Goal: Task Accomplishment & Management: Use online tool/utility

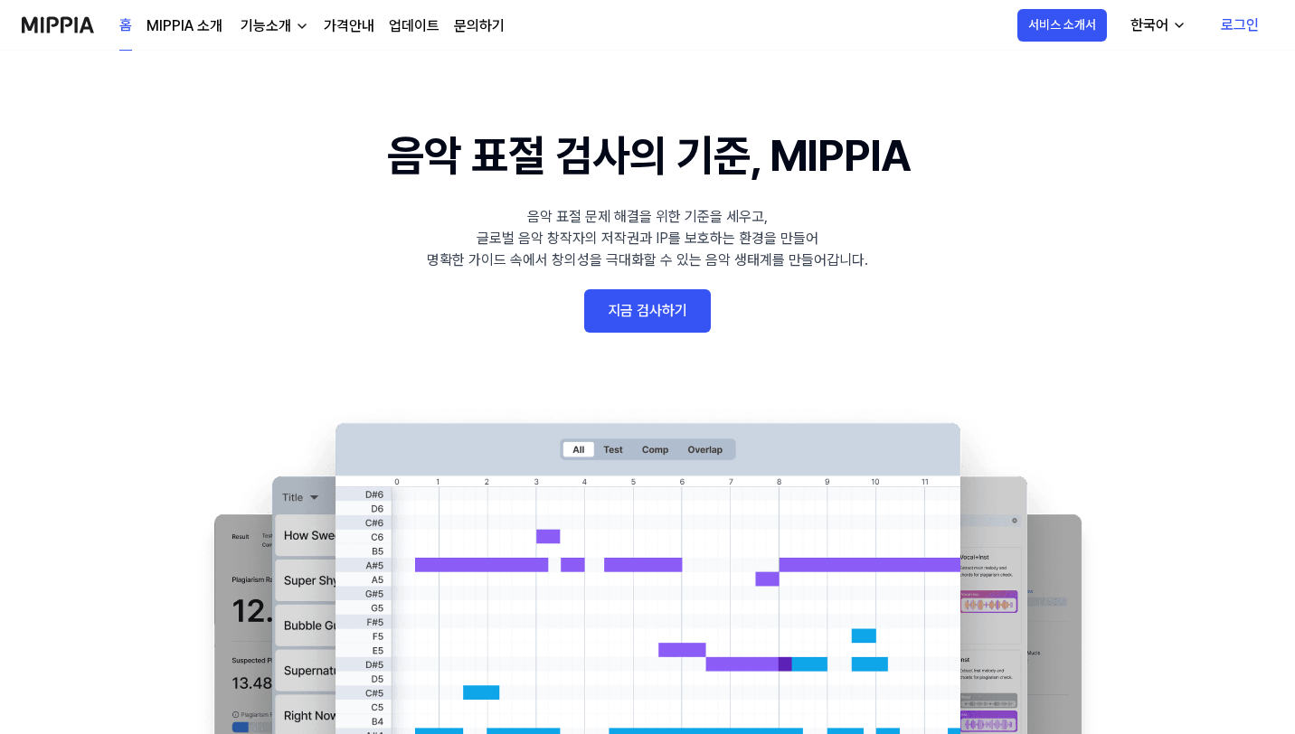
click at [678, 327] on link "지금 검사하기" at bounding box center [647, 310] width 127 height 43
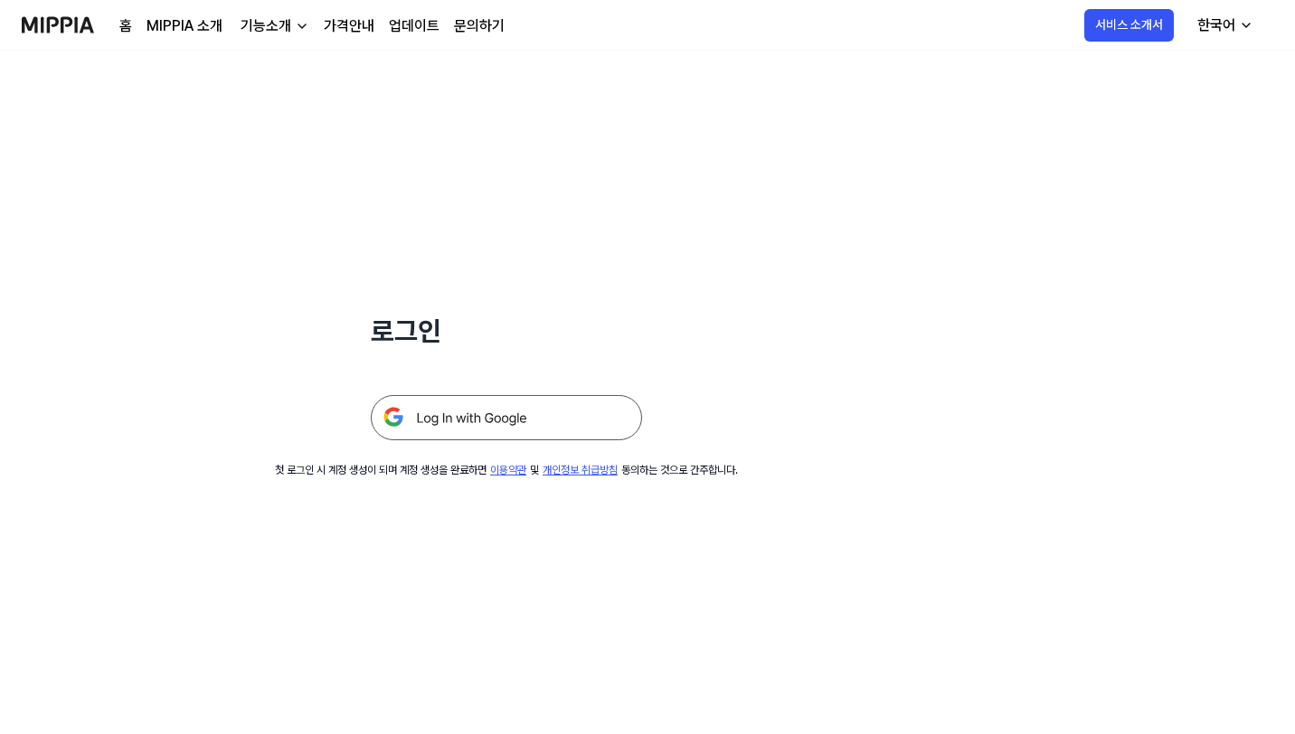
click at [301, 19] on img "button" at bounding box center [302, 26] width 14 height 14
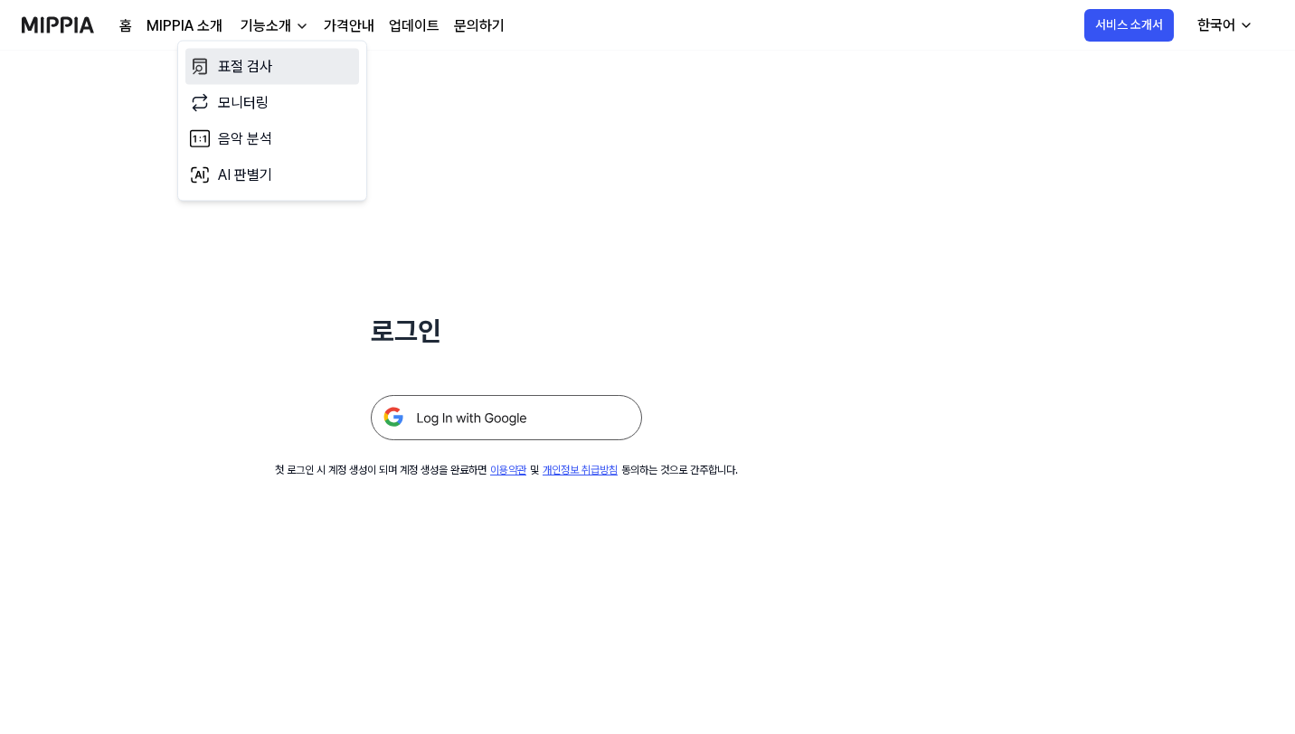
click at [286, 61] on link "표절 검사" at bounding box center [272, 67] width 174 height 36
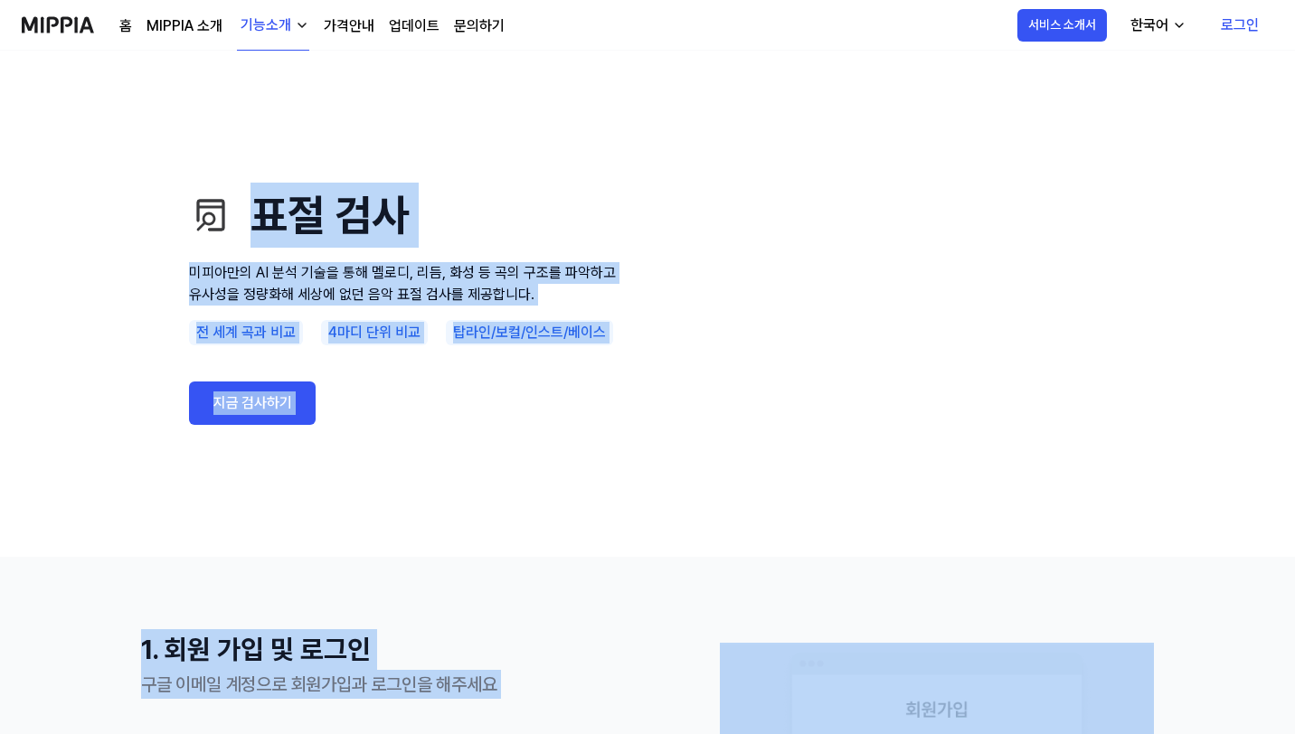
drag, startPoint x: 272, startPoint y: 174, endPoint x: 711, endPoint y: 583, distance: 600.3
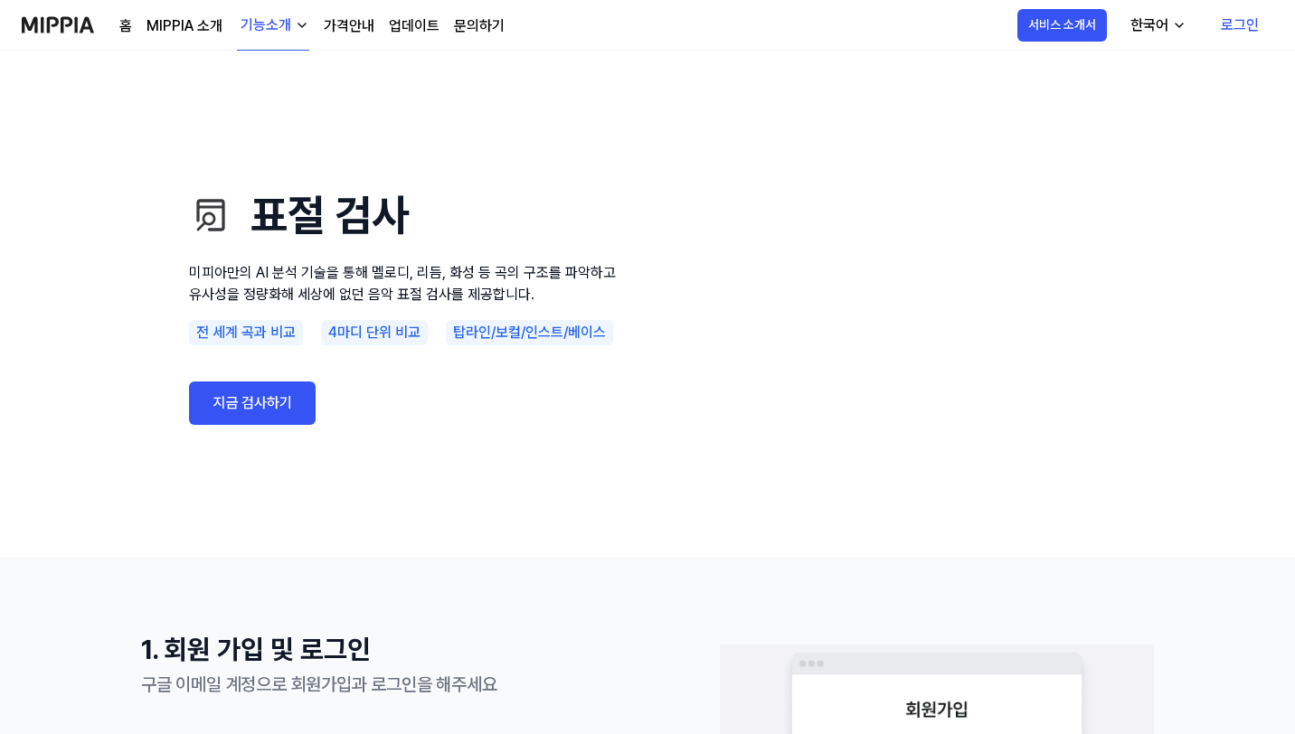
click at [297, 401] on link "지금 검사하기" at bounding box center [252, 403] width 127 height 43
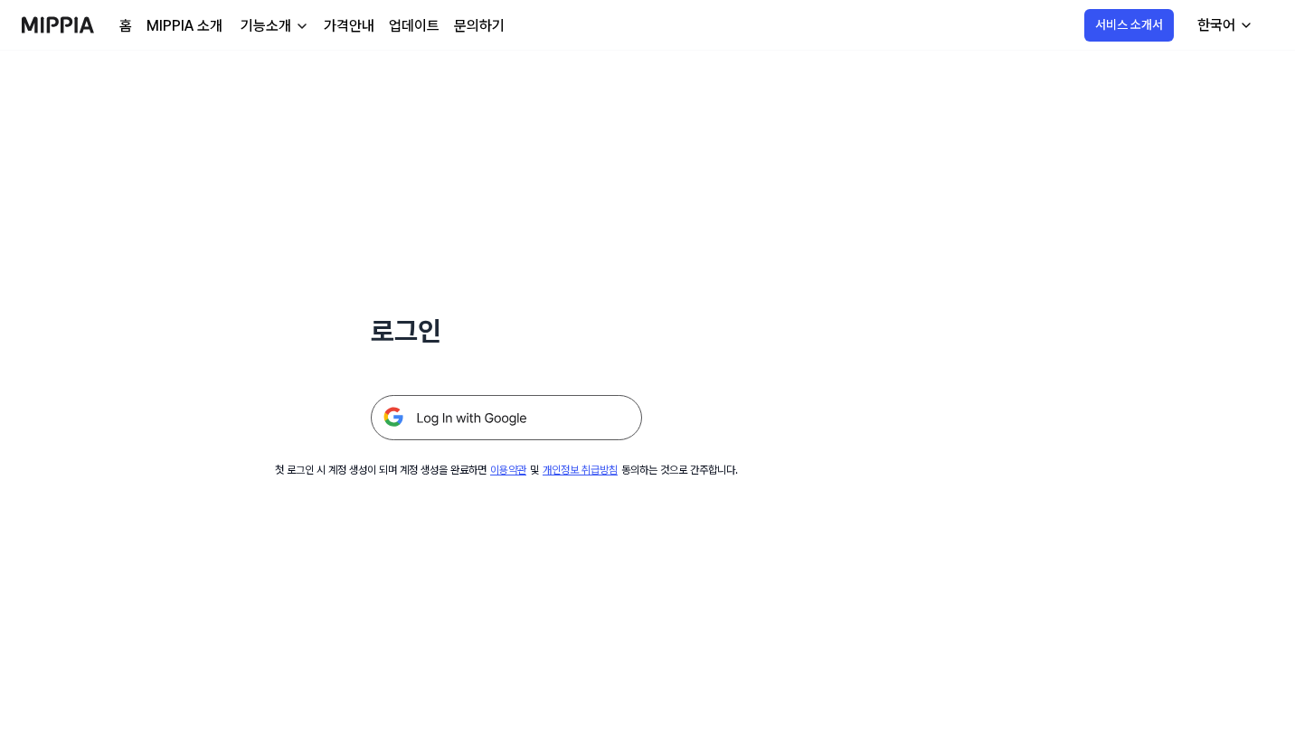
click at [450, 431] on img at bounding box center [506, 417] width 271 height 45
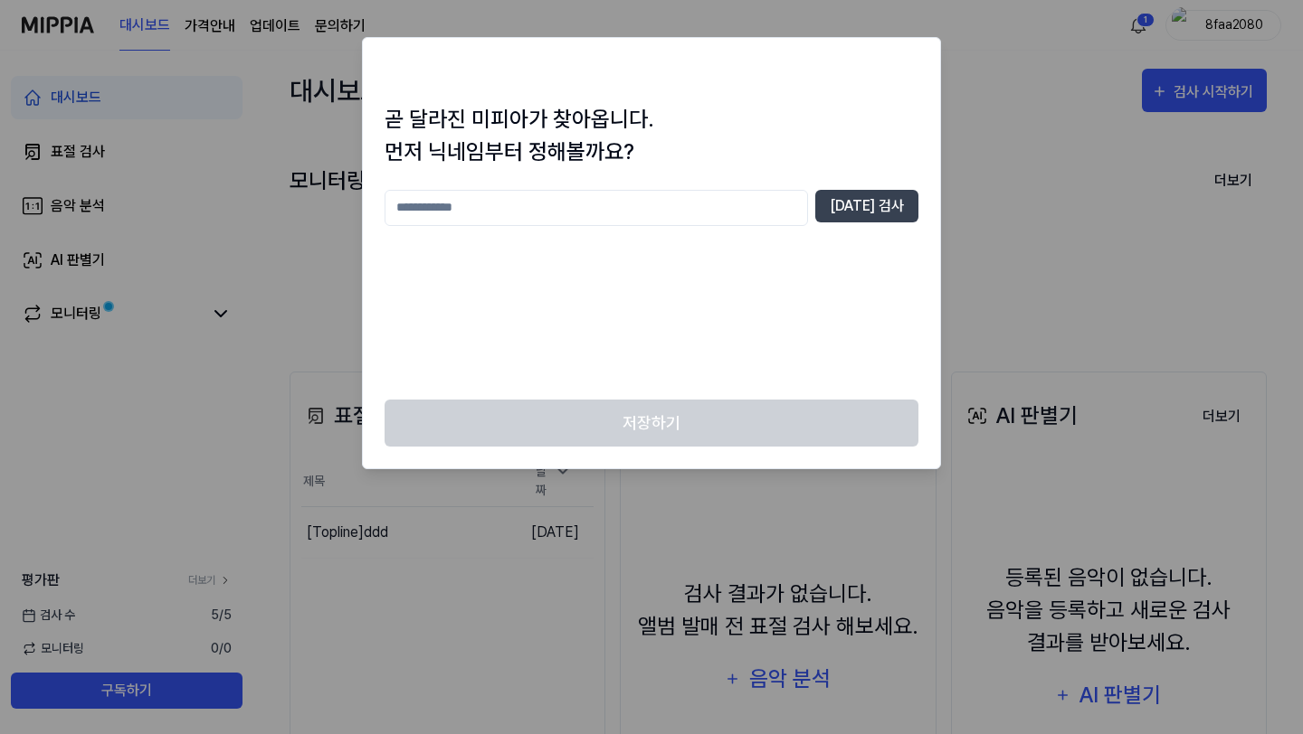
click at [695, 215] on input "text" at bounding box center [595, 208] width 423 height 36
click at [680, 210] on input "text" at bounding box center [595, 208] width 423 height 36
type input "*"
type input "***"
click at [887, 204] on button "[DATE] 검사" at bounding box center [866, 206] width 103 height 33
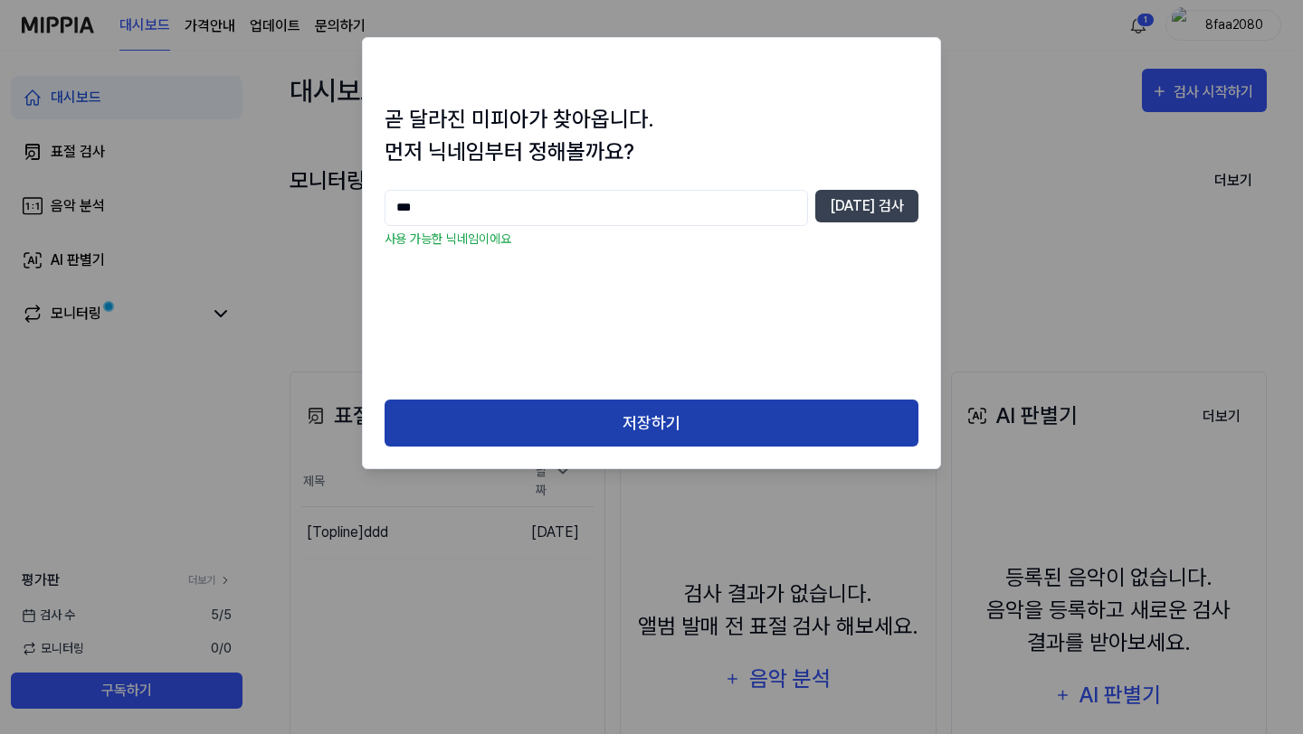
click at [681, 434] on button "저장하기" at bounding box center [651, 424] width 534 height 48
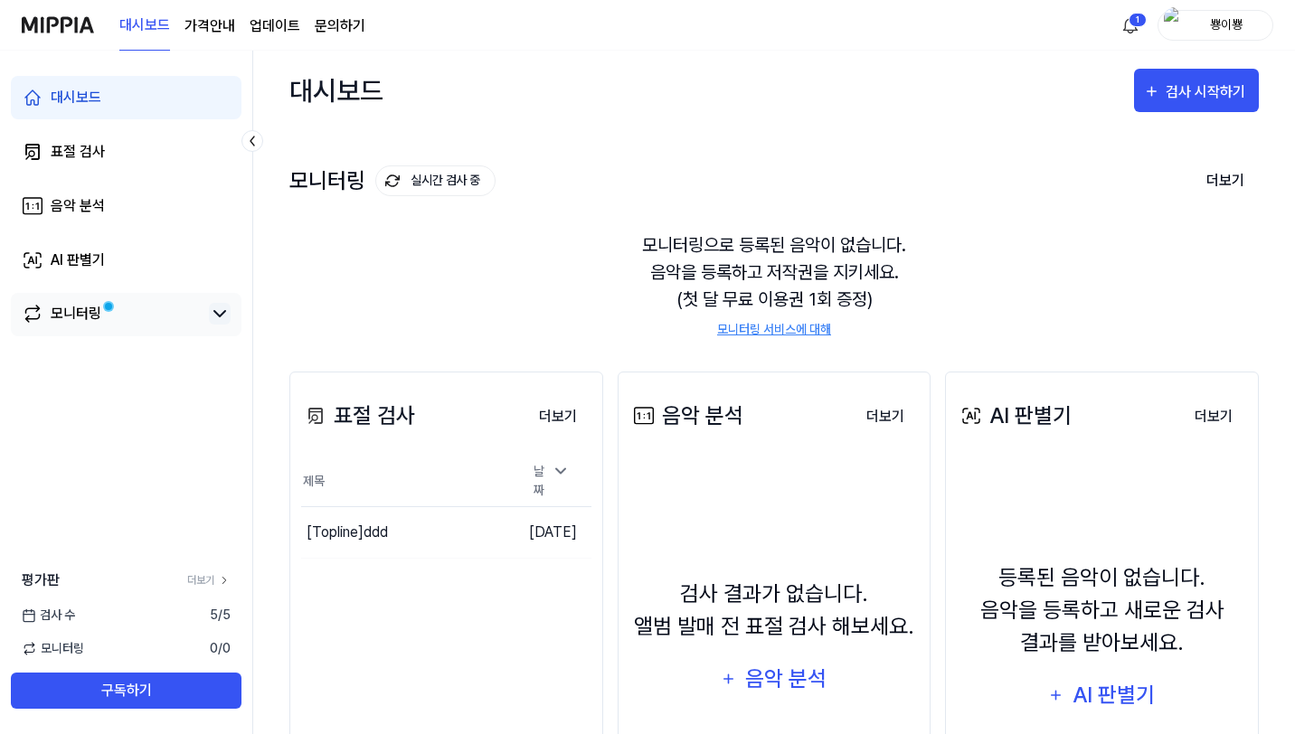
click at [231, 311] on div "모니터링" at bounding box center [126, 314] width 231 height 43
click at [127, 153] on link "표절 검사" at bounding box center [126, 151] width 231 height 43
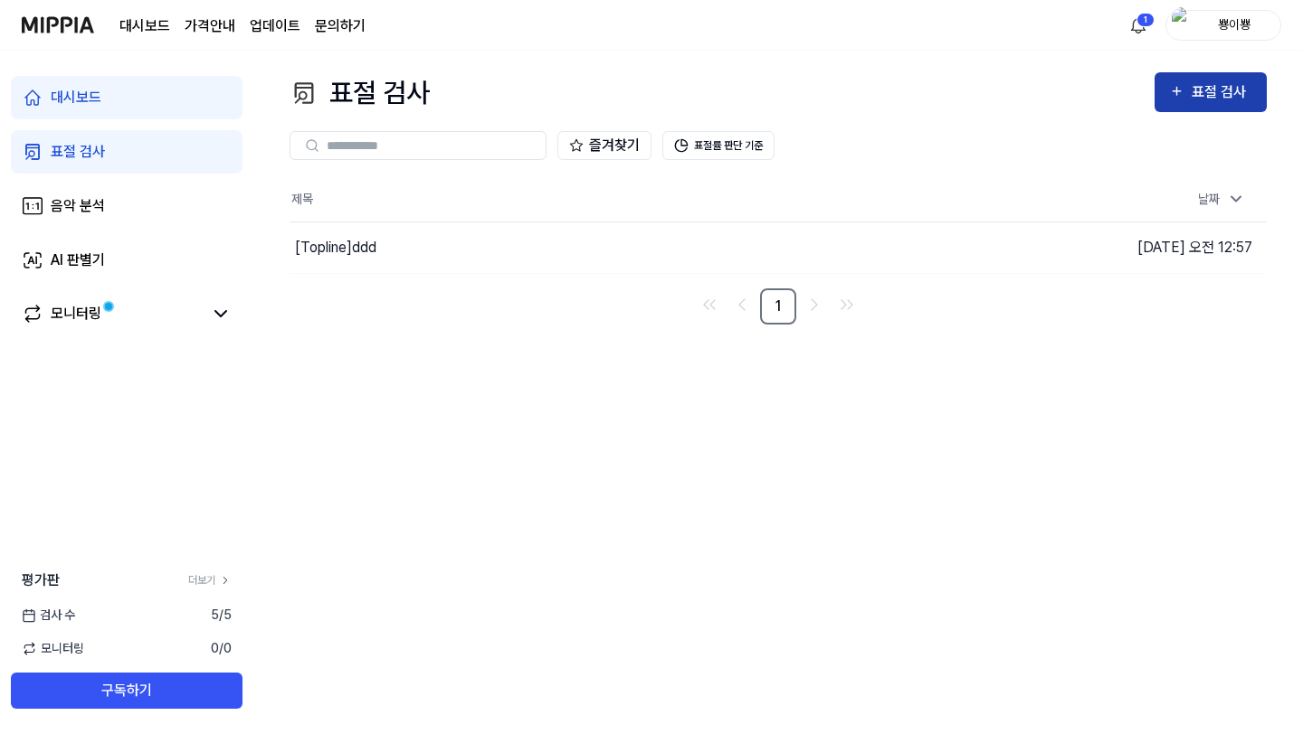
click at [1234, 99] on div "표절 검사" at bounding box center [1221, 93] width 61 height 24
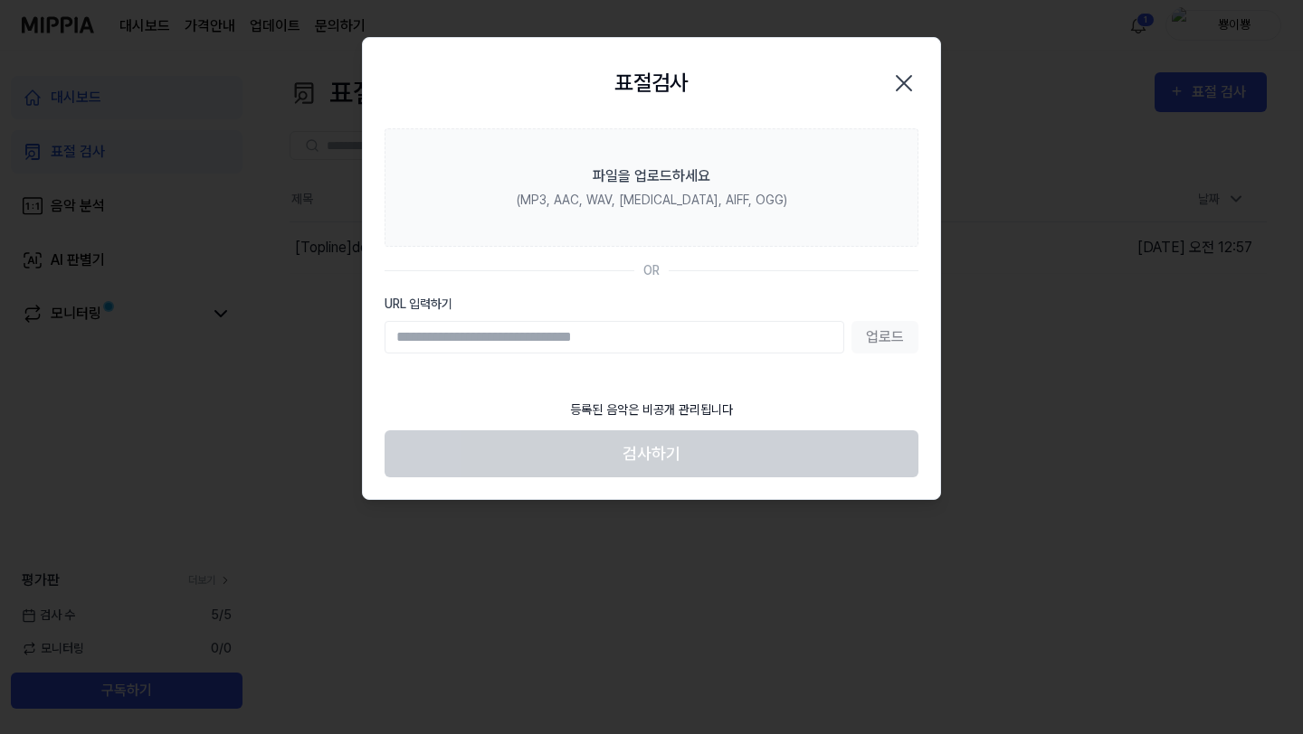
click at [293, 327] on div at bounding box center [651, 367] width 1303 height 734
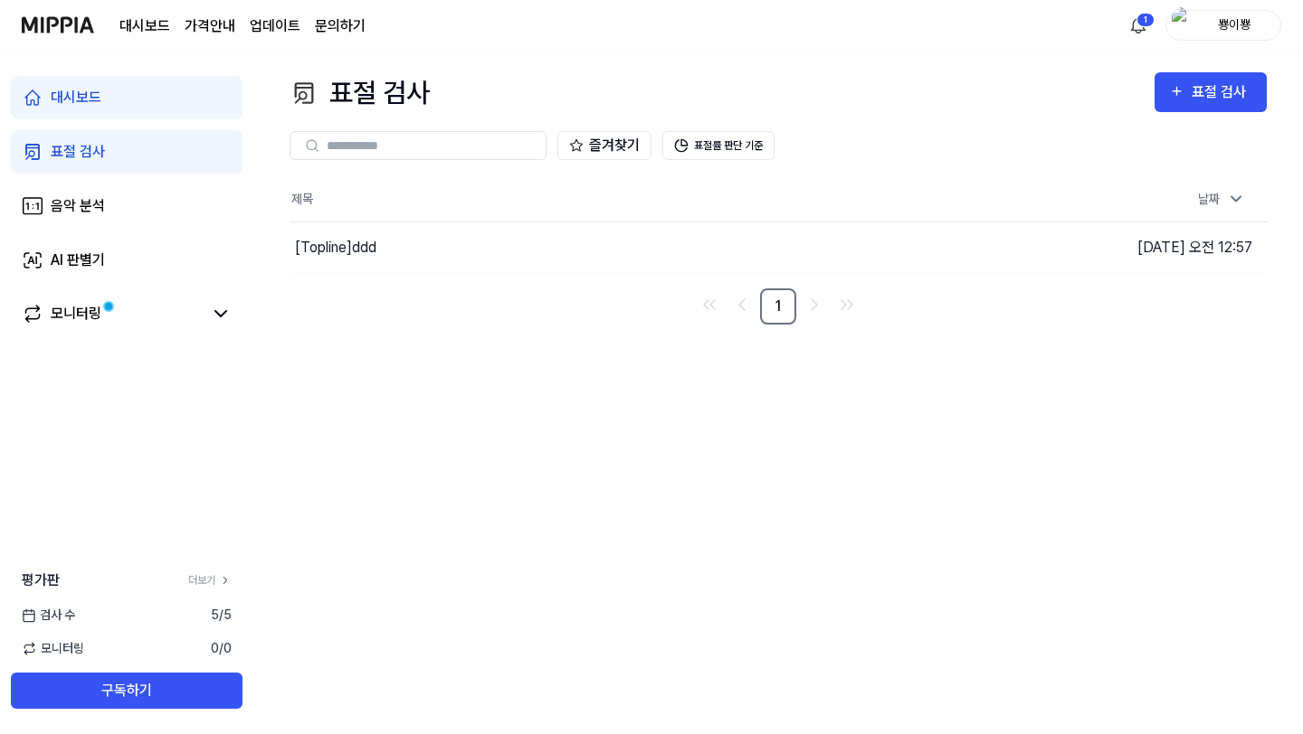
click at [339, 31] on link "문의하기" at bounding box center [340, 26] width 51 height 22
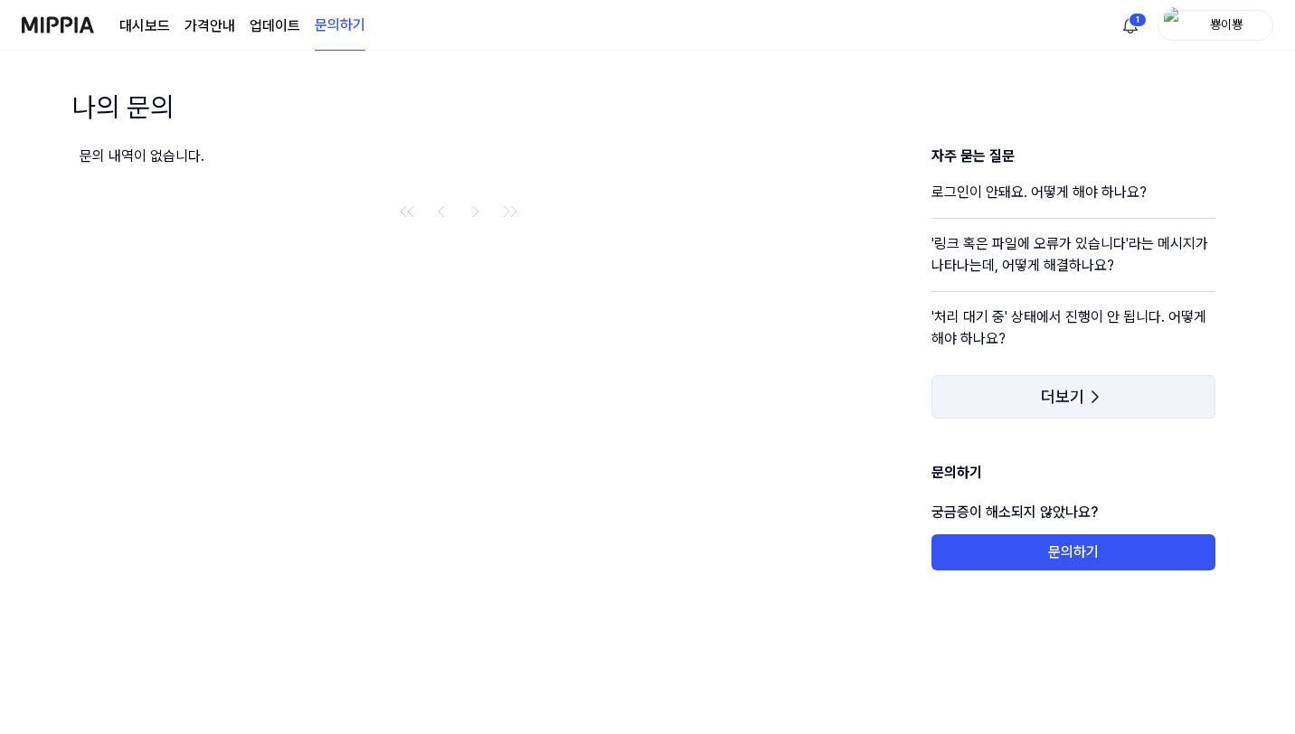
click at [1039, 403] on button "더보기" at bounding box center [1074, 396] width 284 height 43
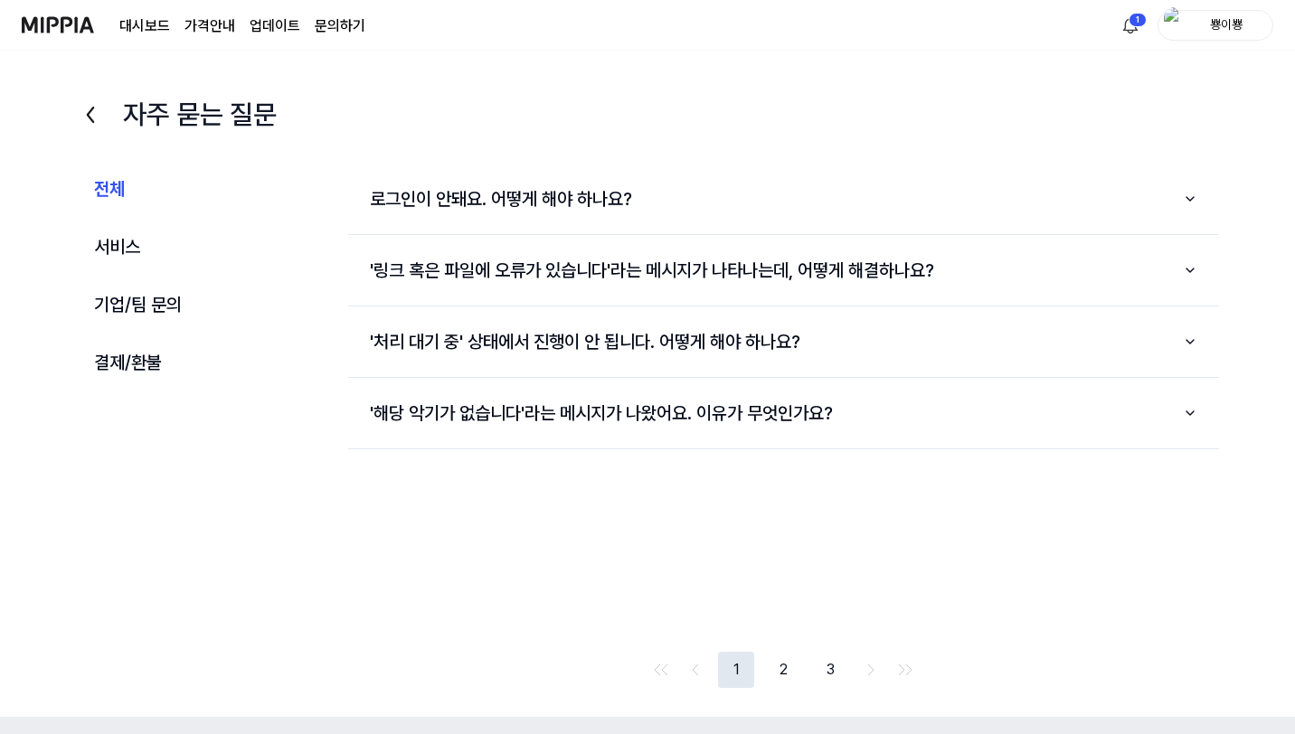
click at [218, 23] on page\) "가격안내" at bounding box center [210, 26] width 51 height 22
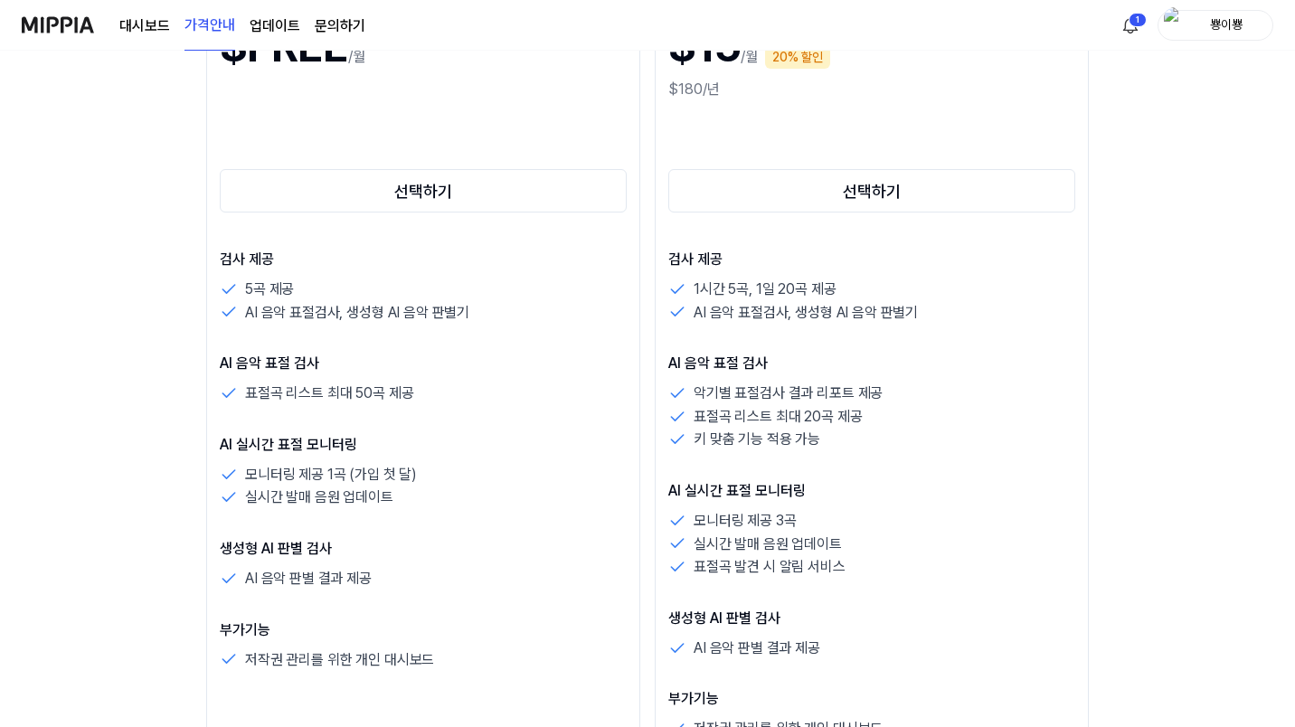
scroll to position [316, 0]
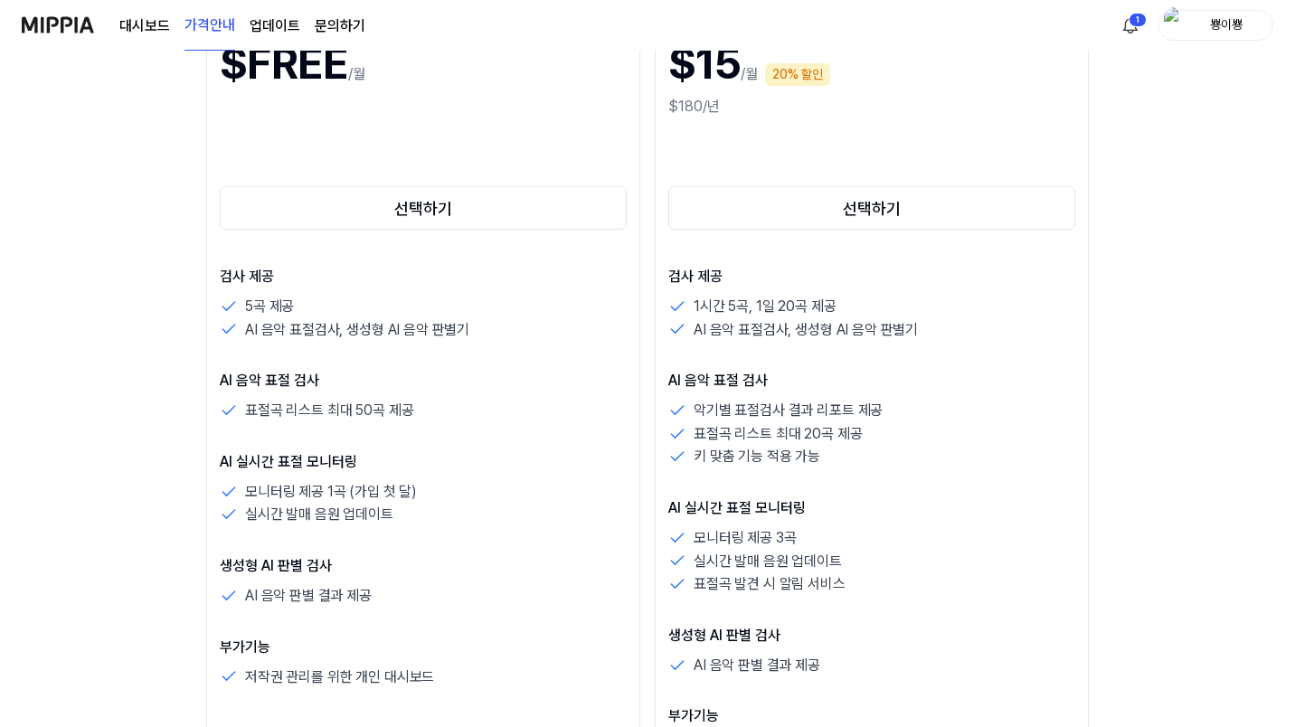
click at [154, 25] on link "대시보드" at bounding box center [144, 26] width 51 height 22
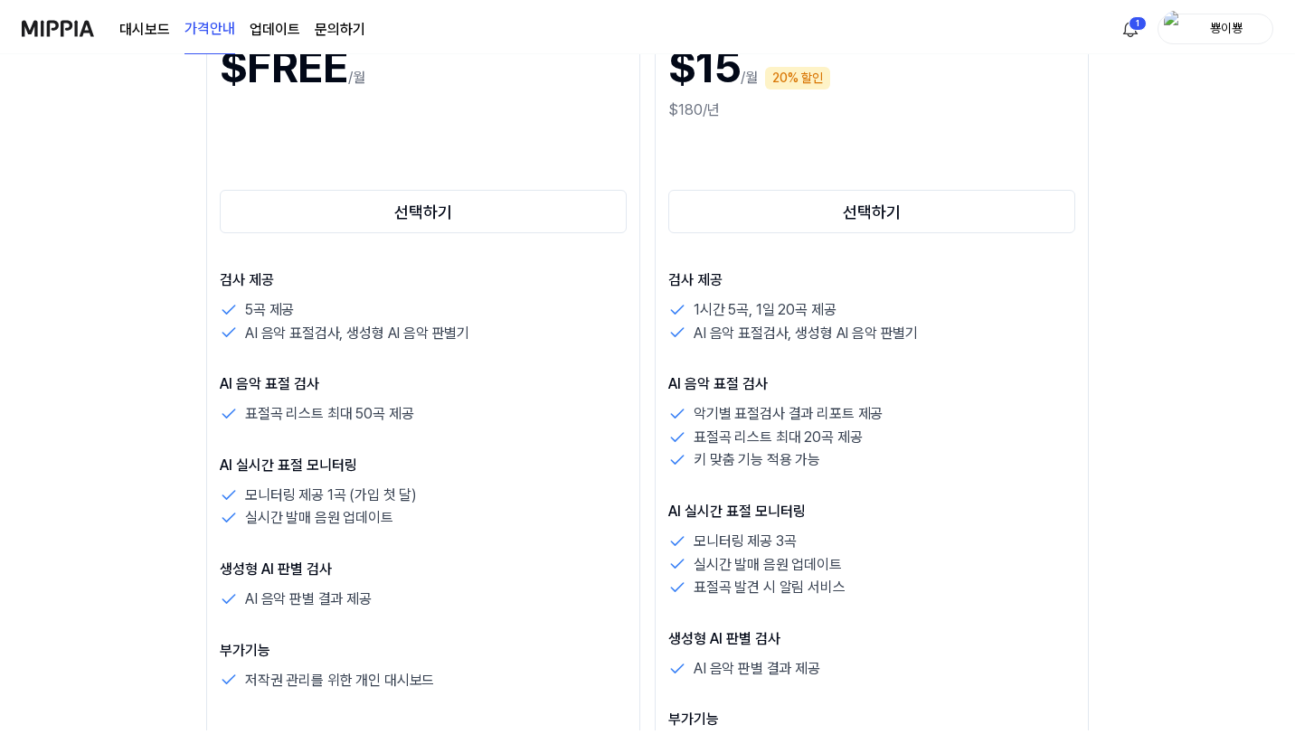
scroll to position [0, 0]
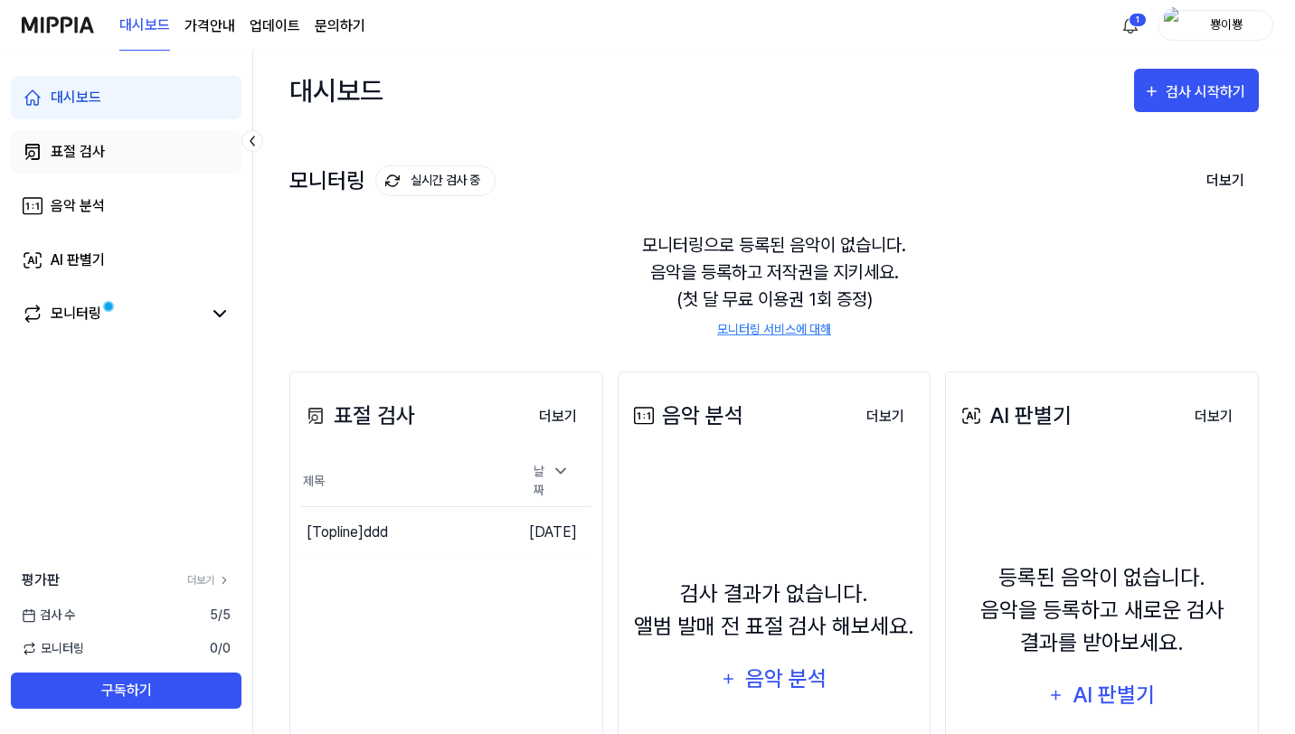
click at [137, 163] on link "표절 검사" at bounding box center [126, 151] width 231 height 43
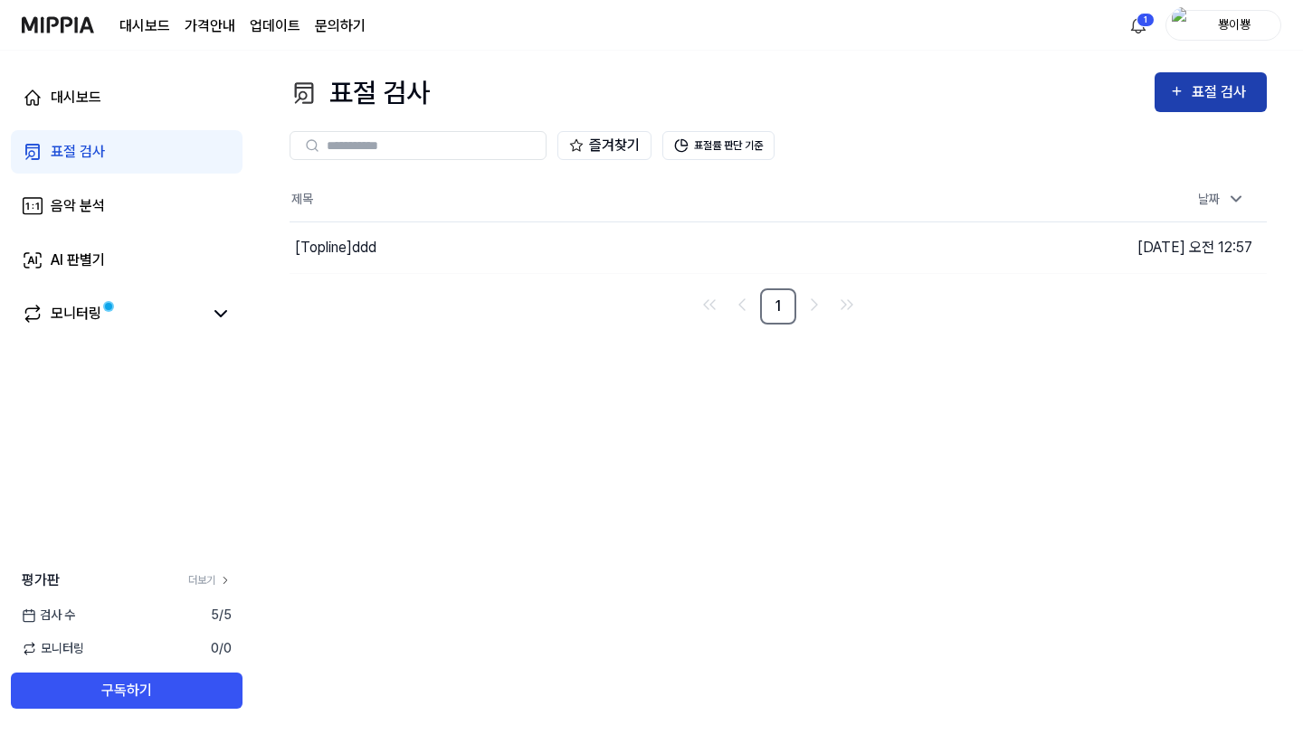
click at [1209, 94] on div "표절 검사" at bounding box center [1221, 93] width 61 height 24
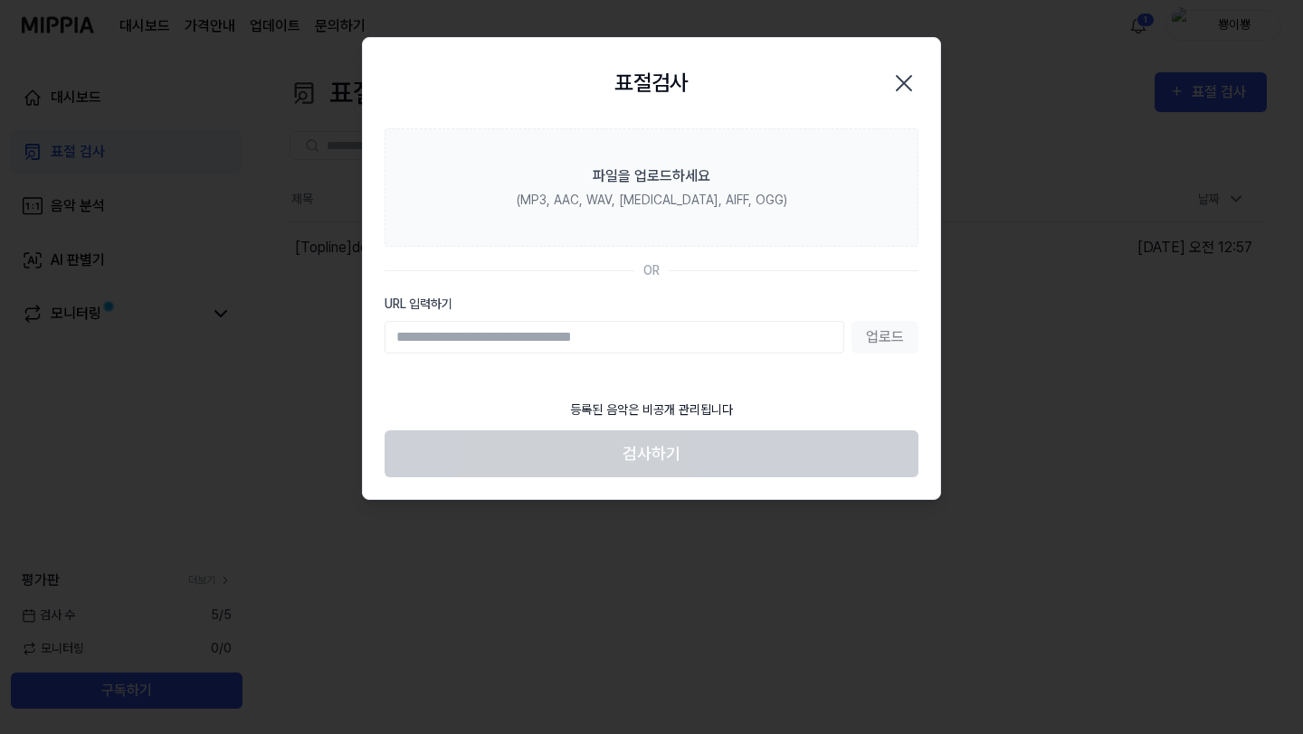
paste input "**********"
type input "**********"
click at [893, 352] on button "업로드" at bounding box center [884, 337] width 67 height 33
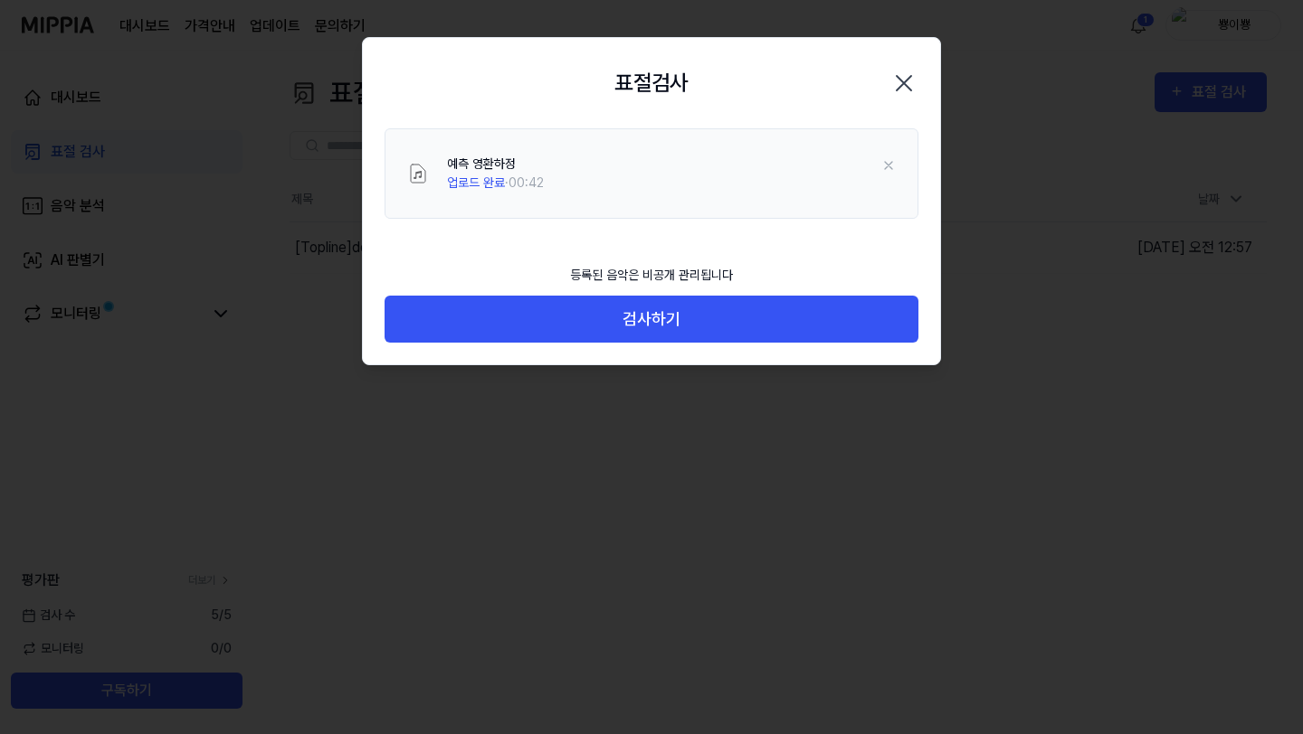
click at [587, 185] on div "예측 영환하정 업로드 완료 · 00:42" at bounding box center [671, 174] width 449 height 38
click at [506, 168] on div "예측 영환하정" at bounding box center [495, 164] width 97 height 19
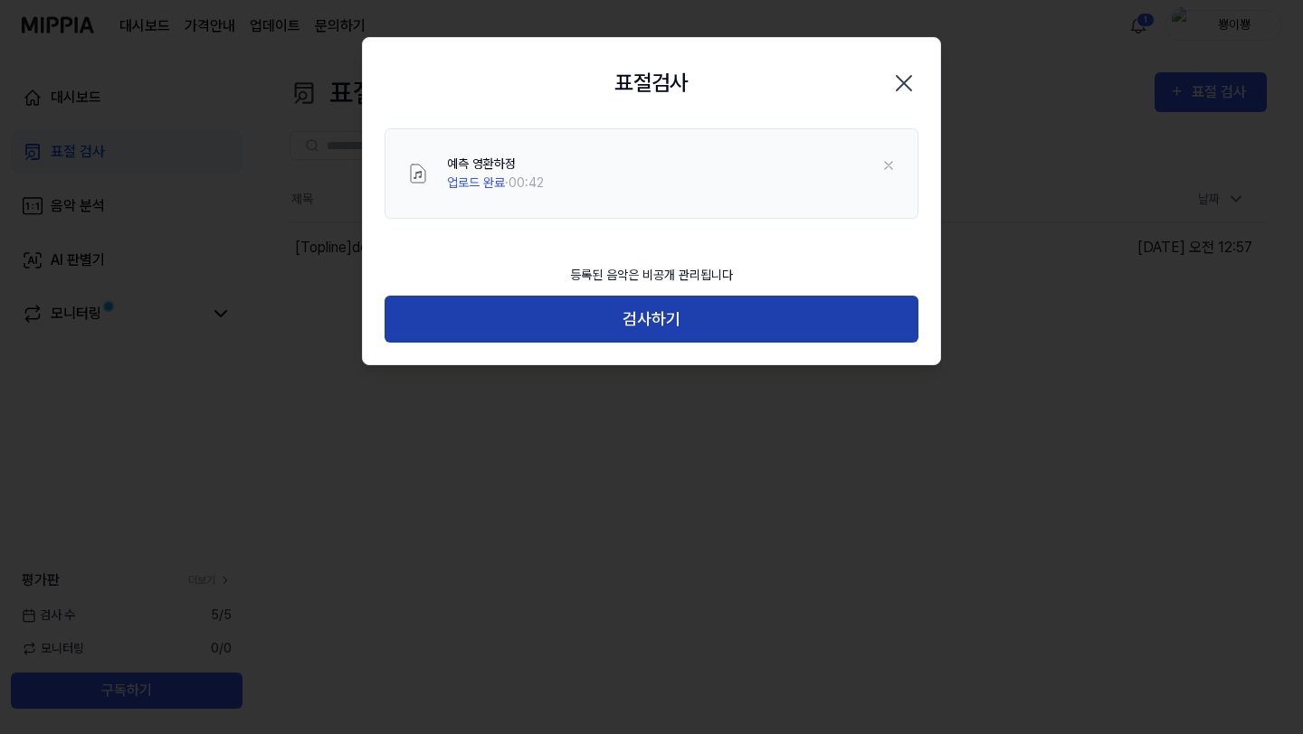
click at [648, 324] on button "검사하기" at bounding box center [651, 320] width 534 height 48
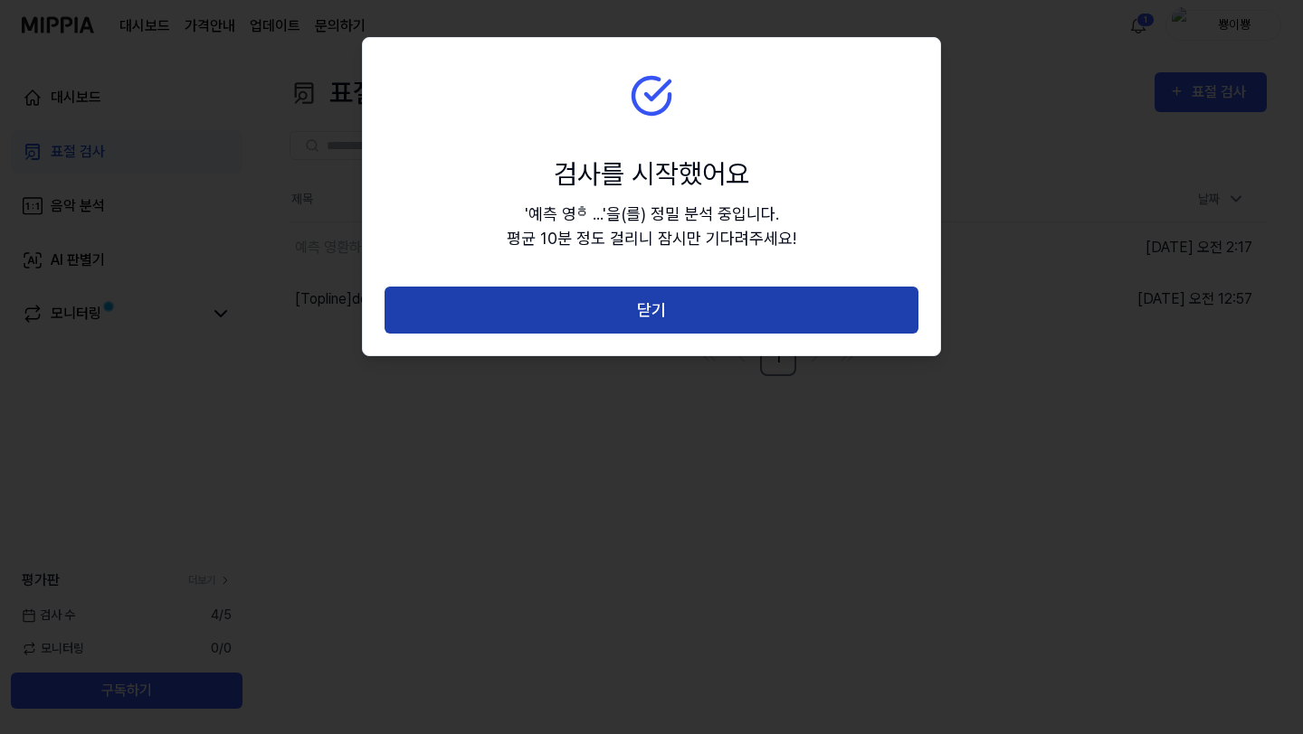
click at [672, 314] on button "닫기" at bounding box center [651, 311] width 534 height 48
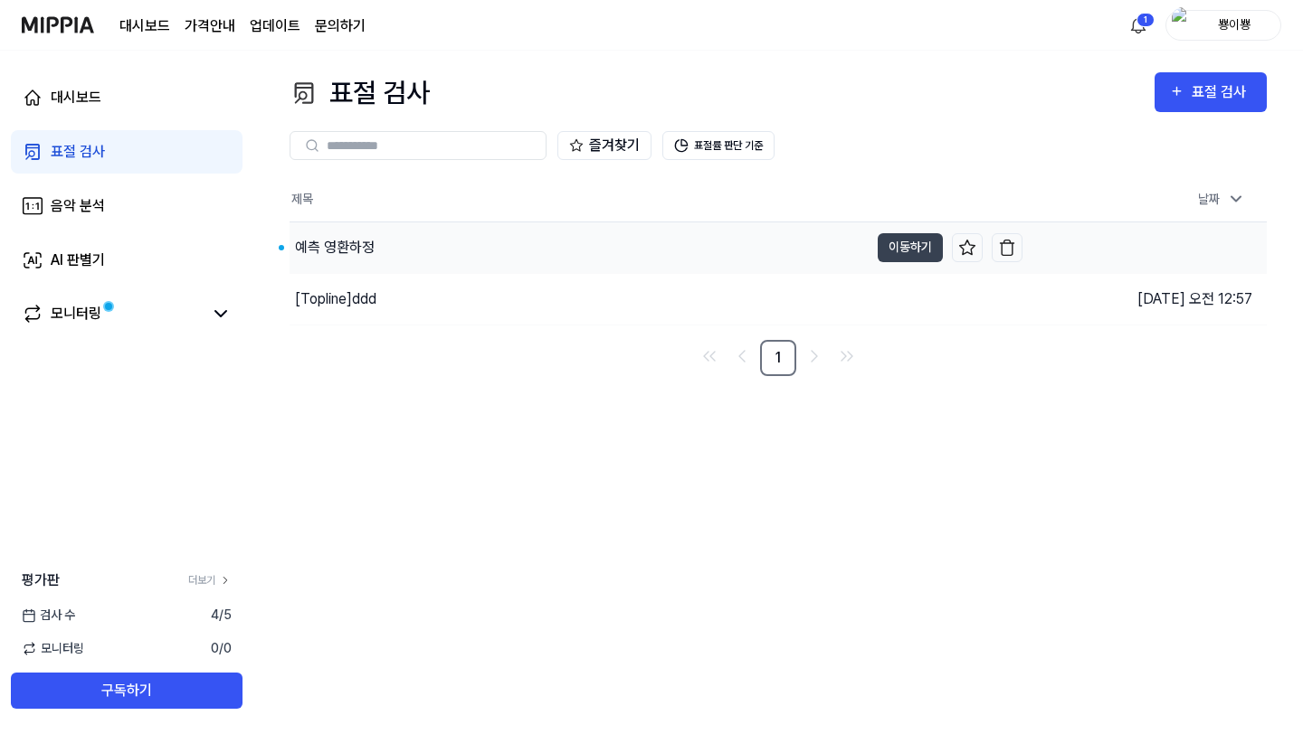
click at [398, 246] on div "예측 영환하정" at bounding box center [578, 248] width 579 height 51
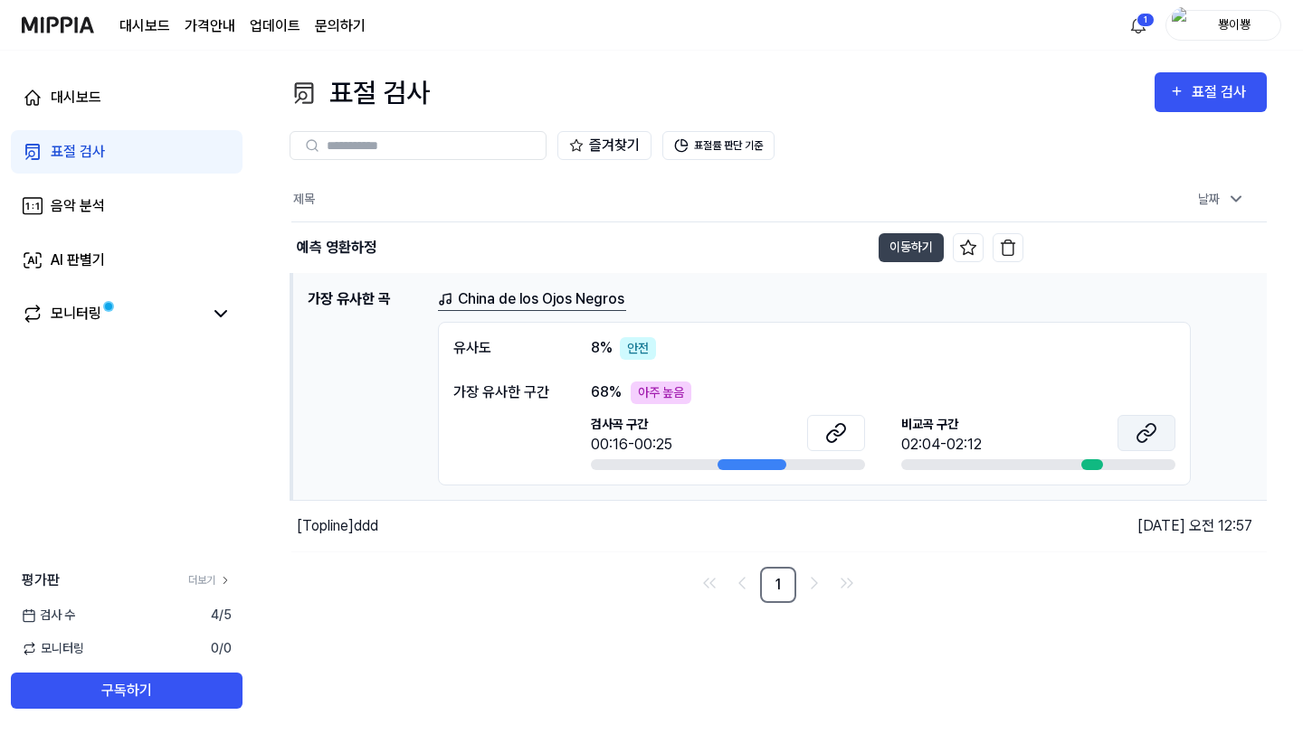
click at [1150, 431] on icon at bounding box center [1146, 433] width 22 height 22
click at [819, 436] on button at bounding box center [836, 433] width 58 height 36
drag, startPoint x: 640, startPoint y: 362, endPoint x: 621, endPoint y: 336, distance: 32.4
click at [621, 335] on div "유사도 8 % 안전 가장 유사한 구간 68 % 아주 높음 검사곡 구간 00:16-00:25 [GEOGRAPHIC_DATA] 구간 02:04-0…" at bounding box center [814, 404] width 753 height 164
click at [621, 336] on div "유사도 8 % 안전 가장 유사한 구간 68 % 아주 높음 검사곡 구간 00:16-00:25 [GEOGRAPHIC_DATA] 구간 02:04-0…" at bounding box center [814, 404] width 753 height 164
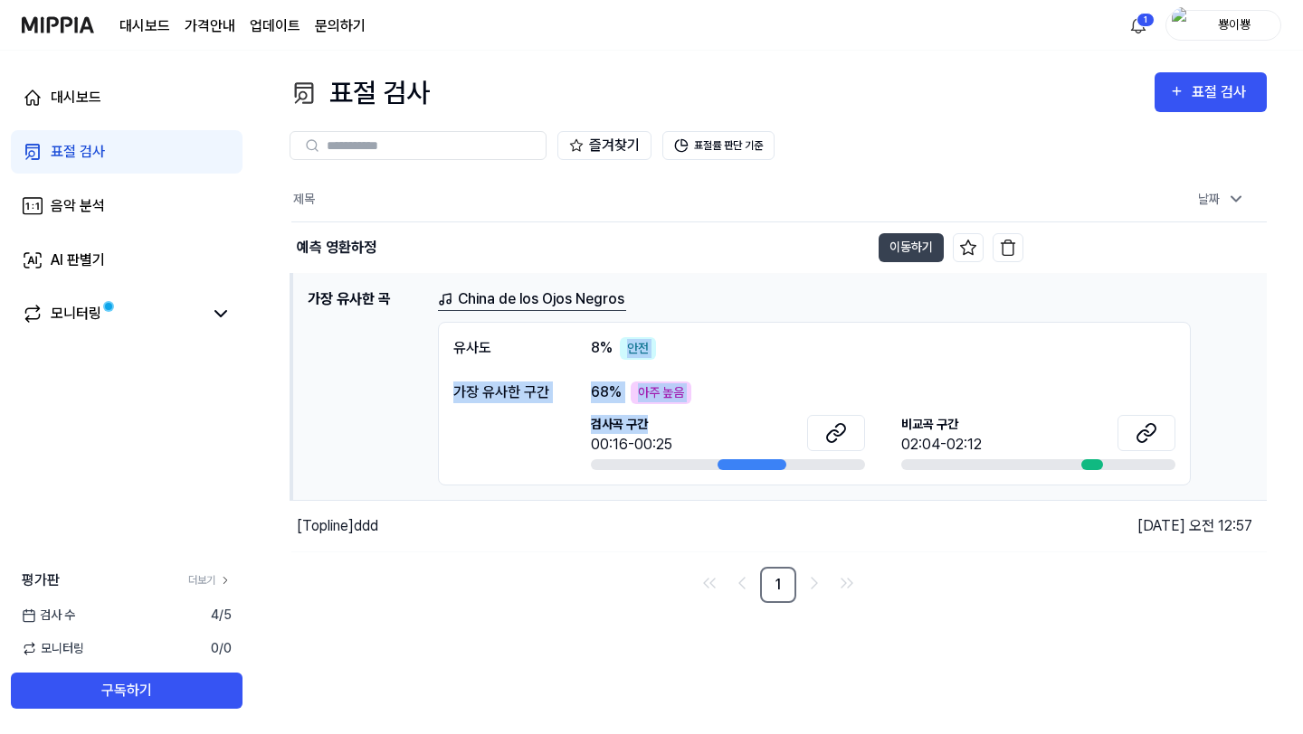
drag, startPoint x: 621, startPoint y: 336, endPoint x: 696, endPoint y: 422, distance: 114.1
click at [696, 422] on div "유사도 8 % 안전 가장 유사한 구간 68 % 아주 높음 검사곡 구간 00:16-00:25 [GEOGRAPHIC_DATA] 구간 02:04-0…" at bounding box center [814, 404] width 753 height 164
click at [696, 422] on div "검사곡 구간 00:16-00:25" at bounding box center [728, 435] width 274 height 41
drag, startPoint x: 624, startPoint y: 384, endPoint x: 778, endPoint y: 414, distance: 156.8
click at [776, 413] on div "68 % 아주 높음 검사곡 구간 00:16-00:25 [GEOGRAPHIC_DATA] 구간 02:04-02:12" at bounding box center [883, 426] width 584 height 89
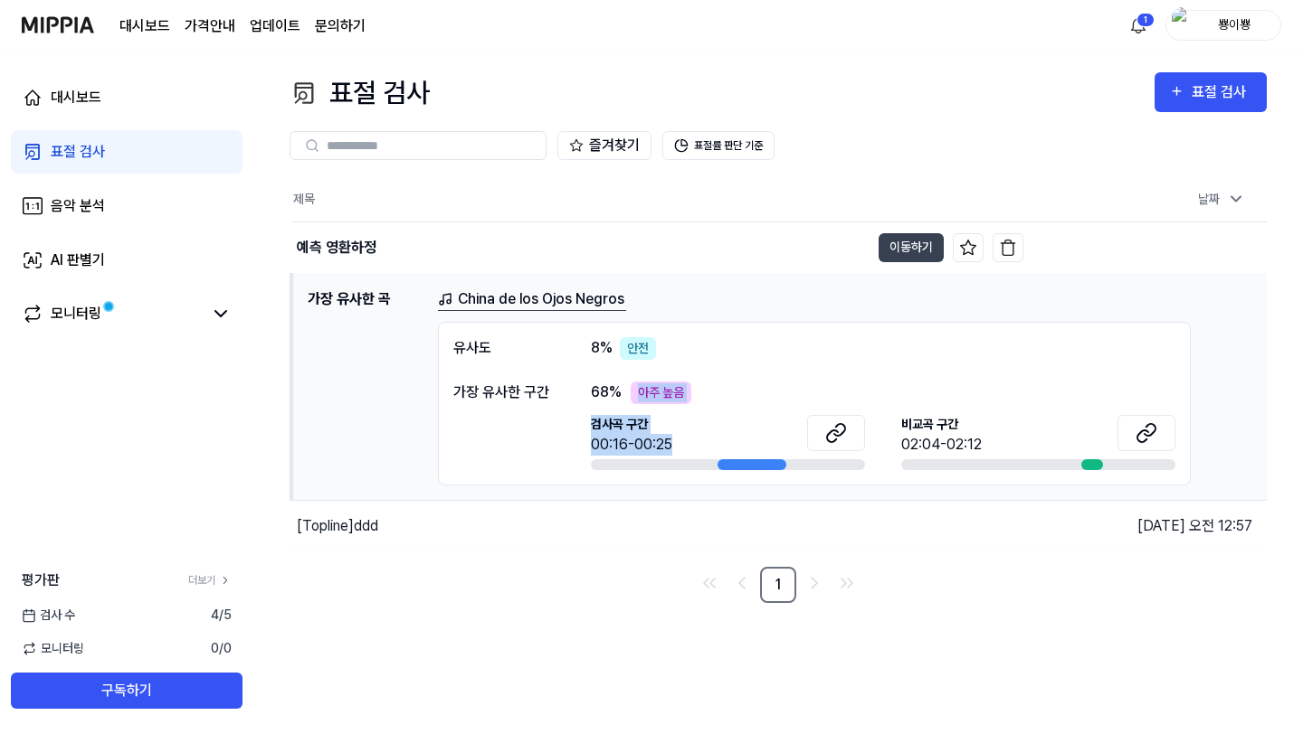
click at [778, 415] on div "검사곡 구간 00:16-00:25" at bounding box center [728, 435] width 274 height 41
click at [891, 237] on button "이동하기" at bounding box center [910, 247] width 65 height 29
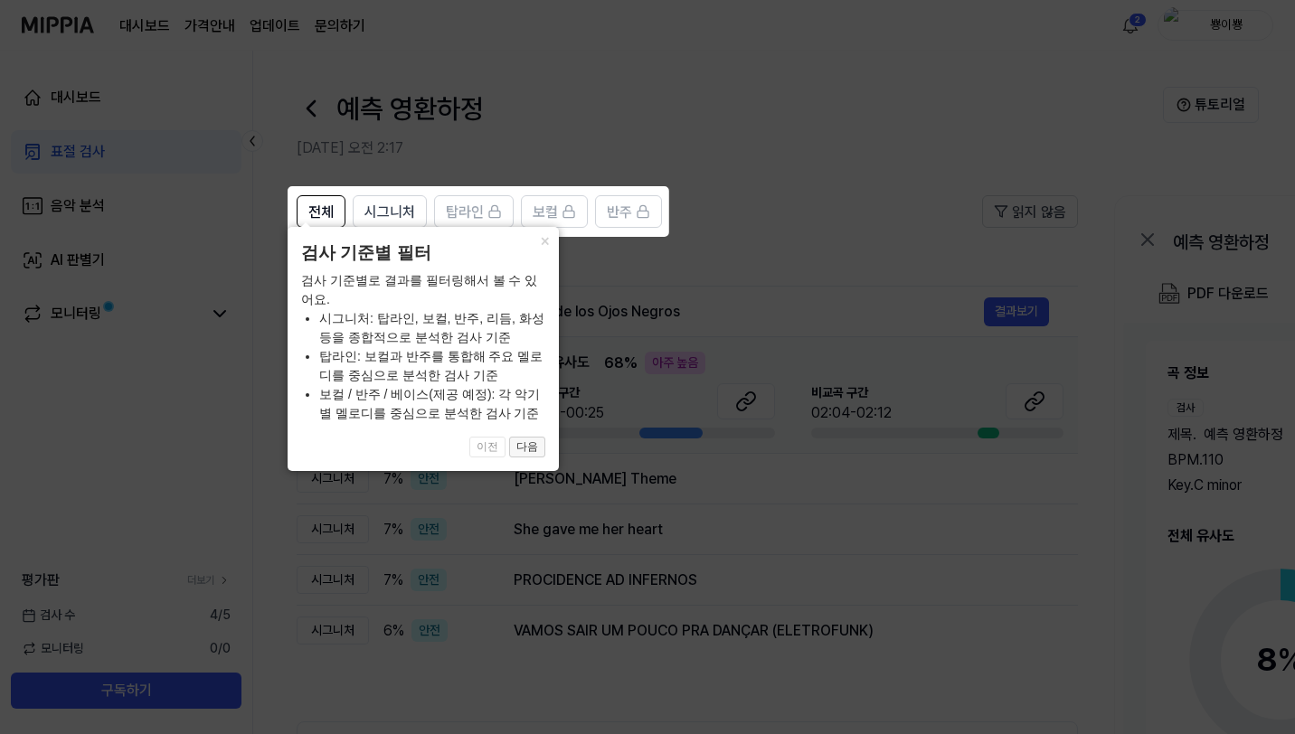
click at [538, 444] on button "다음" at bounding box center [527, 448] width 36 height 22
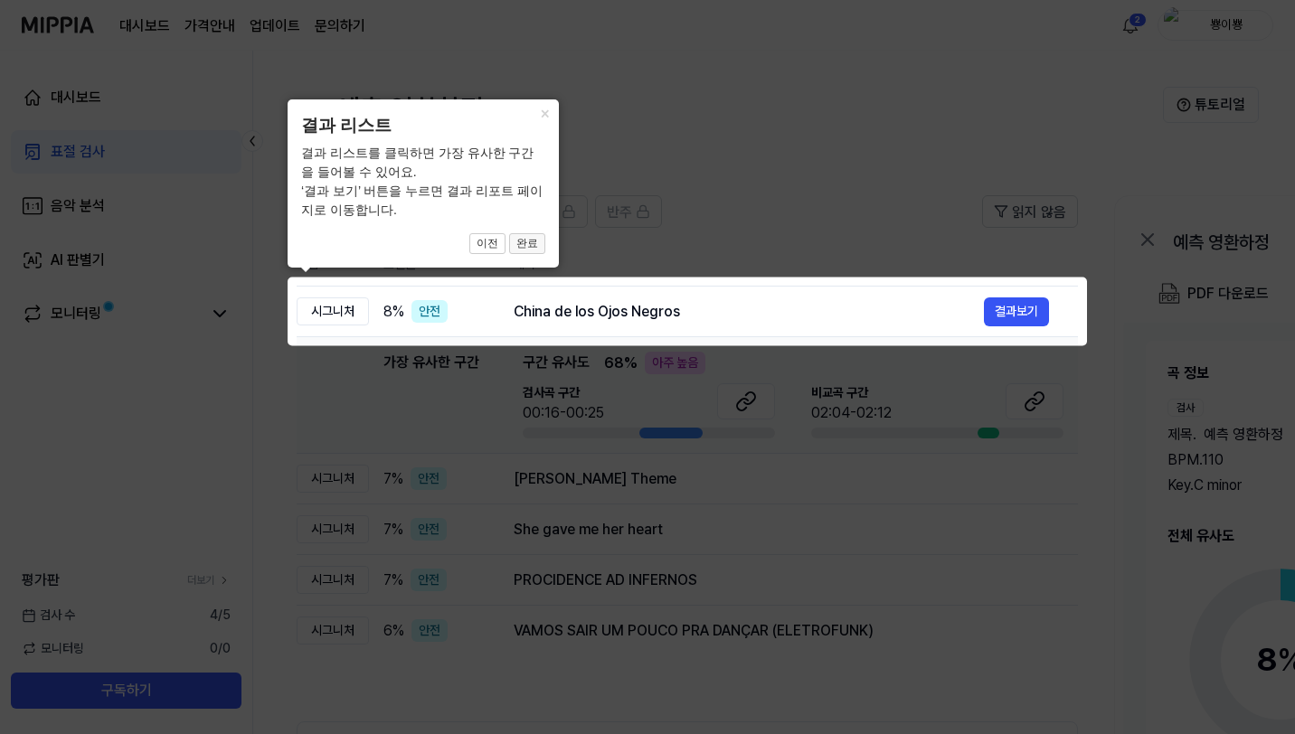
click at [530, 241] on button "완료" at bounding box center [527, 244] width 36 height 22
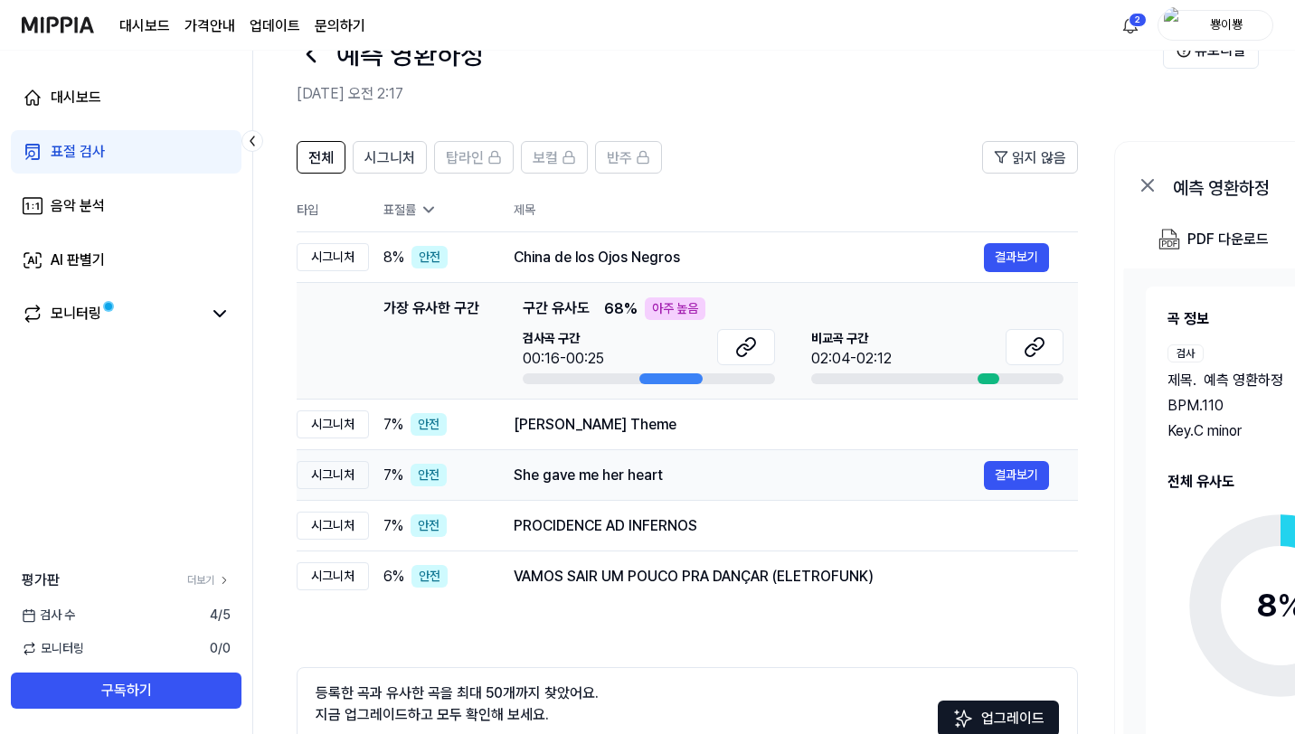
scroll to position [55, 0]
click at [554, 428] on div "[PERSON_NAME] Theme" at bounding box center [749, 424] width 470 height 22
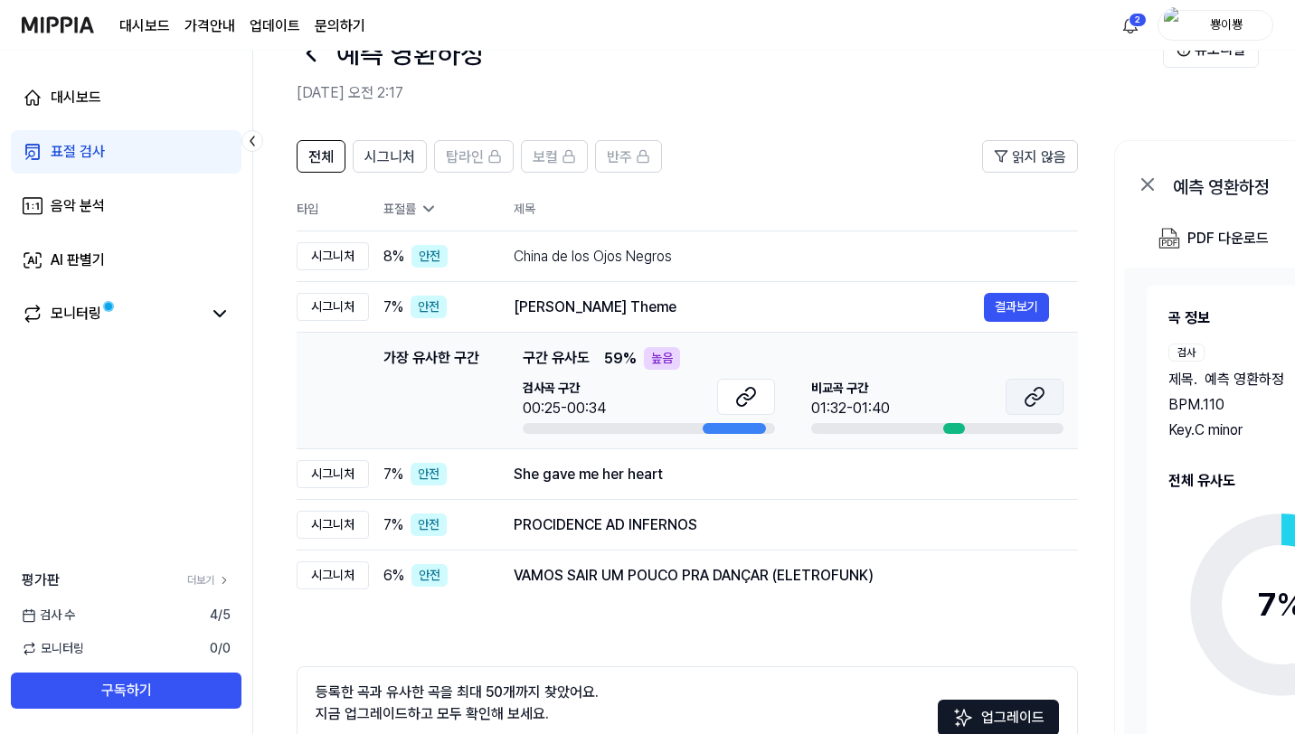
click at [1038, 396] on icon at bounding box center [1035, 397] width 22 height 22
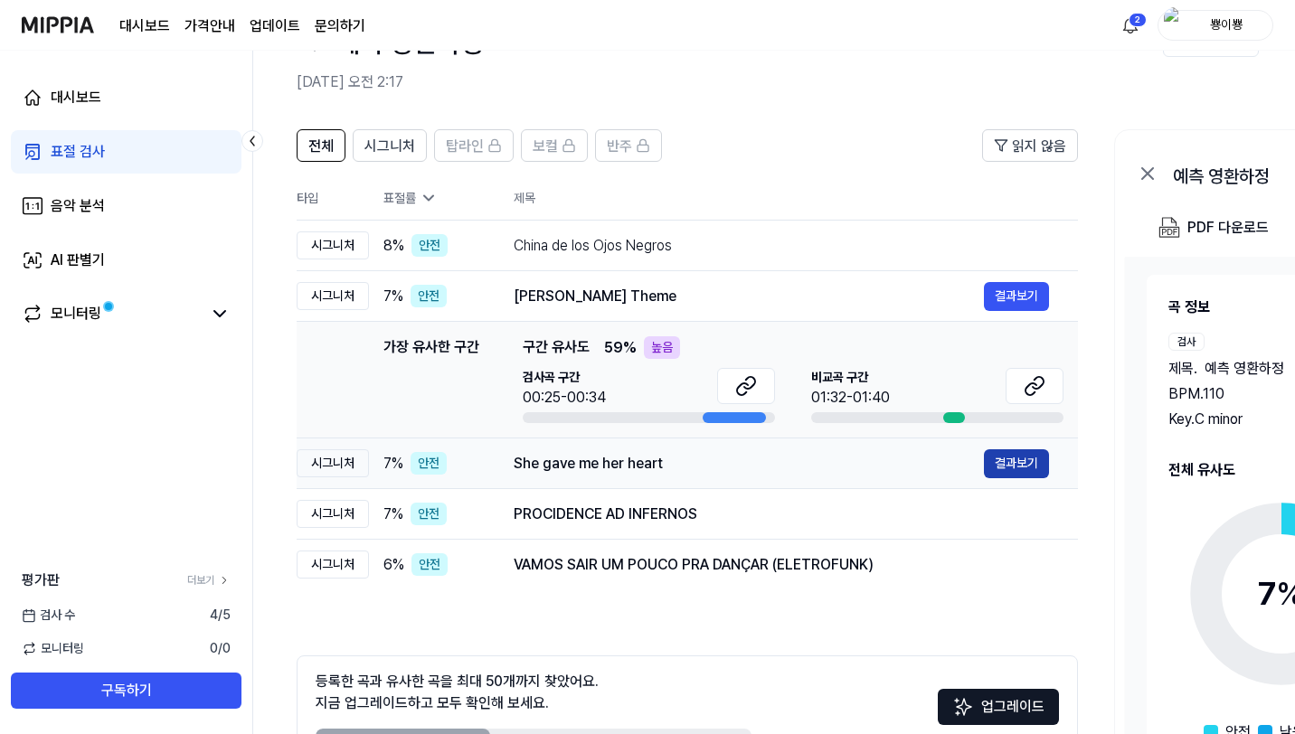
click at [1016, 462] on button "결과보기" at bounding box center [1016, 464] width 65 height 29
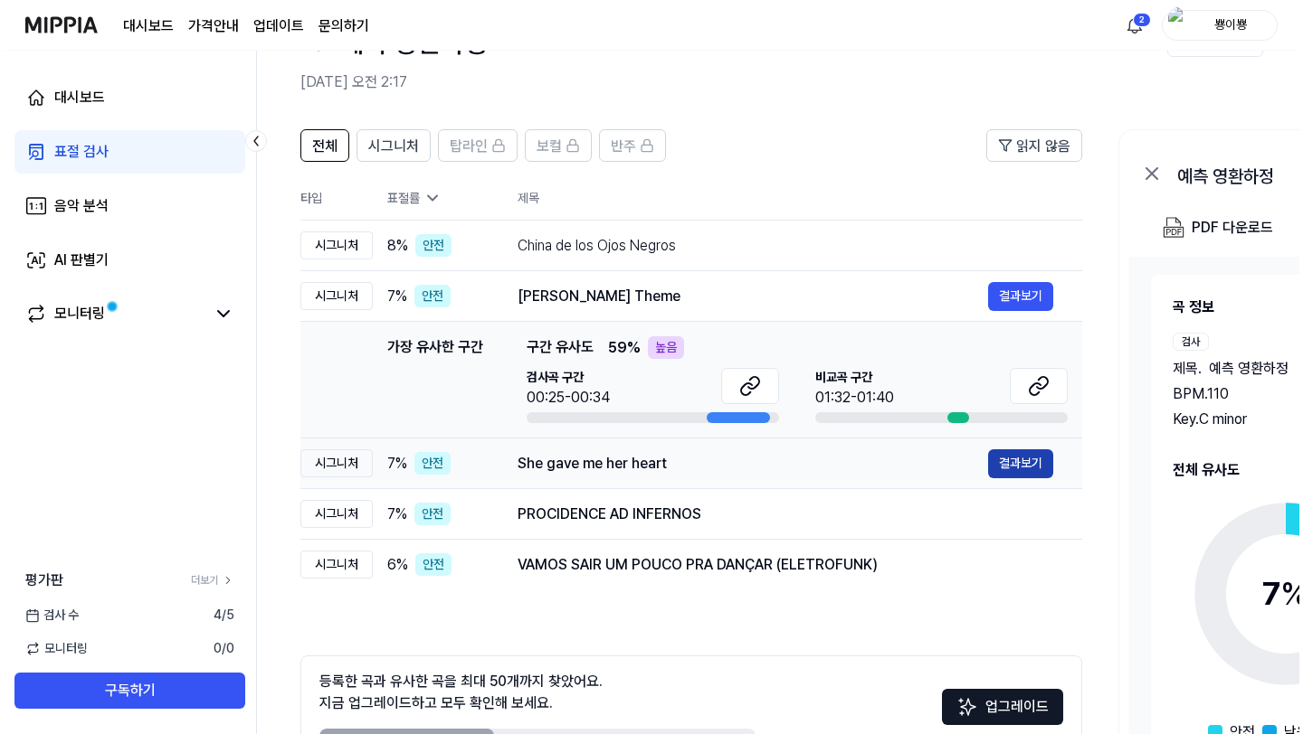
scroll to position [0, 0]
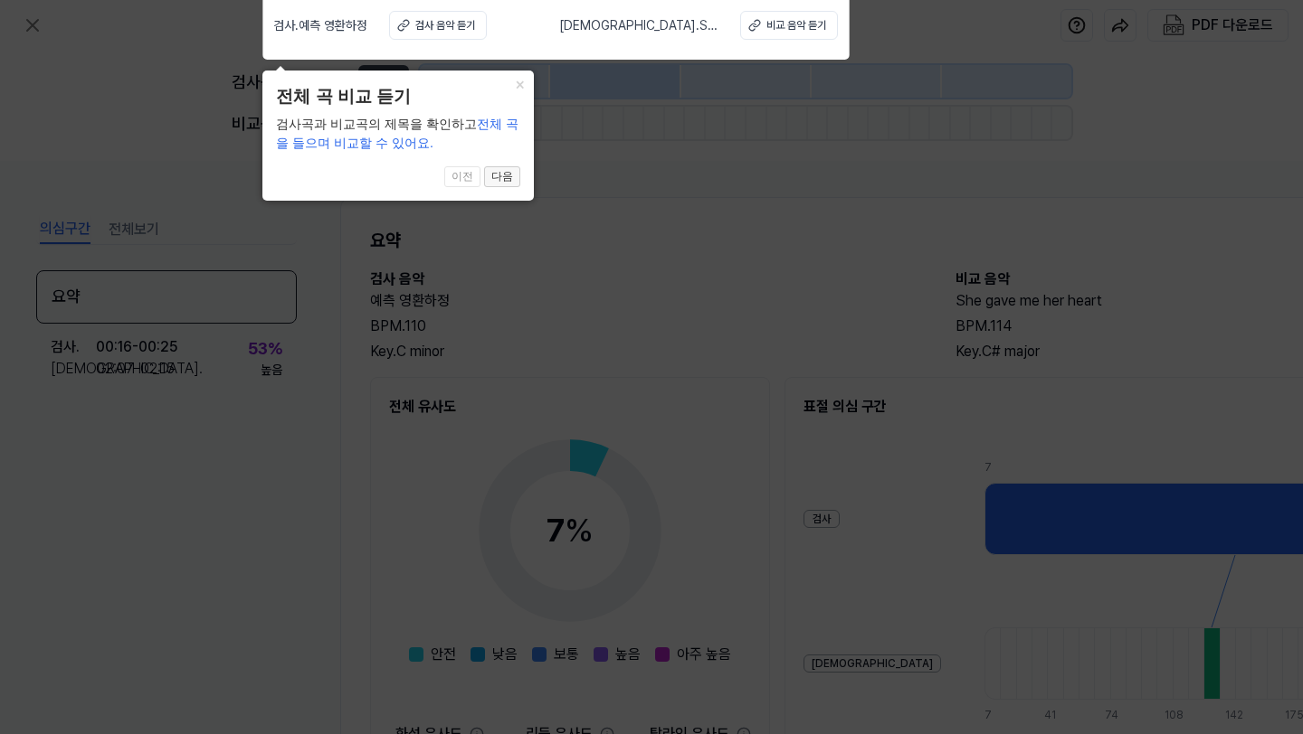
click at [506, 175] on button "다음" at bounding box center [502, 177] width 36 height 22
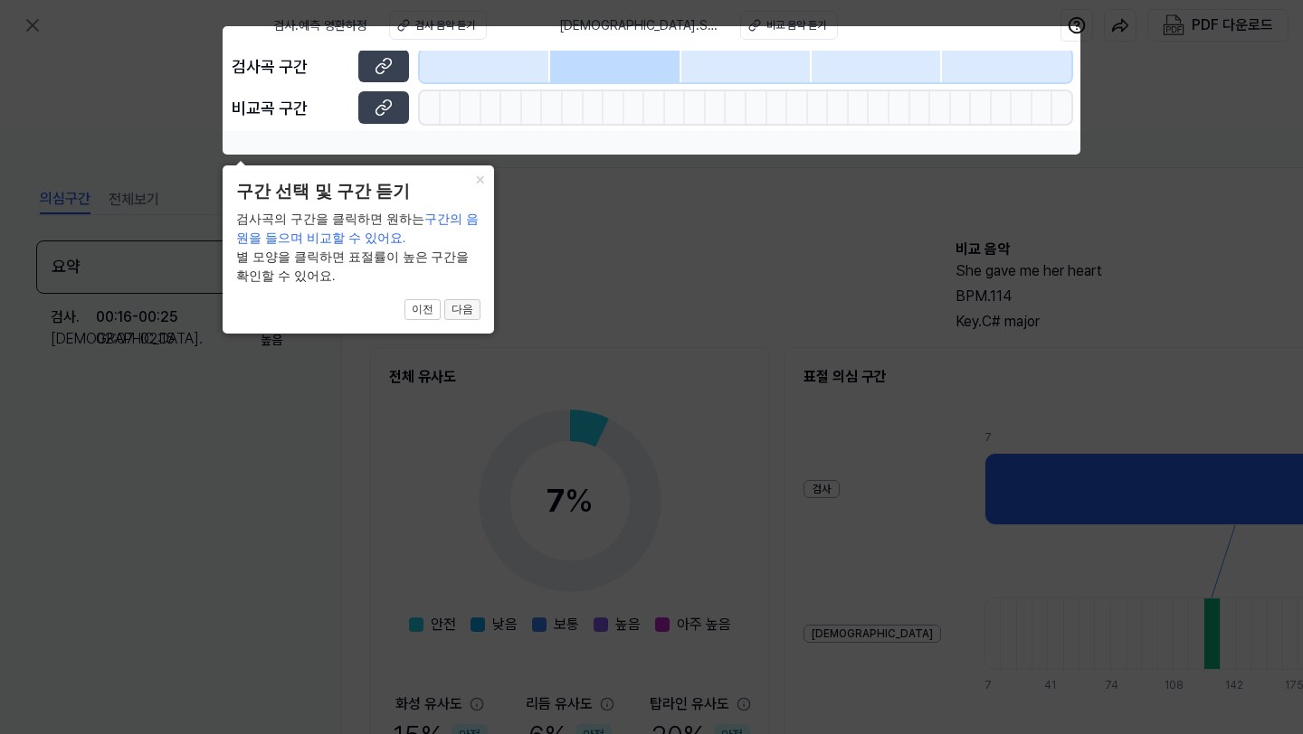
click at [472, 310] on button "다음" at bounding box center [462, 310] width 36 height 22
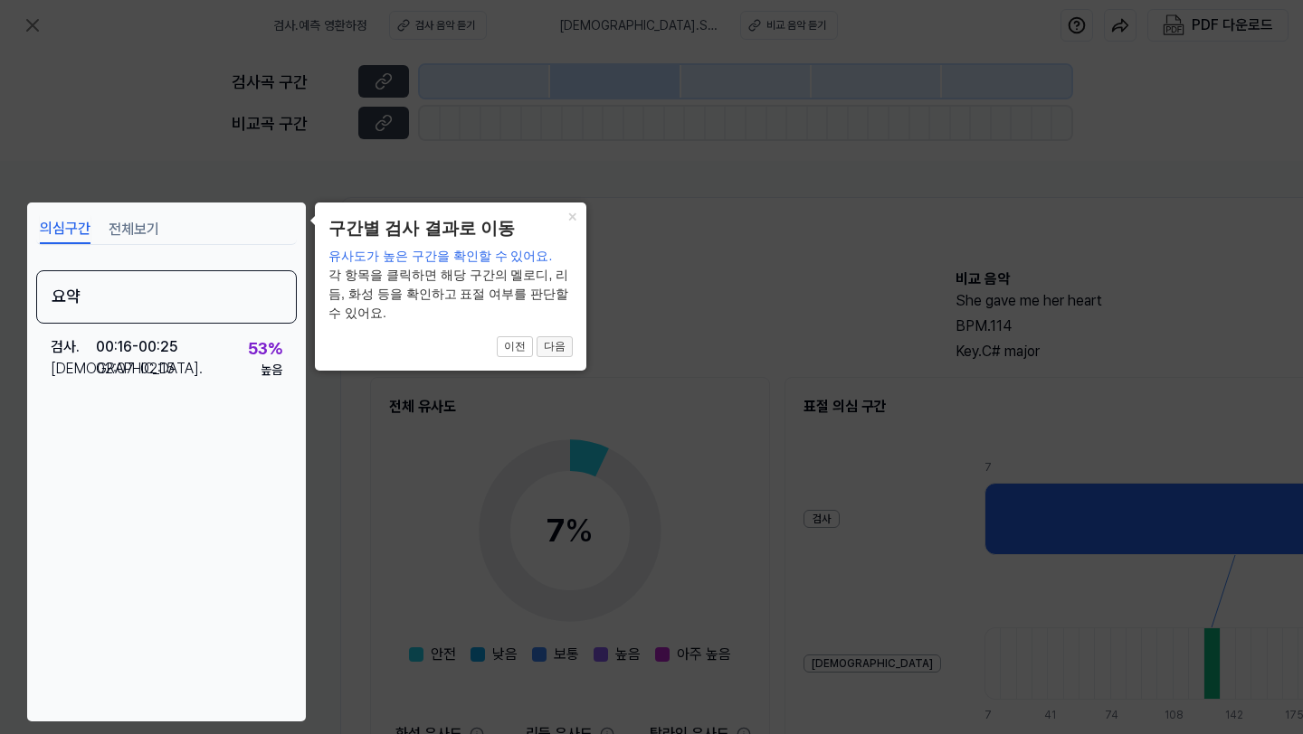
click at [560, 336] on button "다음" at bounding box center [554, 347] width 36 height 22
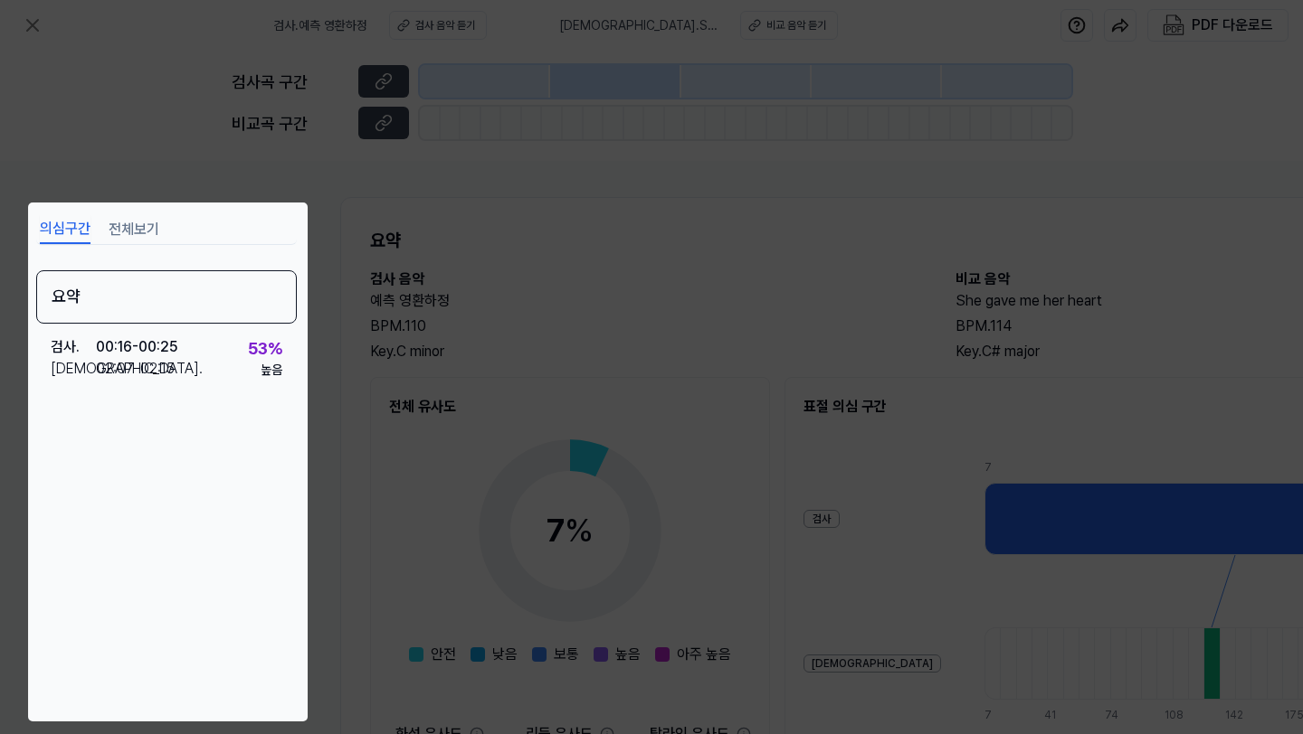
scroll to position [189, 268]
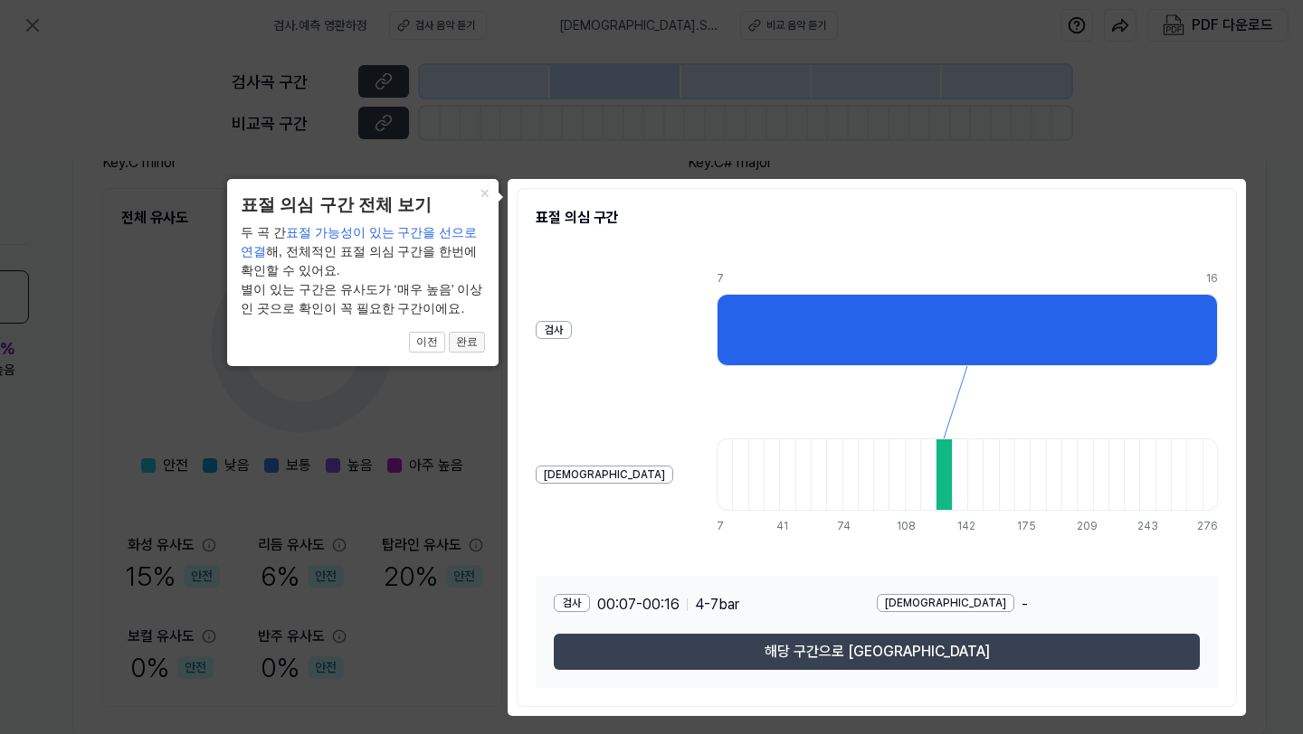
click at [479, 346] on button "완료" at bounding box center [467, 343] width 36 height 22
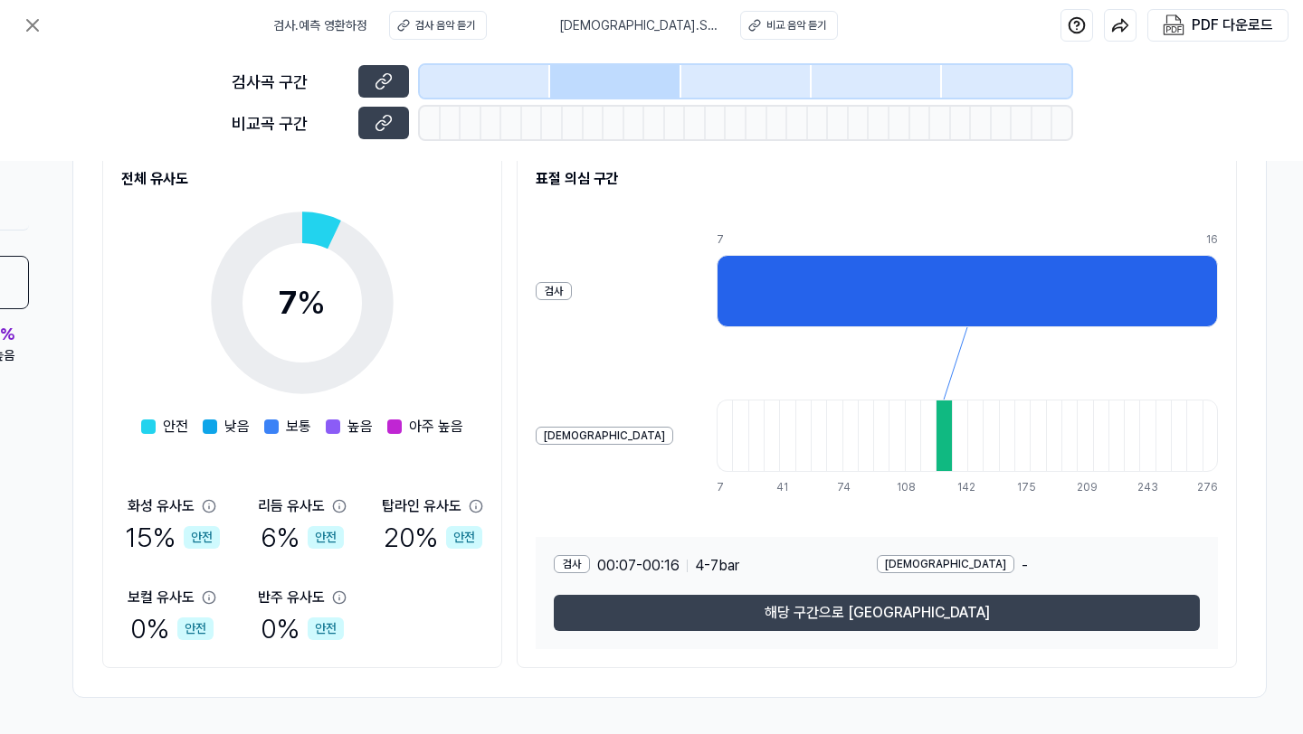
scroll to position [0, 268]
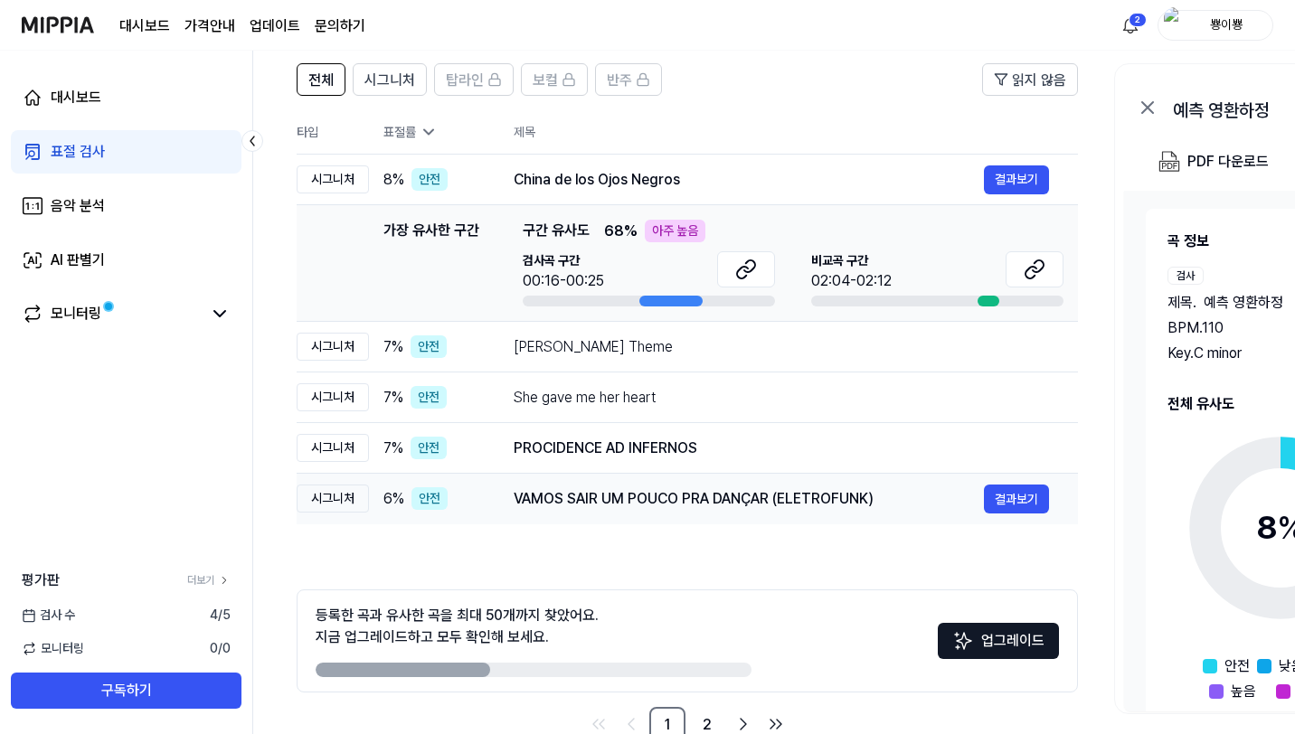
scroll to position [141, 0]
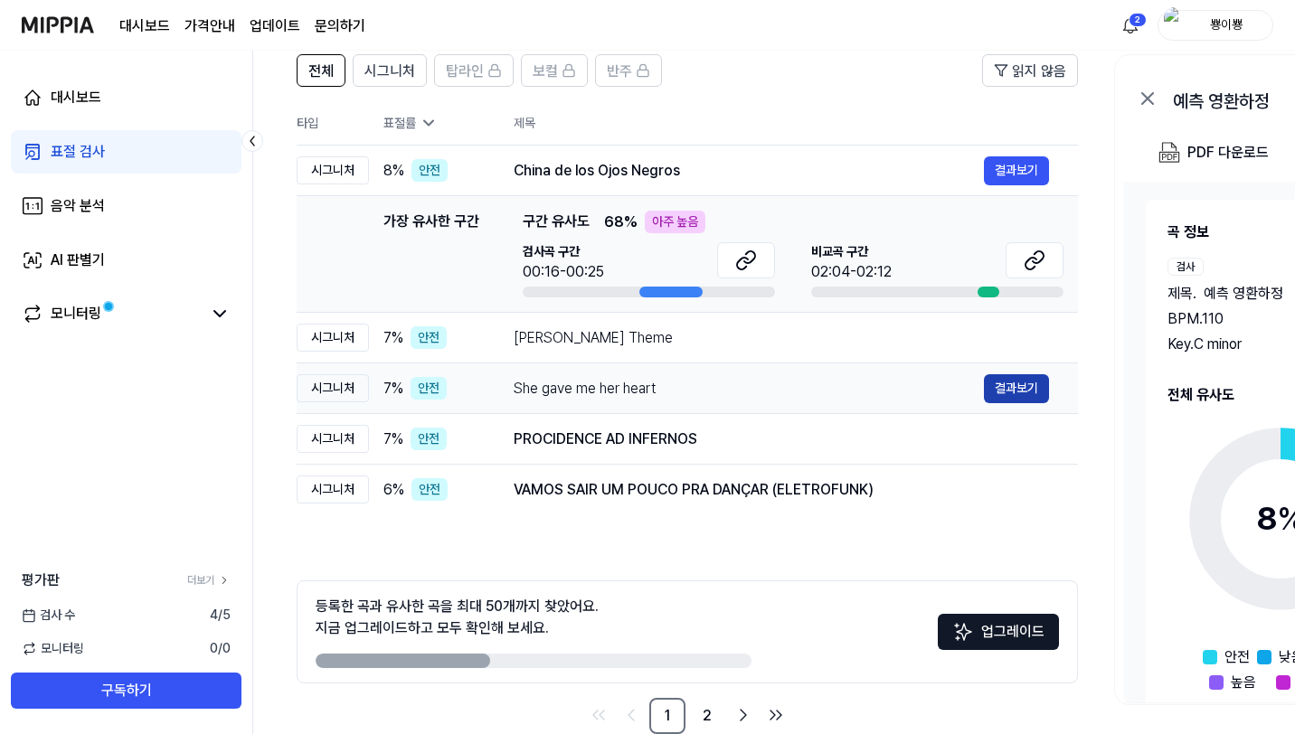
click at [1008, 379] on button "결과보기" at bounding box center [1016, 388] width 65 height 29
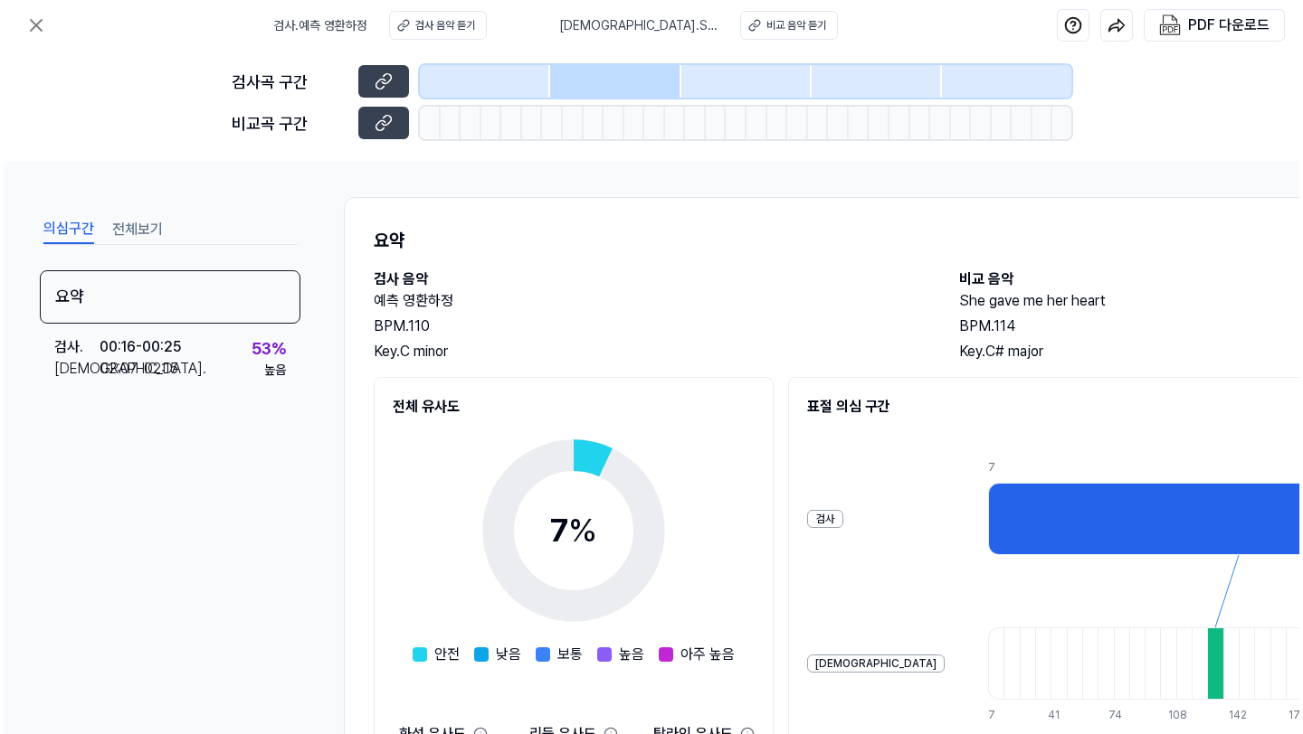
scroll to position [0, 0]
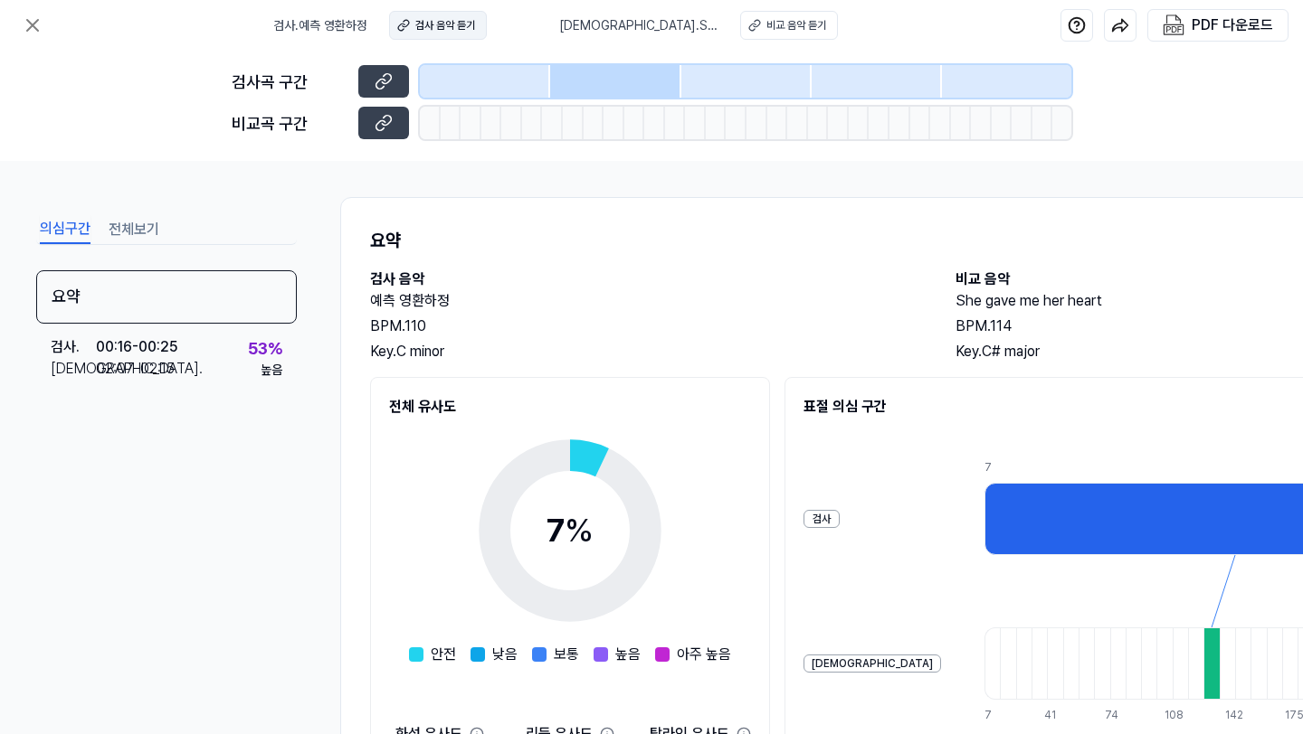
click at [431, 25] on div "검사 음악 듣기" at bounding box center [445, 25] width 60 height 16
click at [463, 24] on div "검사 음악 듣기" at bounding box center [445, 25] width 60 height 16
click at [787, 22] on div "비교 음악 듣기" at bounding box center [796, 25] width 60 height 16
click at [36, 26] on icon at bounding box center [33, 25] width 22 height 22
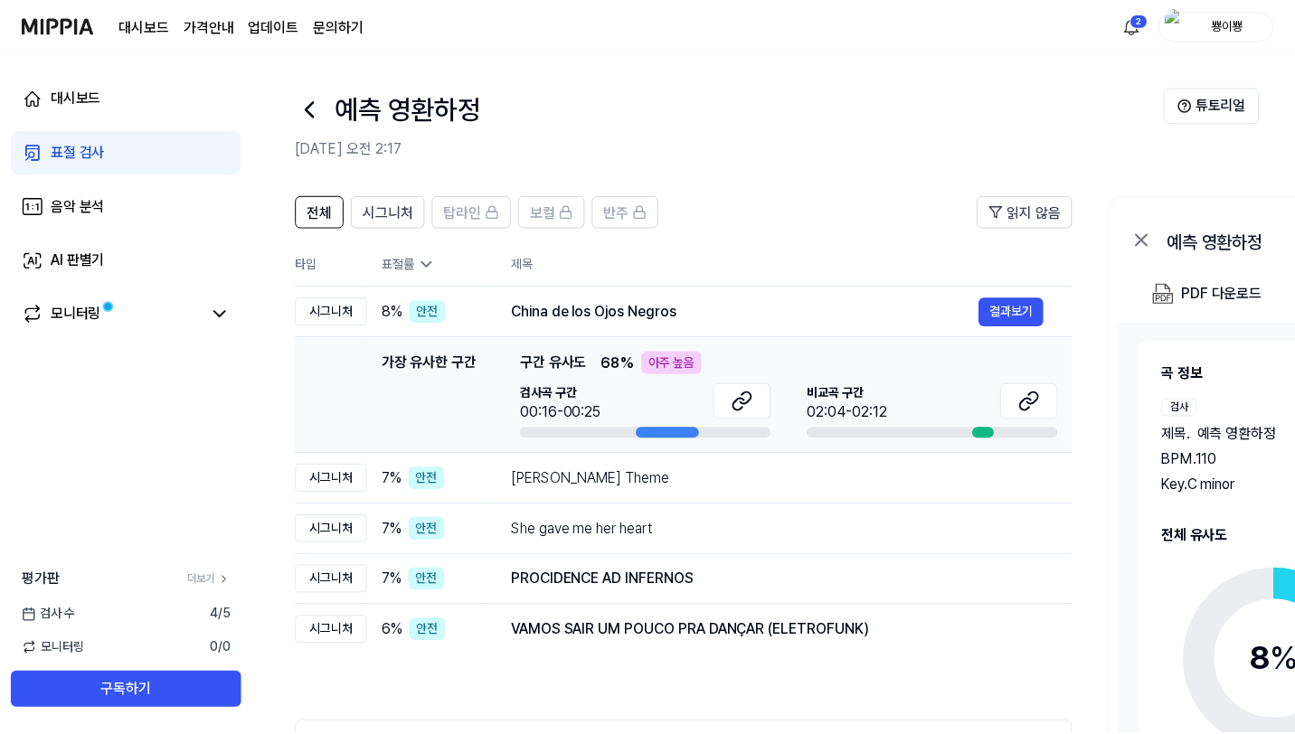
scroll to position [141, 0]
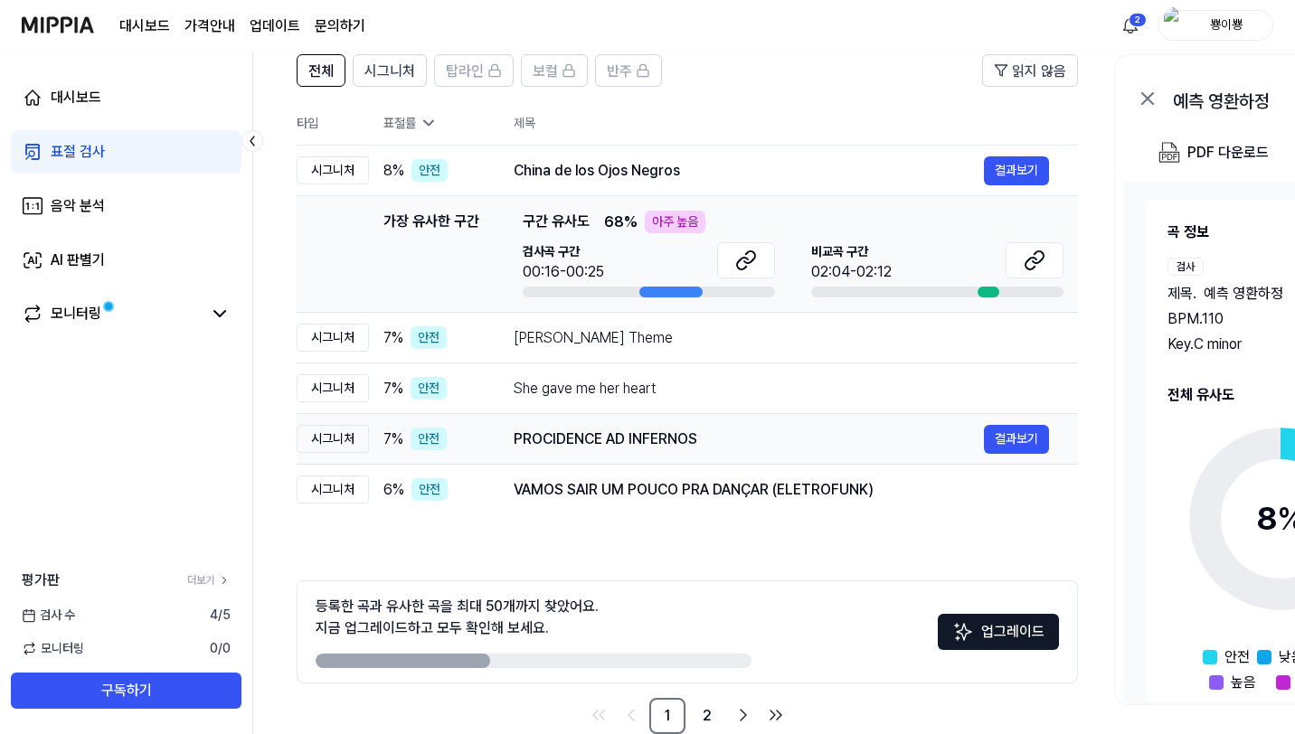
click at [640, 449] on div "PROCIDENCE AD INFERNOS" at bounding box center [749, 440] width 470 height 22
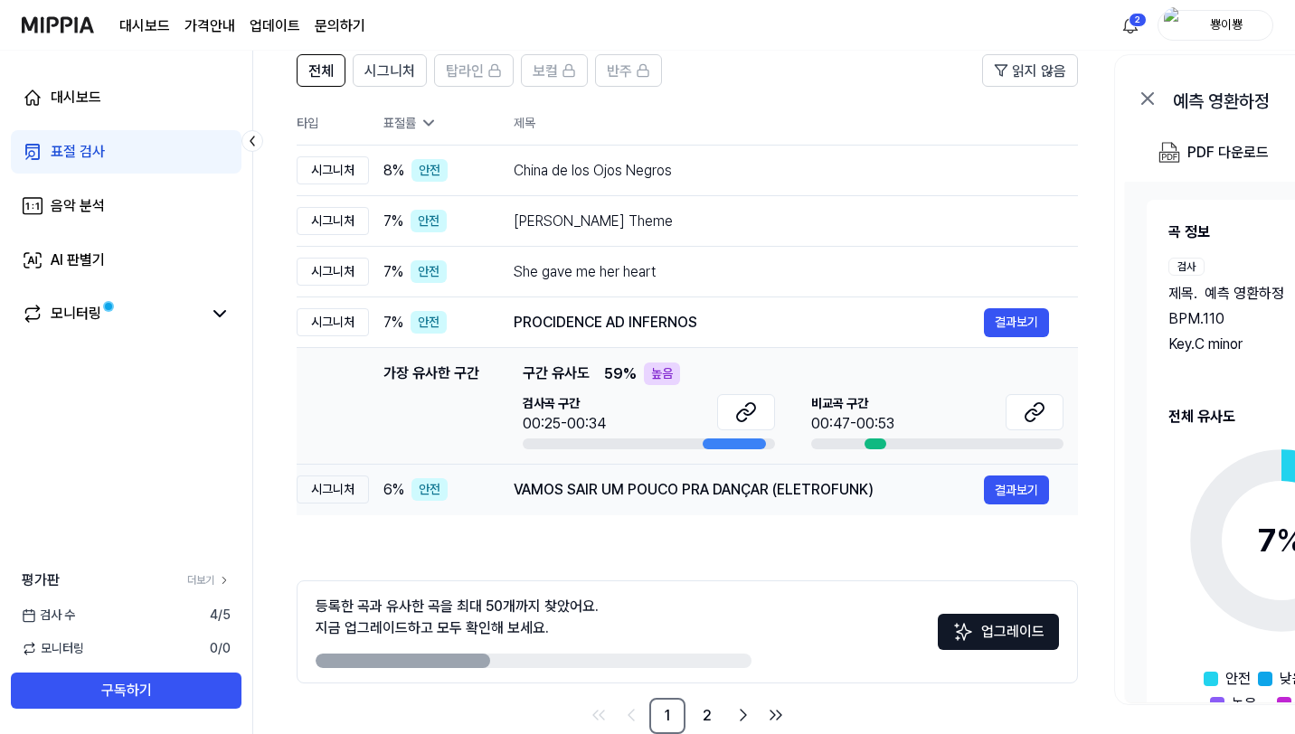
click at [668, 480] on div "VAMOS SAIR UM POUCO PRA DANÇAR (ELETROFUNK)" at bounding box center [749, 490] width 470 height 22
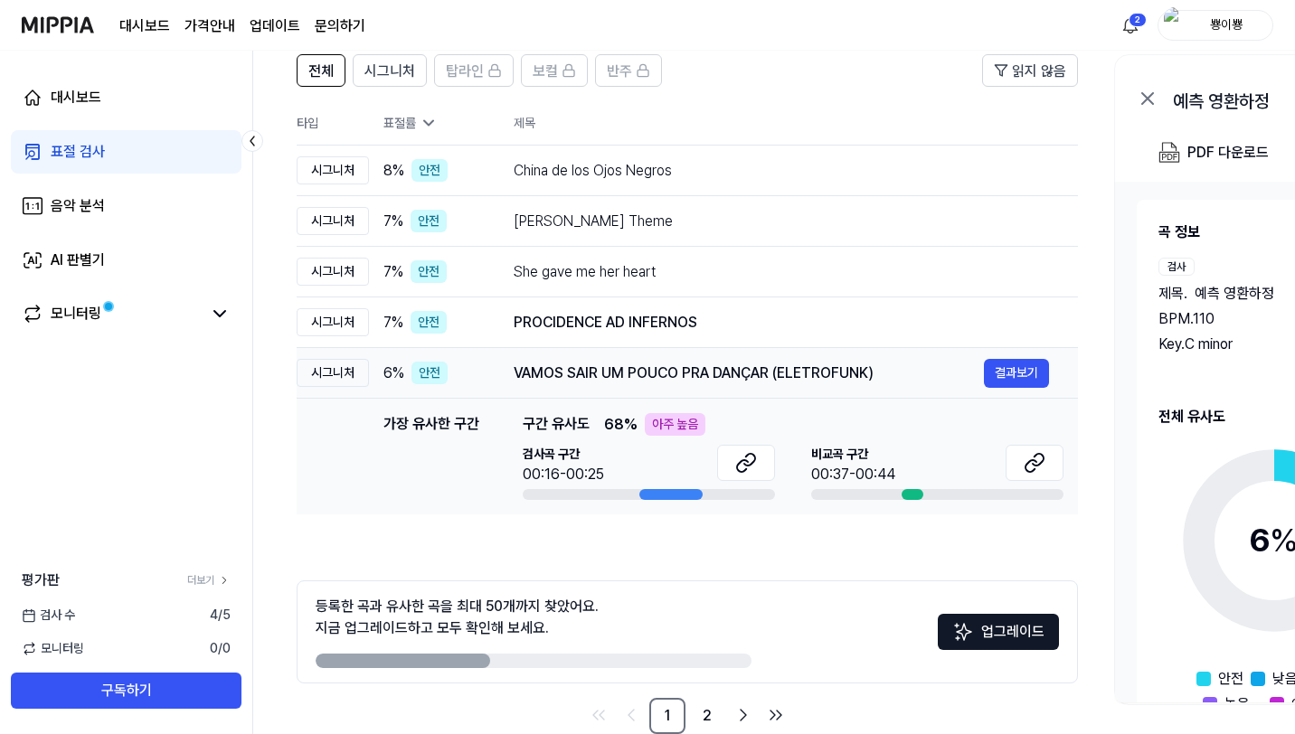
click at [660, 372] on div "VAMOS SAIR UM POUCO PRA DANÇAR (ELETROFUNK)" at bounding box center [749, 374] width 470 height 22
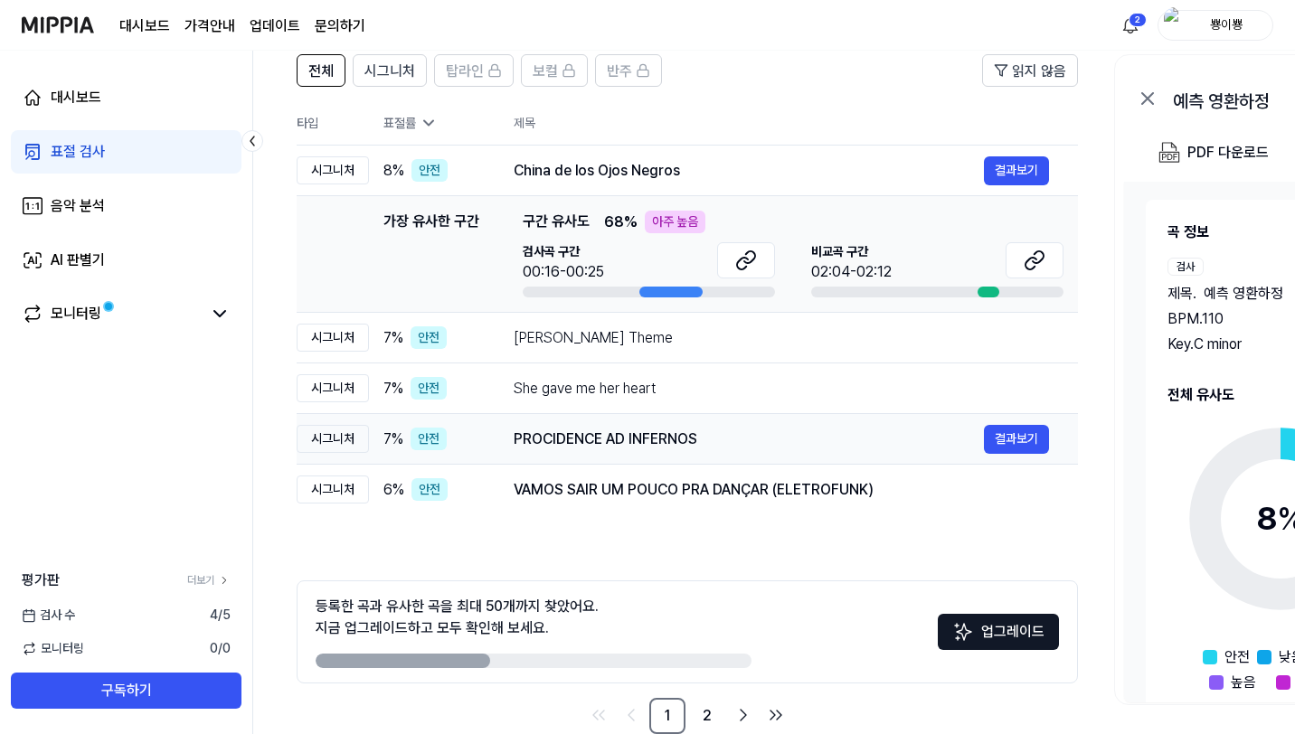
click at [667, 450] on div "PROCIDENCE AD INFERNOS 결과보기" at bounding box center [781, 439] width 535 height 29
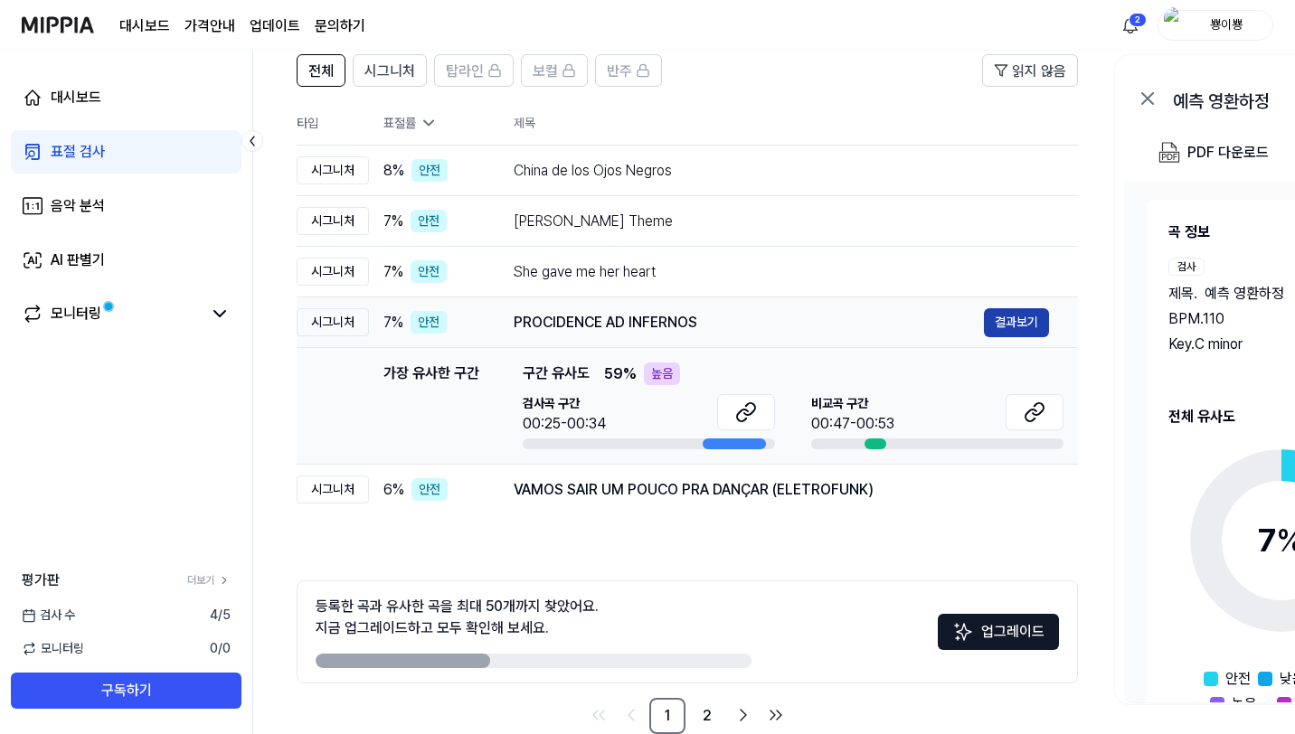
click at [1004, 327] on button "결과보기" at bounding box center [1016, 322] width 65 height 29
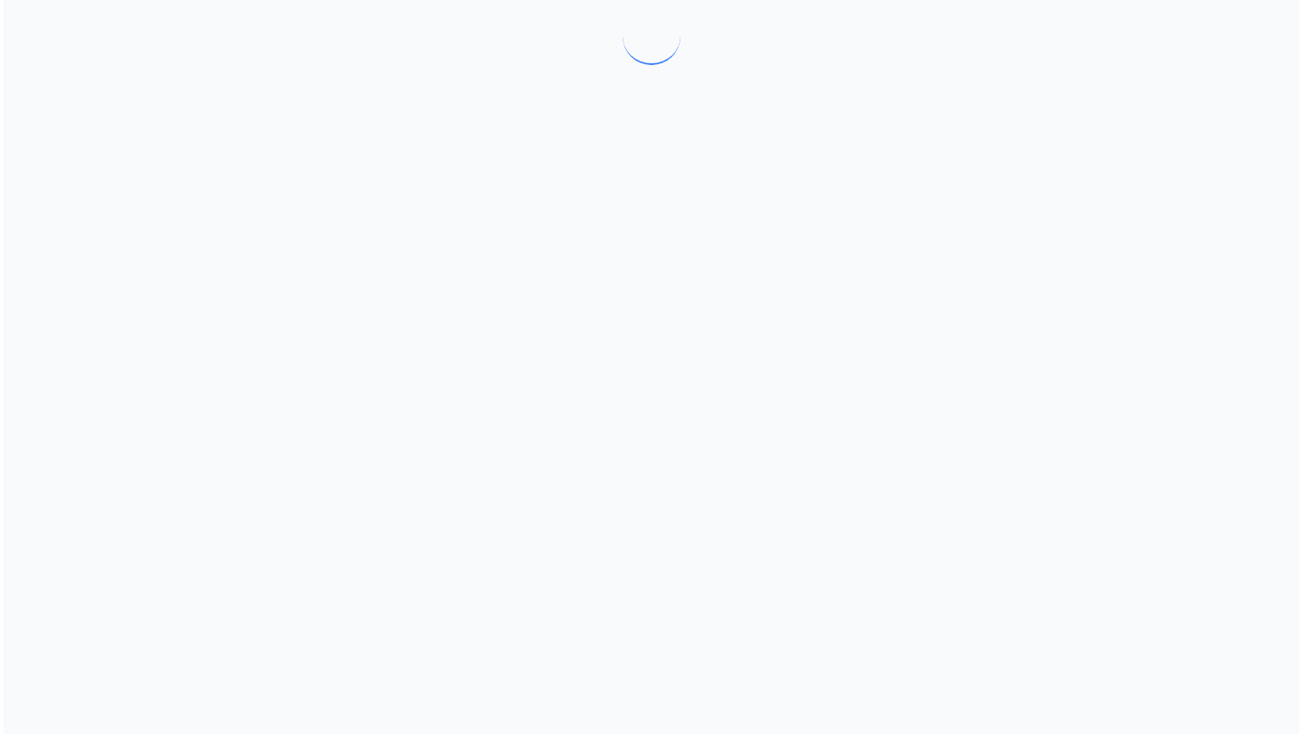
scroll to position [0, 0]
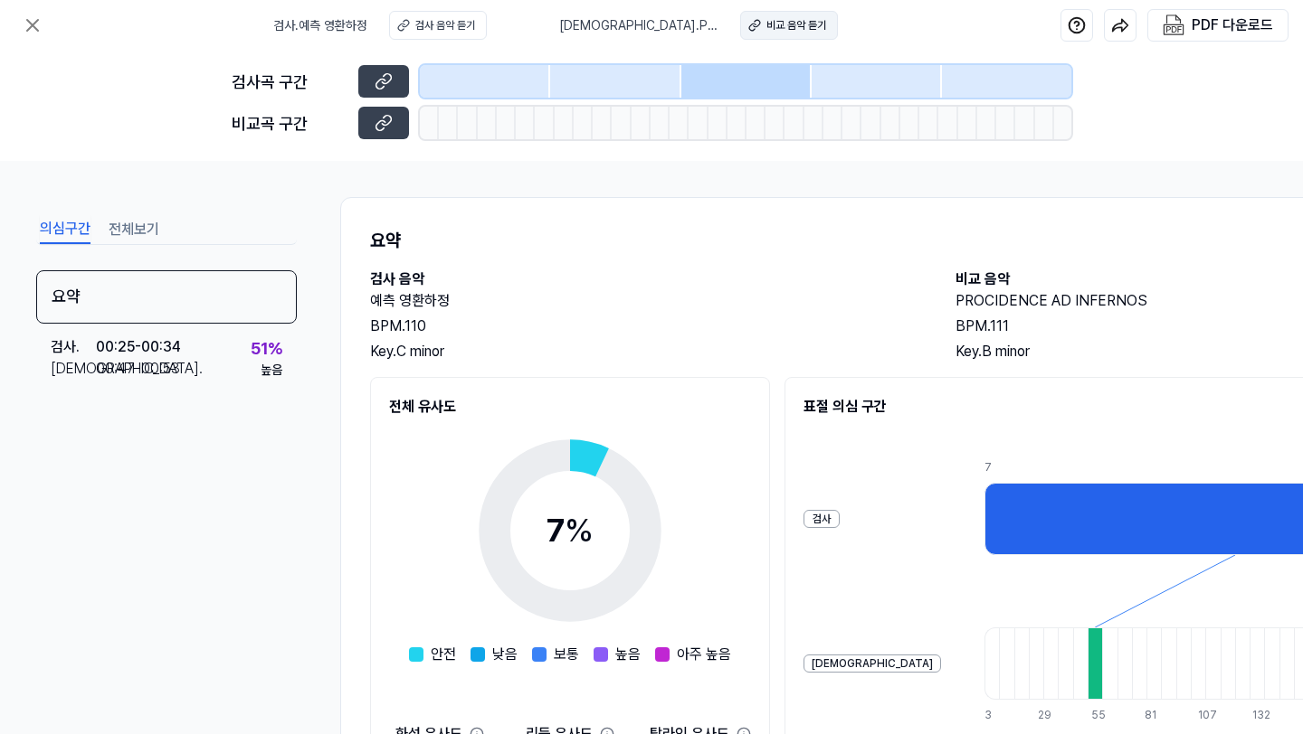
click at [797, 24] on div "비교 음악 듣기" at bounding box center [796, 25] width 60 height 16
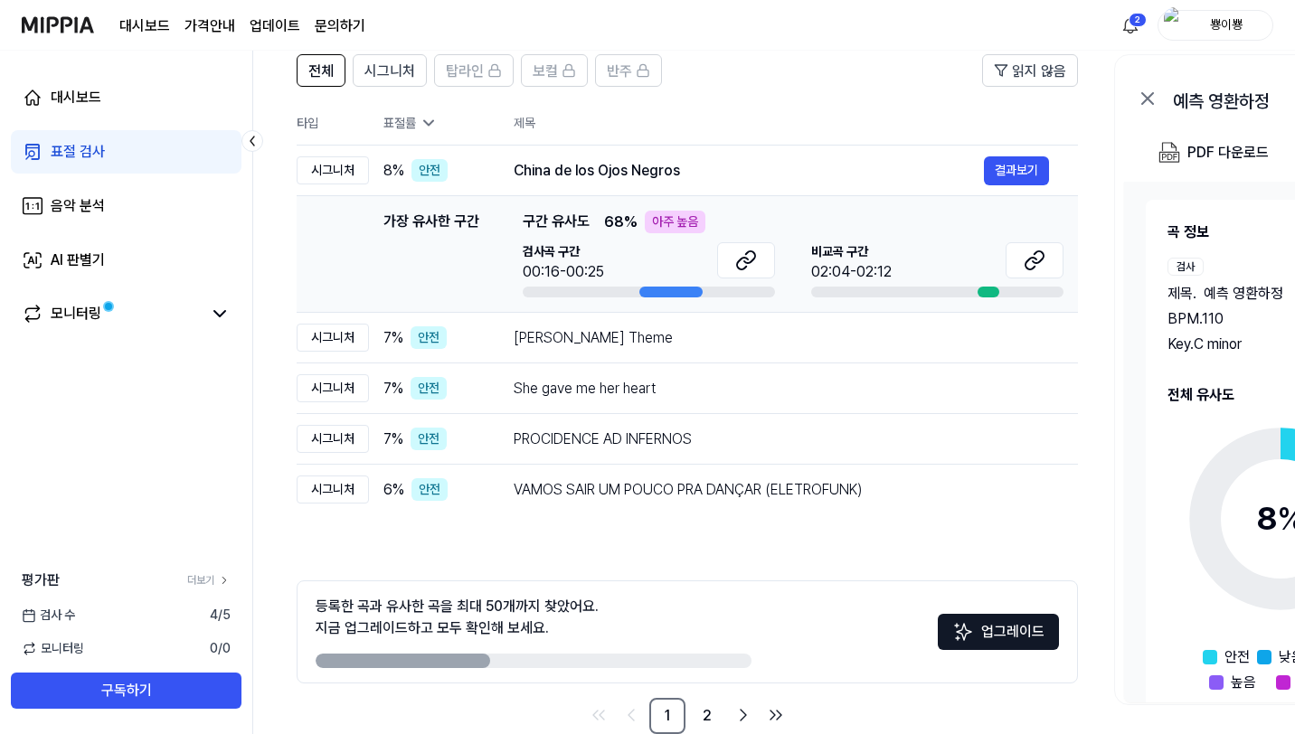
scroll to position [158, 0]
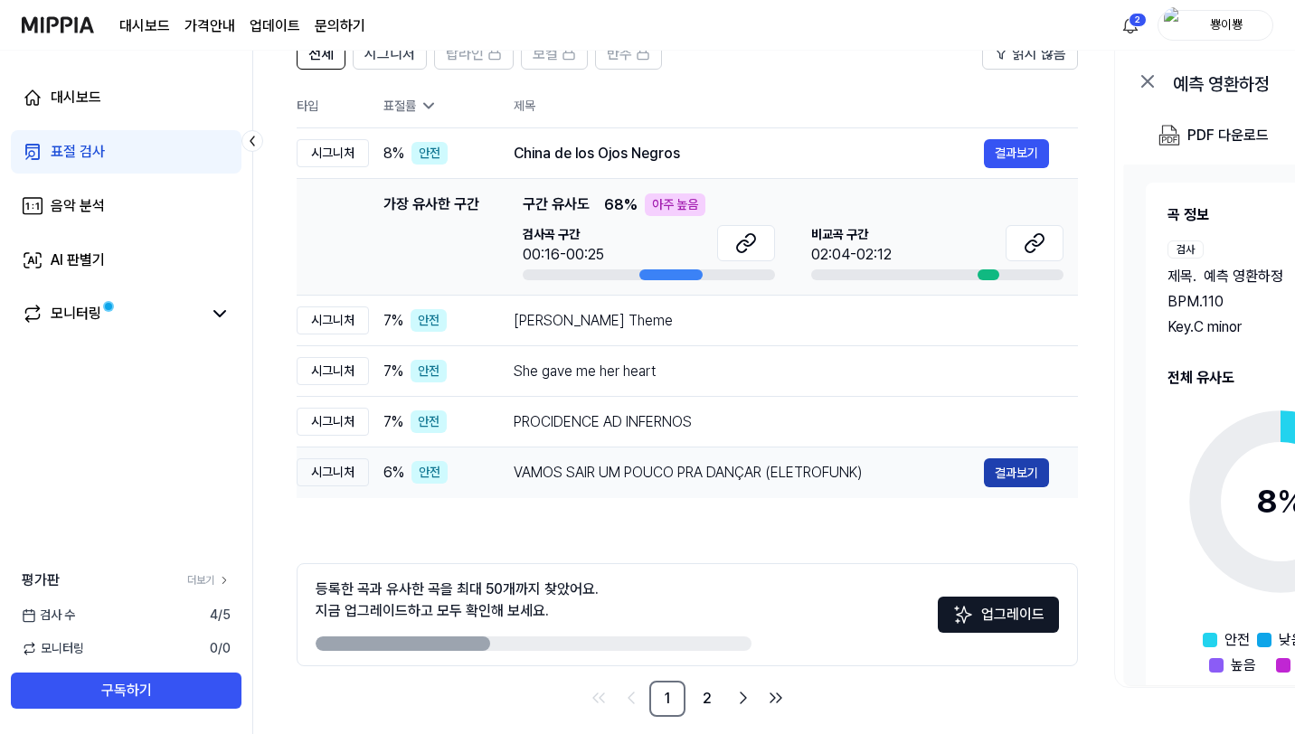
click at [1013, 464] on button "결과보기" at bounding box center [1016, 473] width 65 height 29
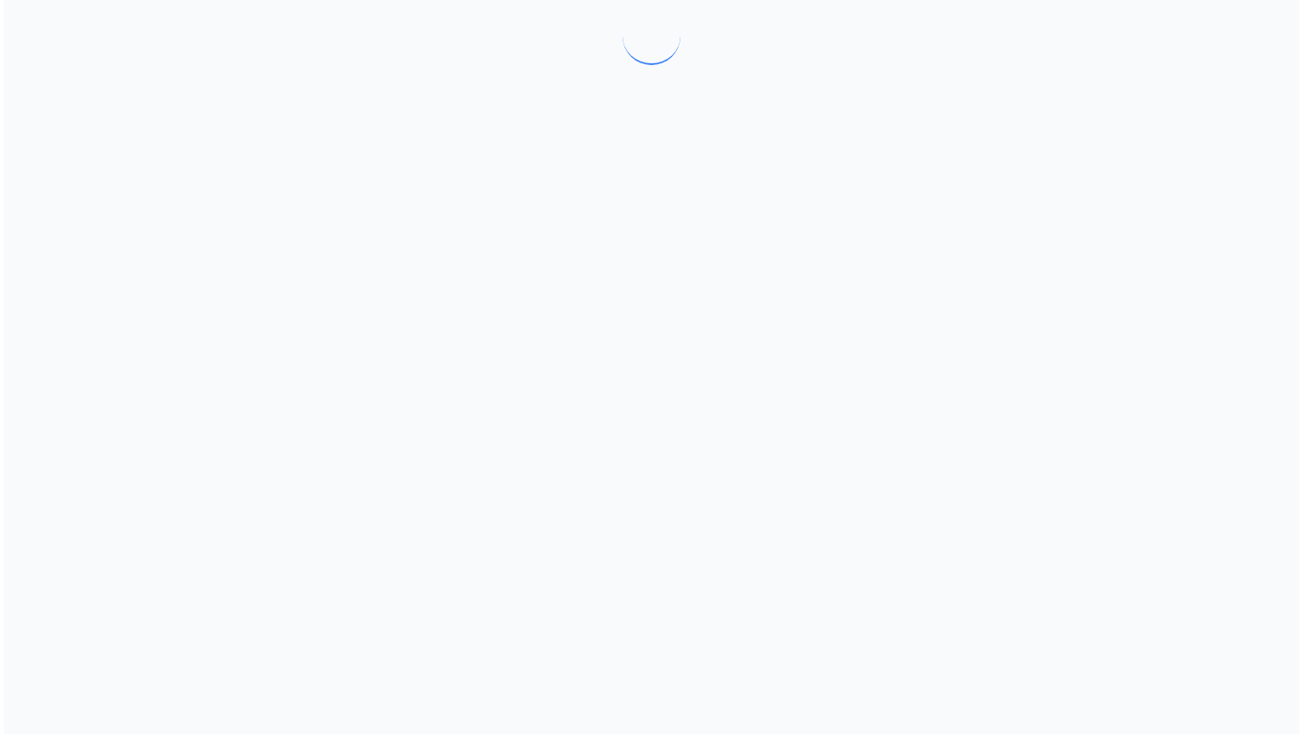
scroll to position [0, 0]
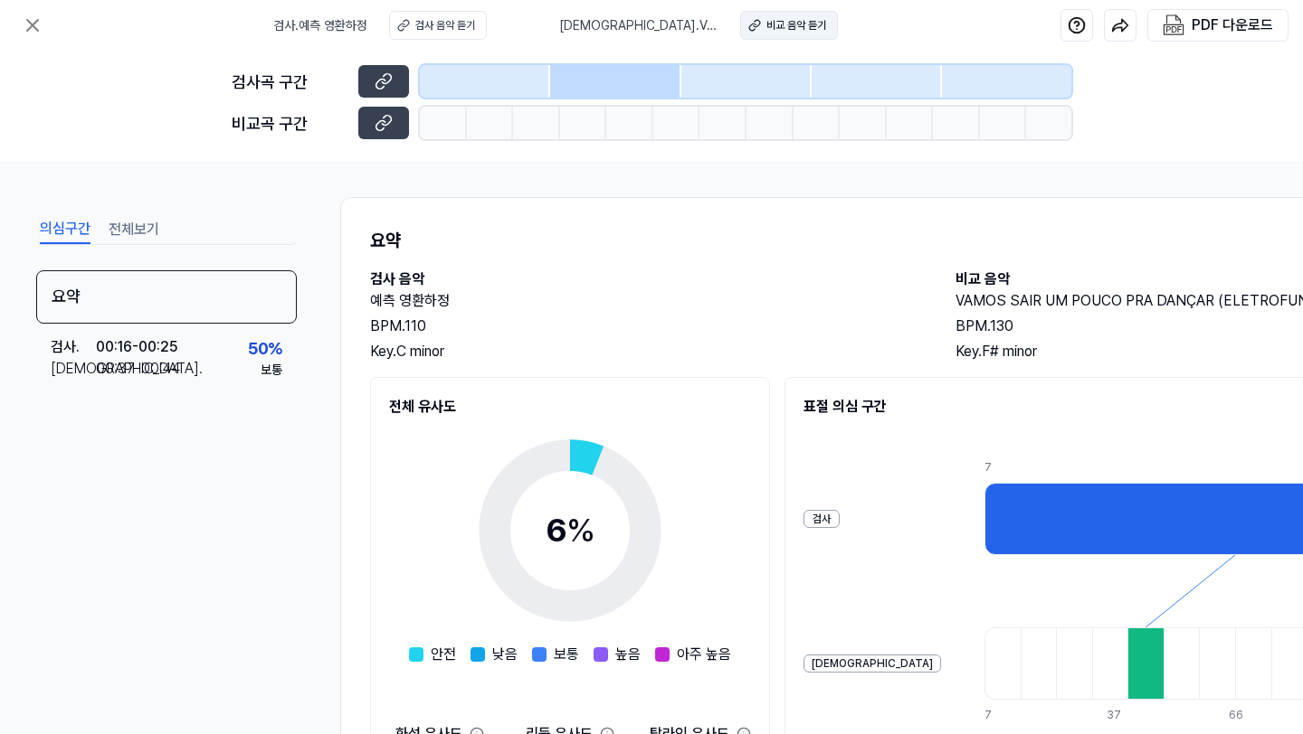
click at [800, 30] on div "비교 음악 듣기" at bounding box center [796, 25] width 60 height 16
click at [429, 28] on div "검사 음악 듣기" at bounding box center [445, 25] width 60 height 16
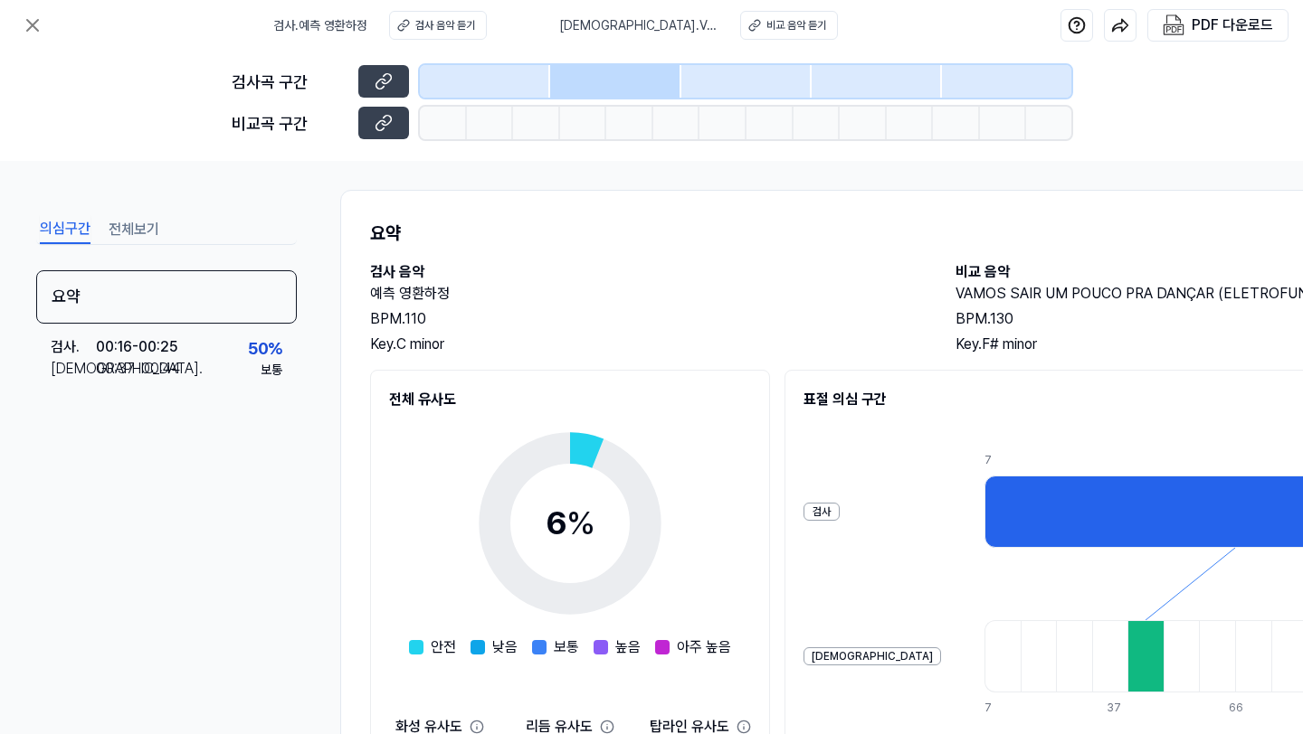
scroll to position [7, 2]
click at [761, 156] on div "검사곡 구간 [GEOGRAPHIC_DATA] 구간" at bounding box center [651, 106] width 839 height 110
click at [24, 27] on icon at bounding box center [33, 25] width 22 height 22
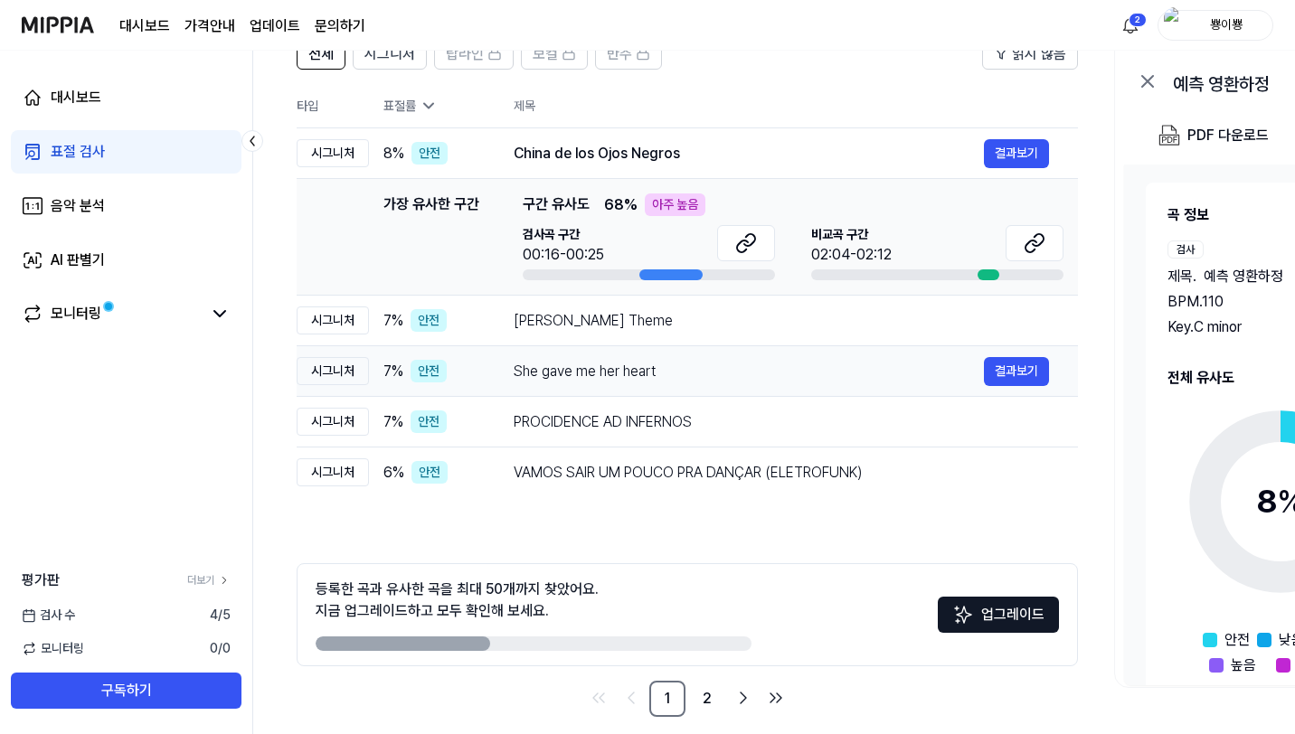
scroll to position [0, 0]
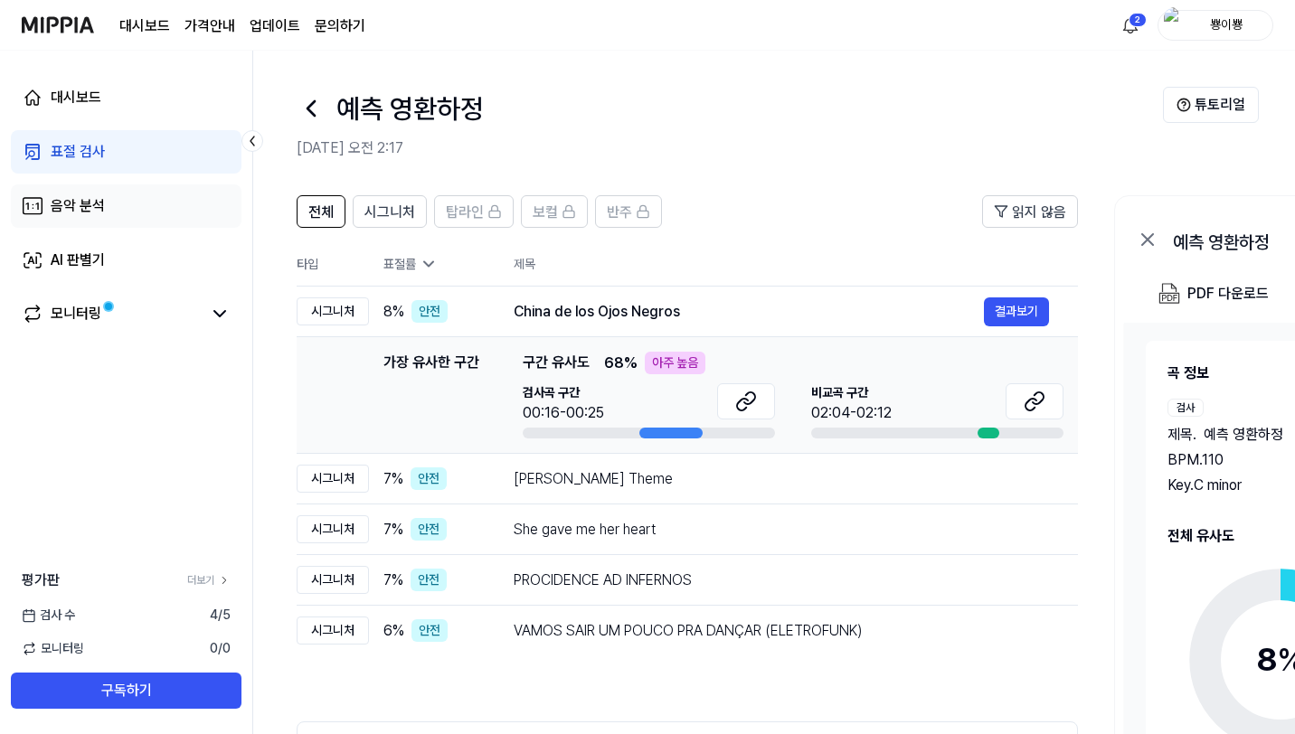
click at [76, 212] on div "음악 분석" at bounding box center [78, 206] width 54 height 22
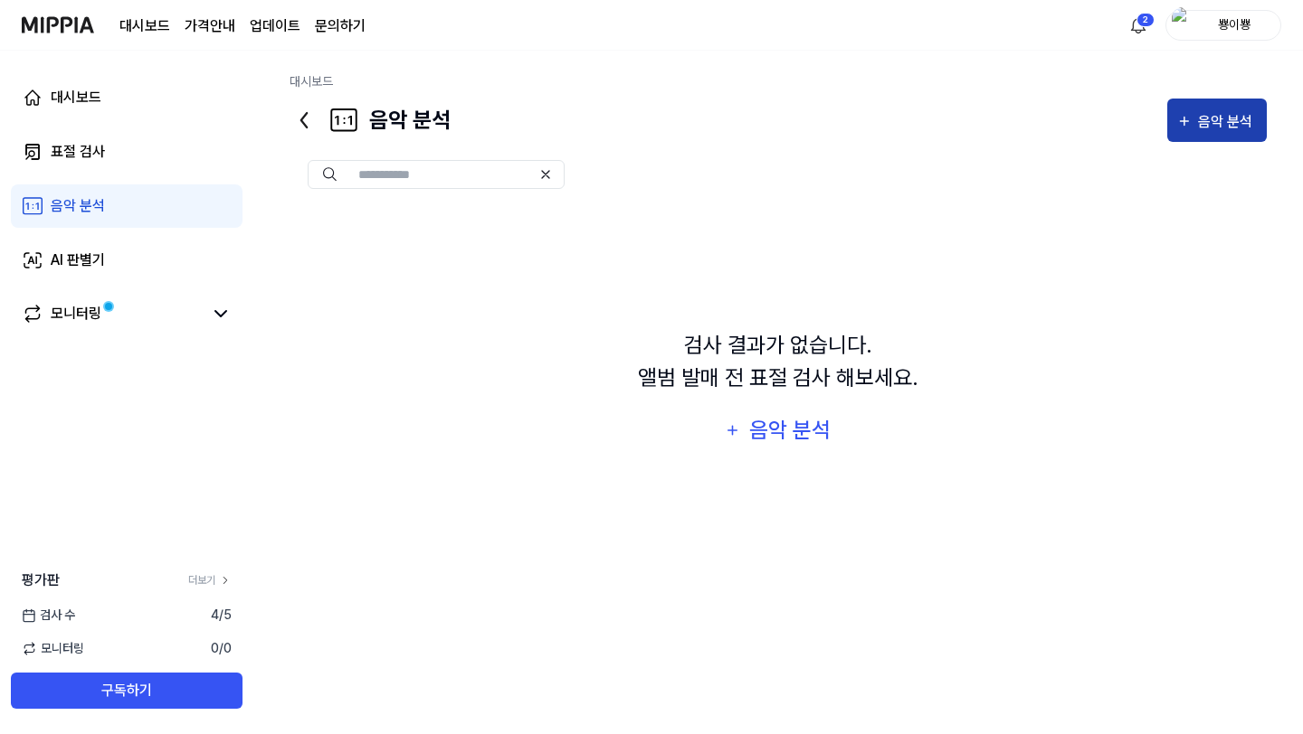
click at [1214, 129] on div "음악 분석" at bounding box center [1228, 122] width 60 height 24
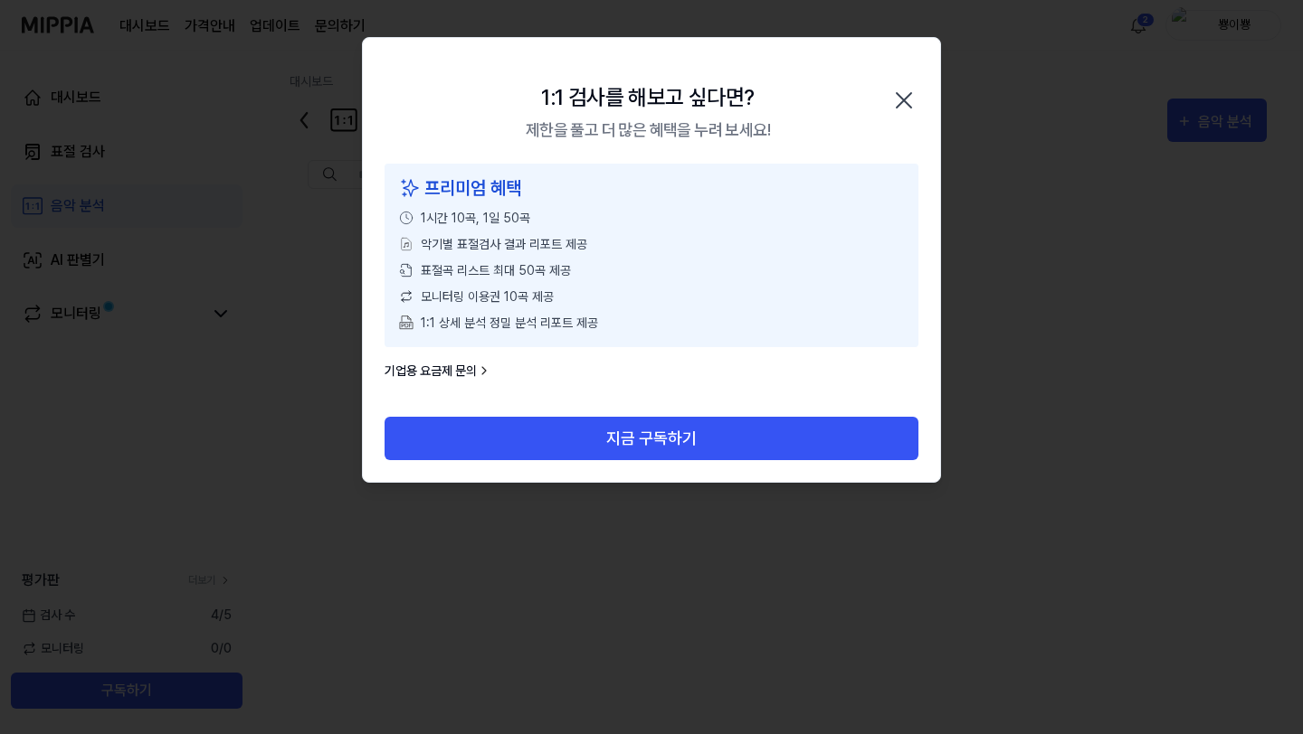
click at [896, 120] on div "1:1 검사를 해보고 싶다면? 제한을 풀고 더 많은 혜택을 누려 보세요! 닫기" at bounding box center [651, 101] width 577 height 126
click at [903, 107] on icon "button" at bounding box center [903, 100] width 29 height 29
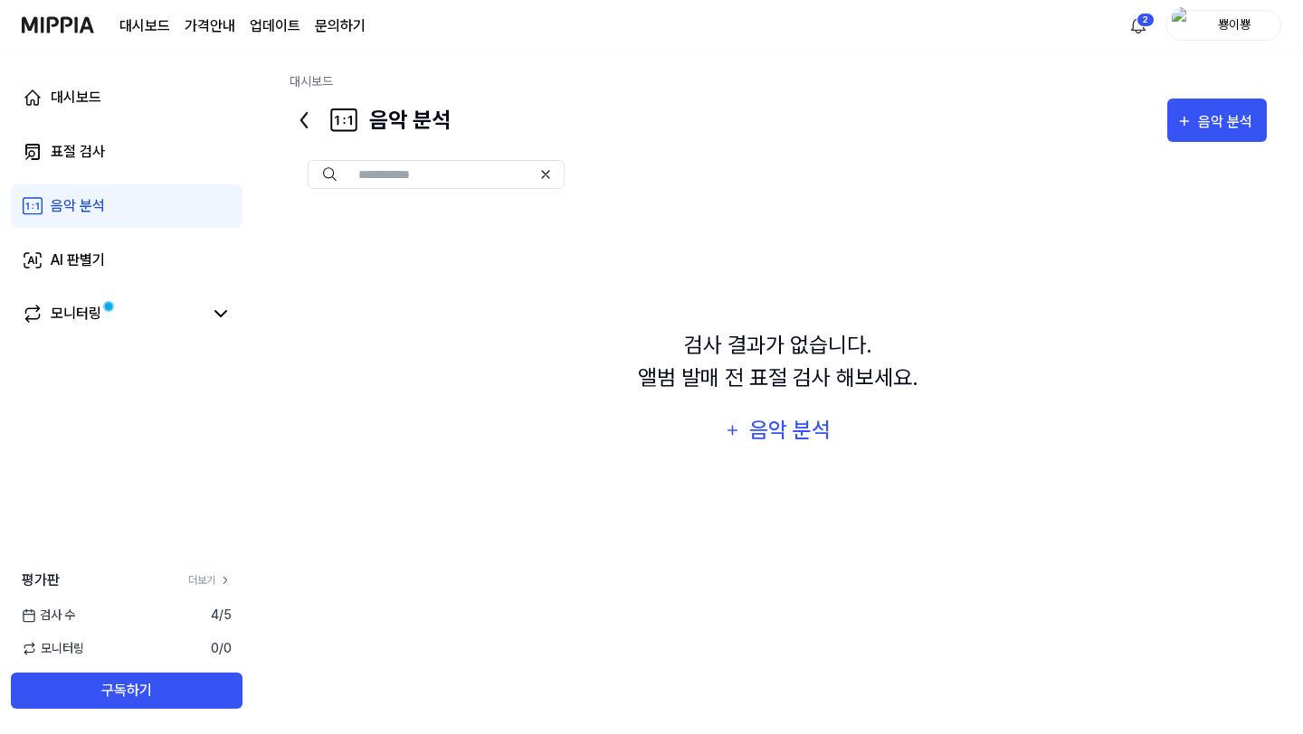
click at [43, 17] on img at bounding box center [58, 25] width 72 height 50
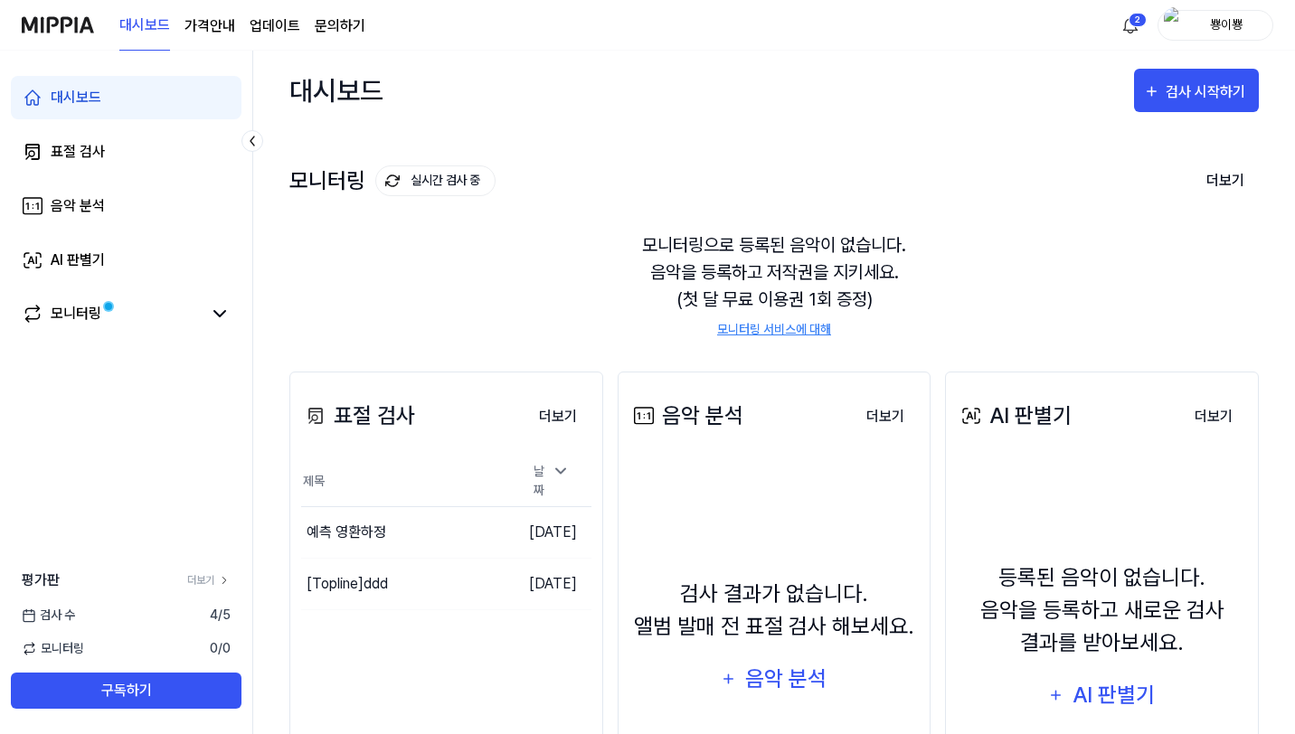
click at [1199, 19] on div "뿅이뿅" at bounding box center [1226, 24] width 71 height 20
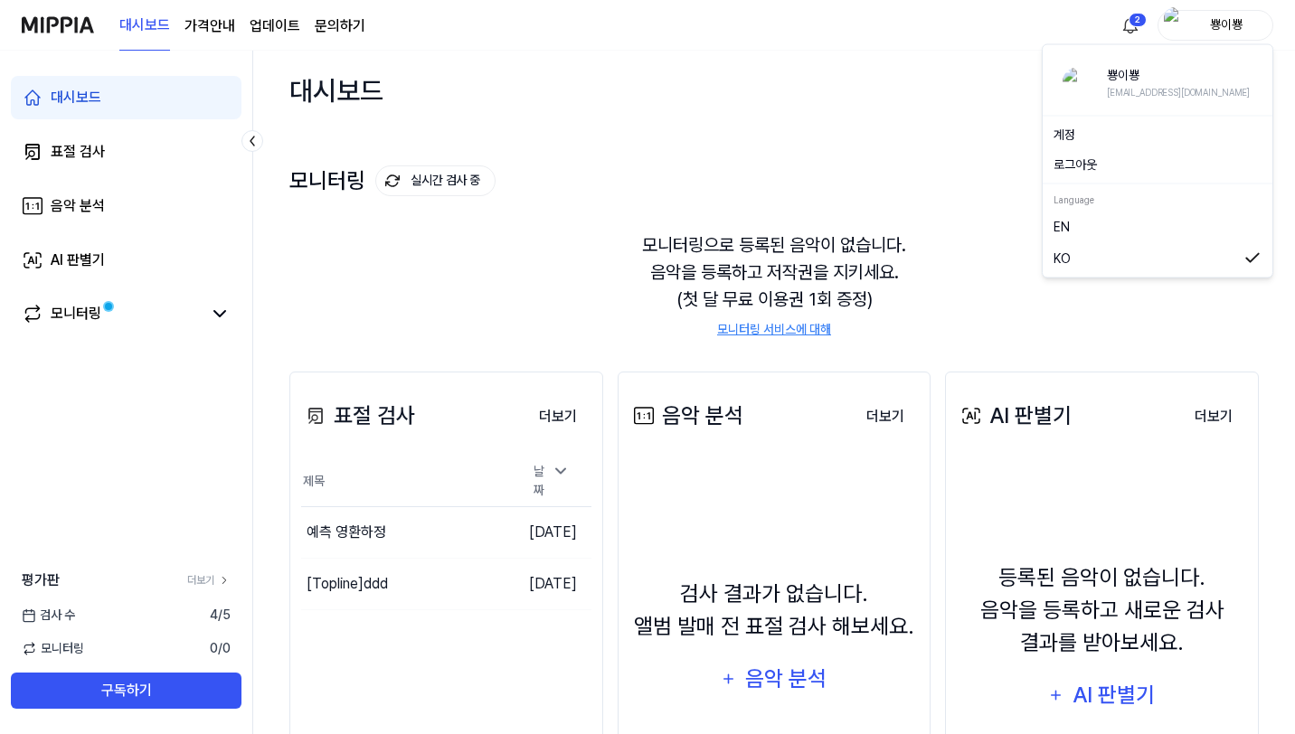
click at [90, 452] on div "대시보드 표절 검사 음악 분석 AI 판별기 모니터링 평가판 더보기 검사 [DATE] 모니터링 0 / 0 구독하기" at bounding box center [126, 393] width 253 height 684
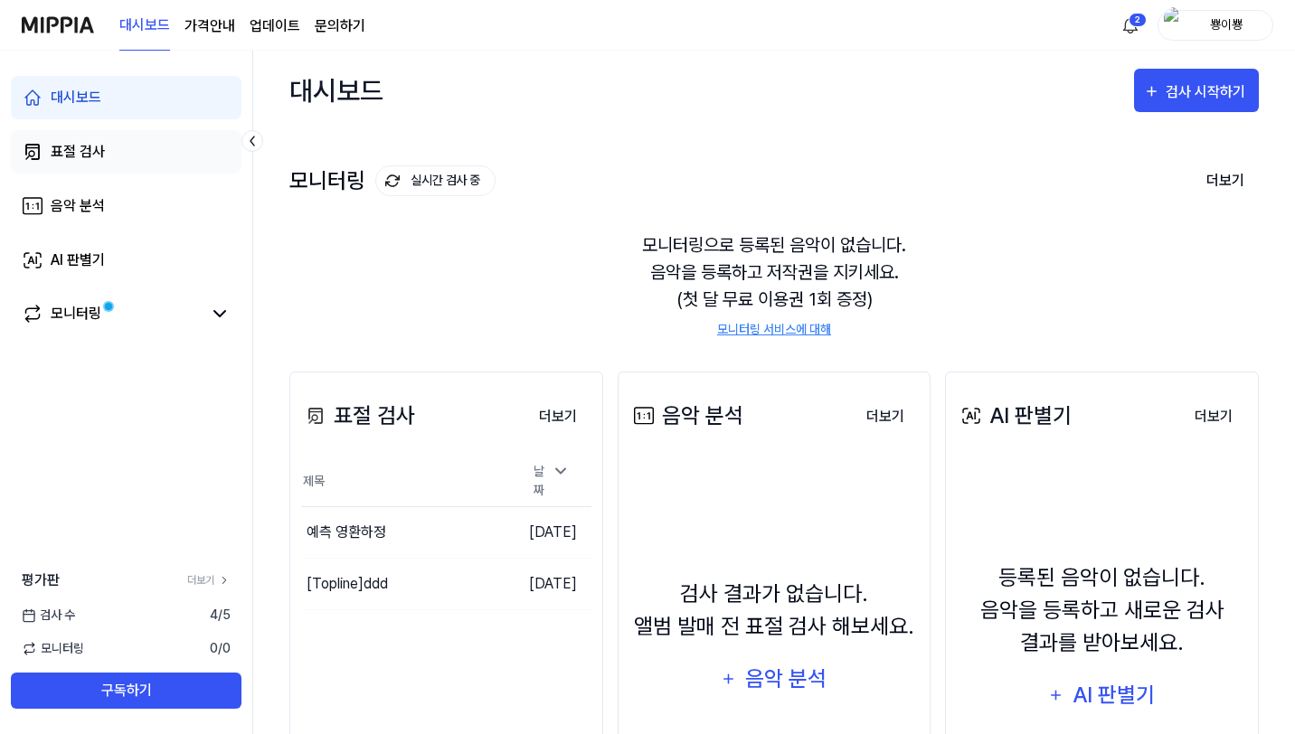
click at [121, 153] on link "표절 검사" at bounding box center [126, 151] width 231 height 43
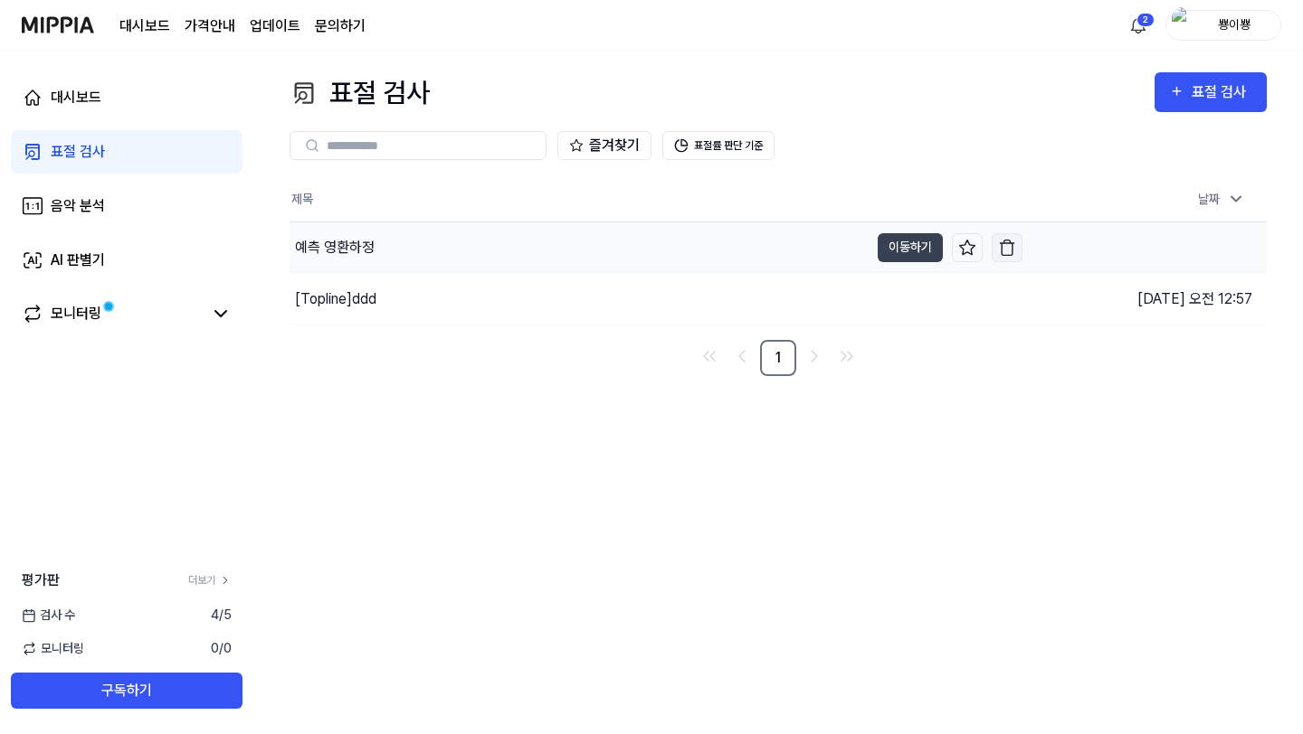
click at [1008, 250] on img "button" at bounding box center [1007, 248] width 18 height 18
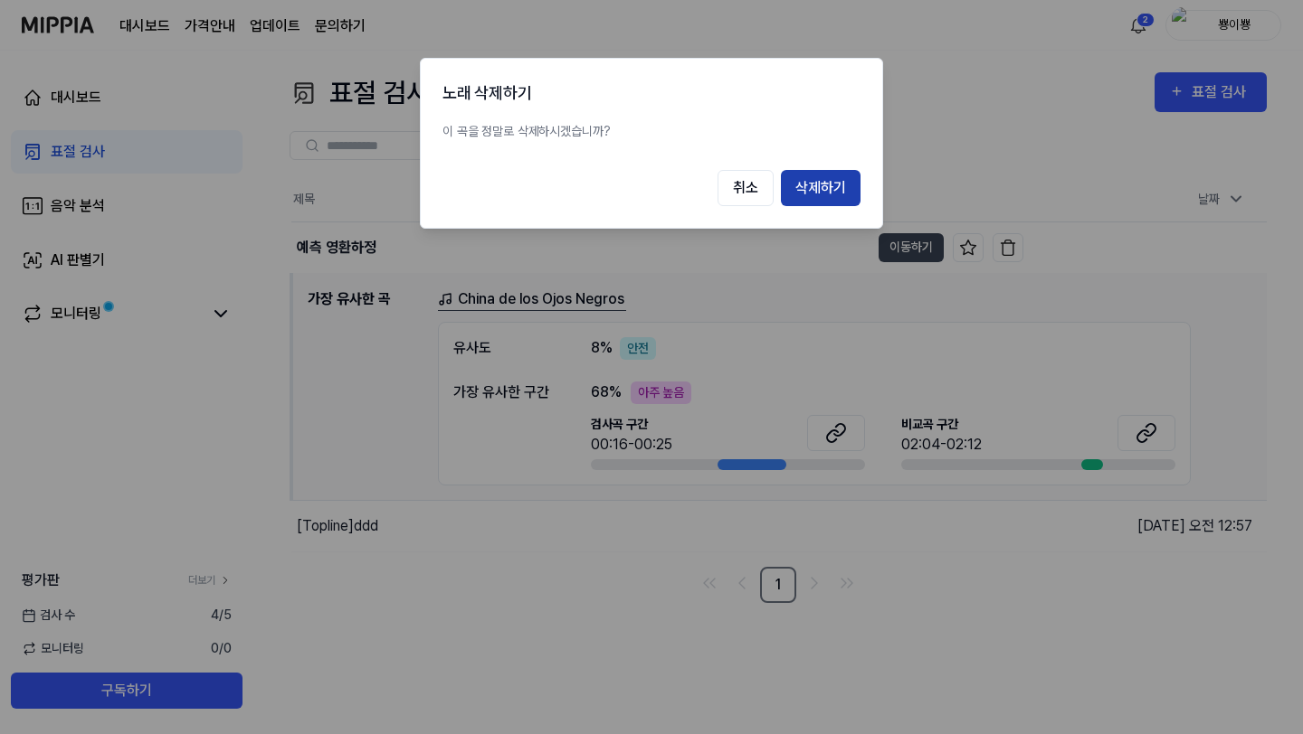
click at [823, 196] on button "삭제하기" at bounding box center [821, 188] width 80 height 36
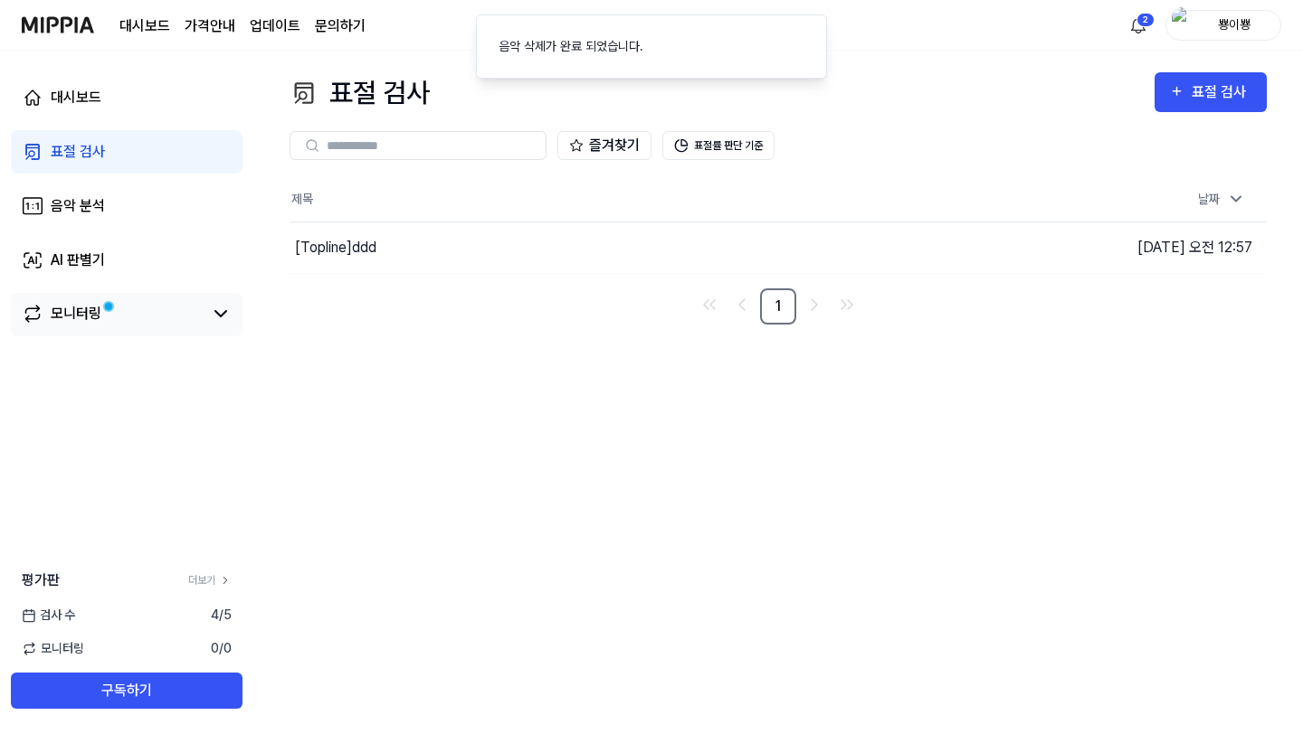
click at [204, 333] on div "모니터링" at bounding box center [127, 314] width 232 height 43
click at [219, 321] on icon at bounding box center [221, 314] width 22 height 22
click at [152, 317] on link "모니터링" at bounding box center [112, 314] width 181 height 22
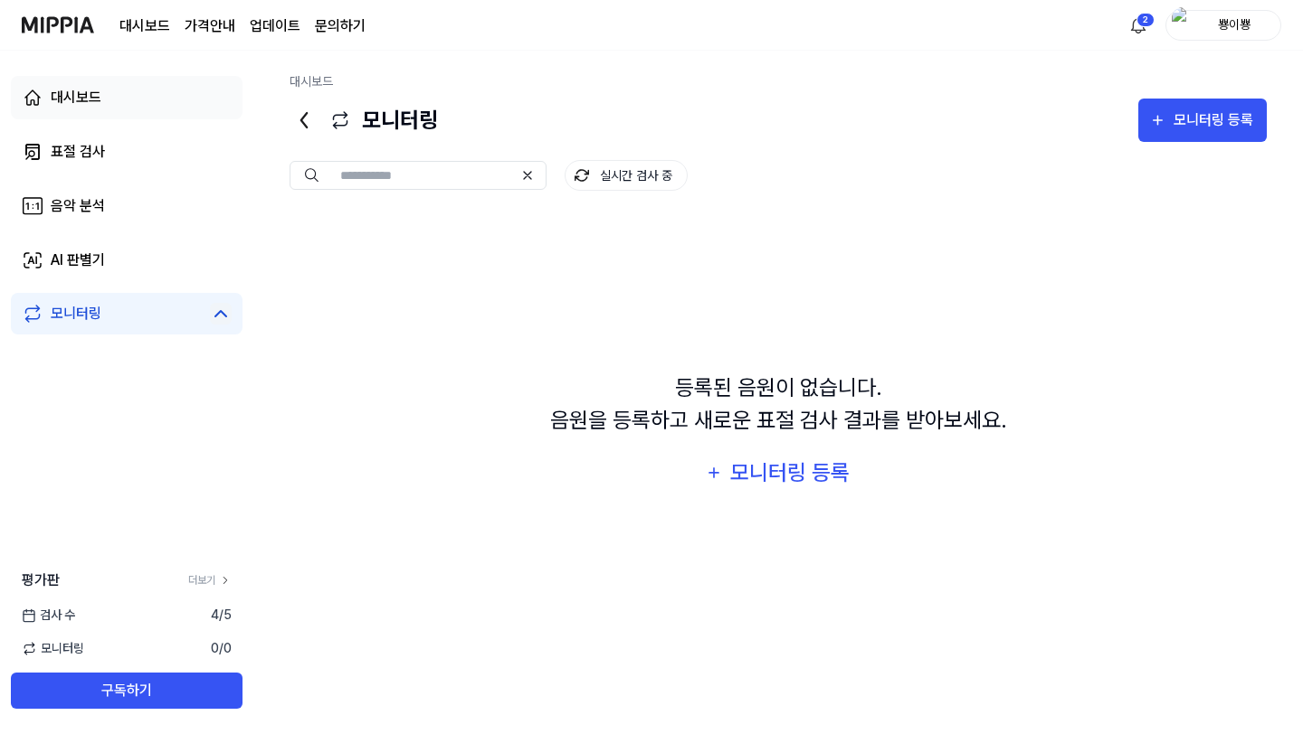
click at [101, 102] on link "대시보드" at bounding box center [127, 97] width 232 height 43
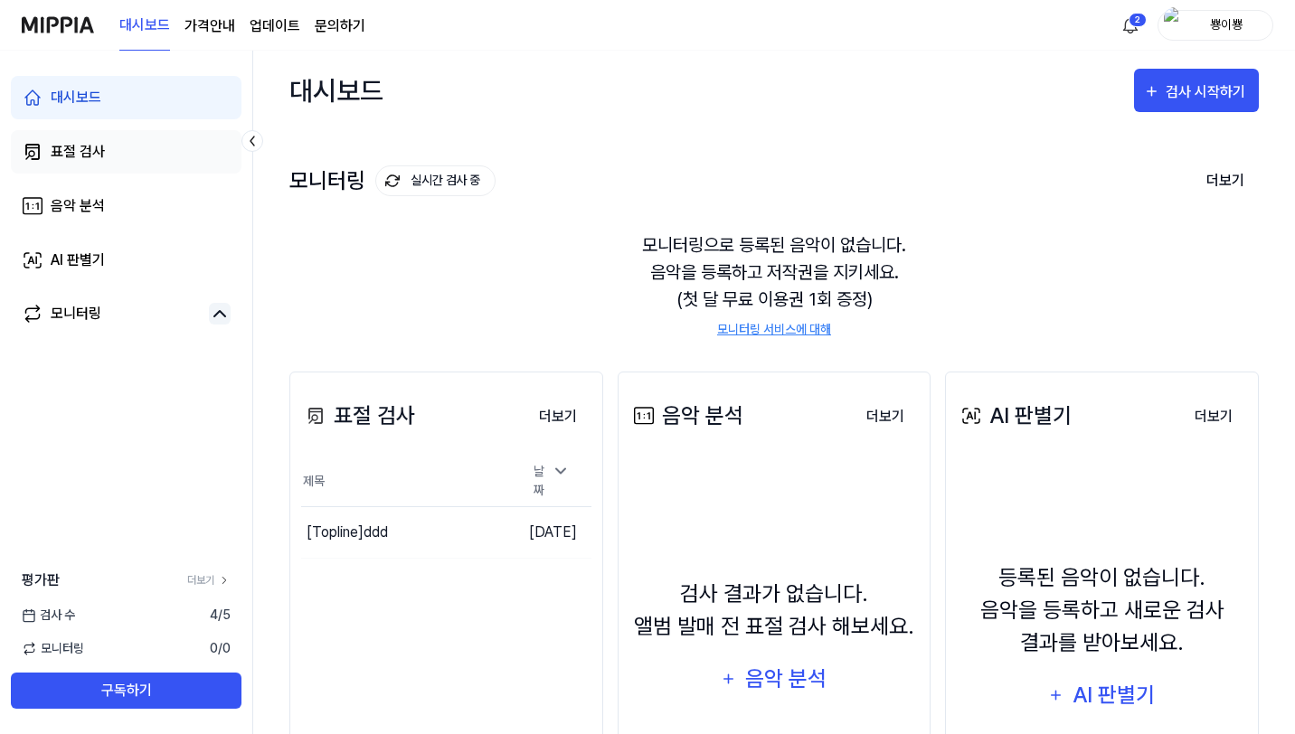
click at [113, 156] on link "표절 검사" at bounding box center [126, 151] width 231 height 43
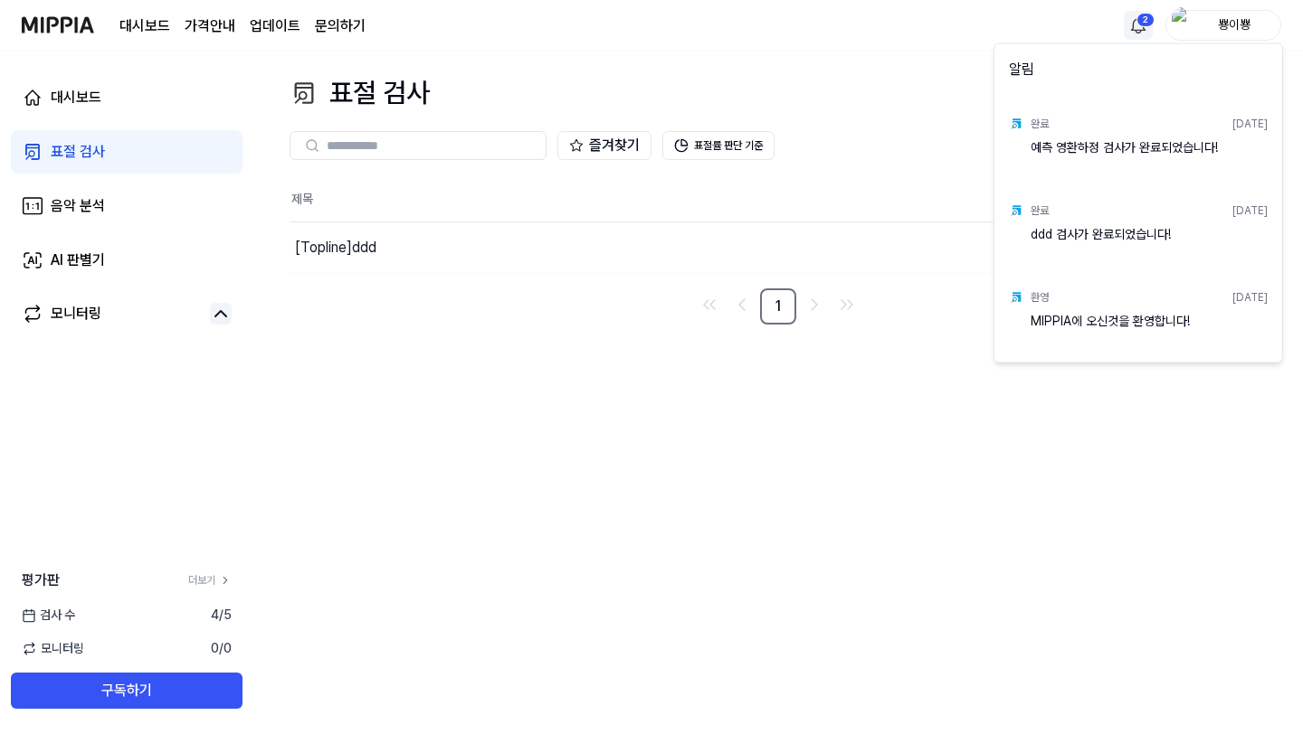
click at [1138, 20] on html "대시보드 가격안내 업데이트 문의하기 2 뿅이뿅 대시보드 표절 검사 음악 분석 AI 판별기 모니터링 평가판 더보기 검사 [DATE] 모니터링 0…" at bounding box center [651, 367] width 1303 height 734
click at [729, 51] on html "대시보드 가격안내 업데이트 문의하기 뿅이뿅 대시보드 표절 검사 음악 분석 AI 판별기 모니터링 평가판 더보기 검사 [DATE] 모니터링 0 /…" at bounding box center [651, 367] width 1303 height 734
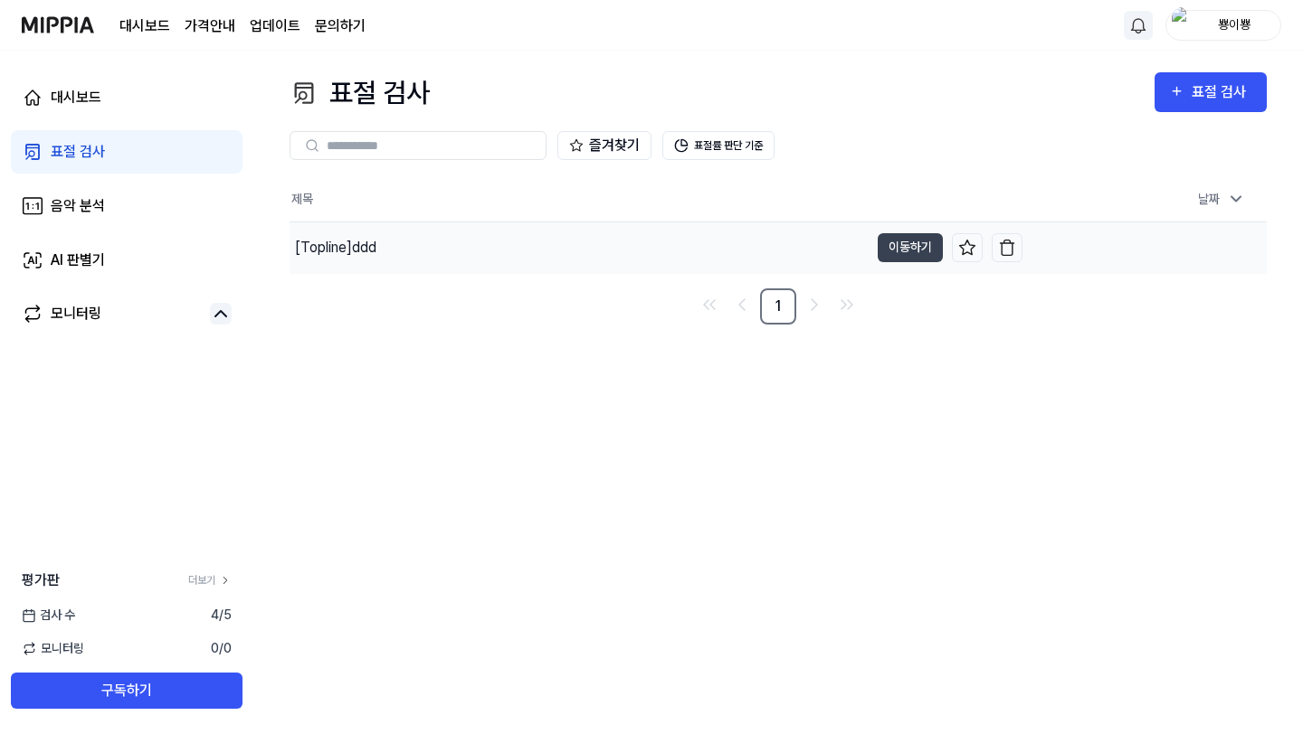
click at [375, 257] on div "[Topline] ddd" at bounding box center [335, 248] width 81 height 22
click at [893, 251] on button "이동하기" at bounding box center [909, 247] width 65 height 29
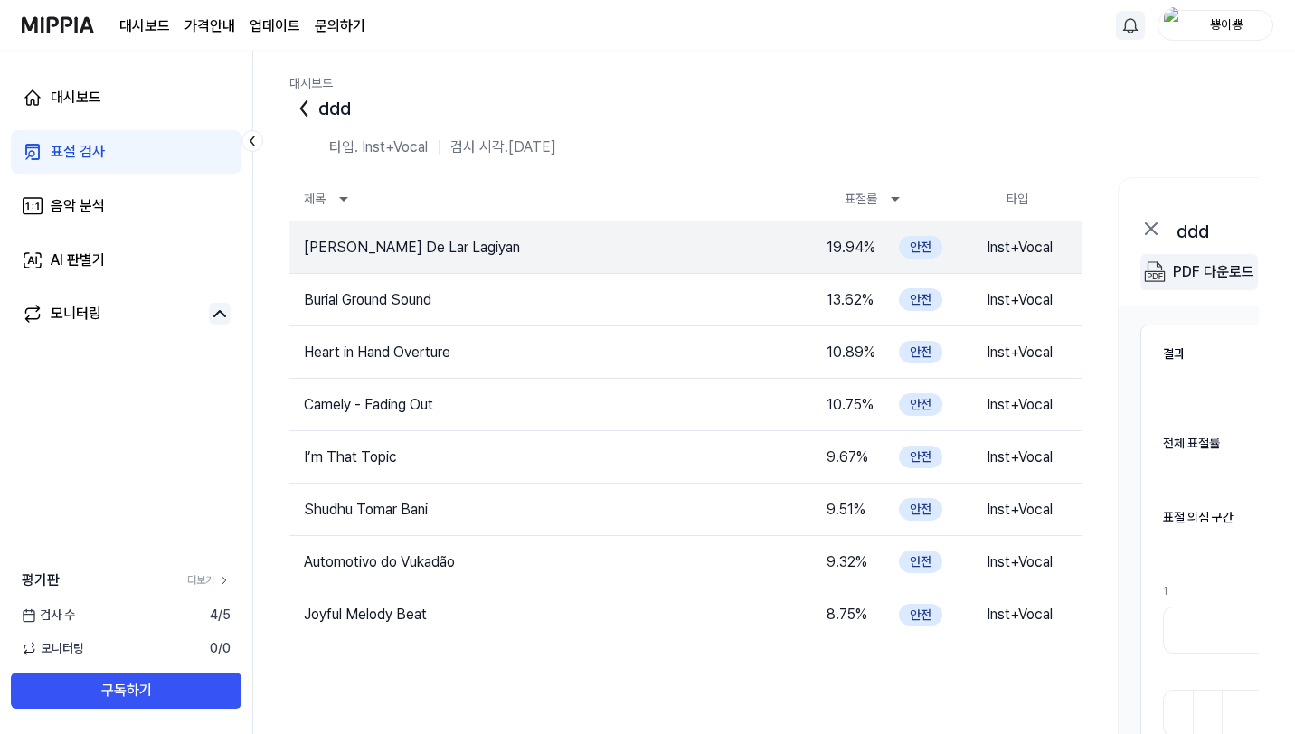
click at [1215, 271] on div "PDF 다운로드" at bounding box center [1213, 273] width 81 height 24
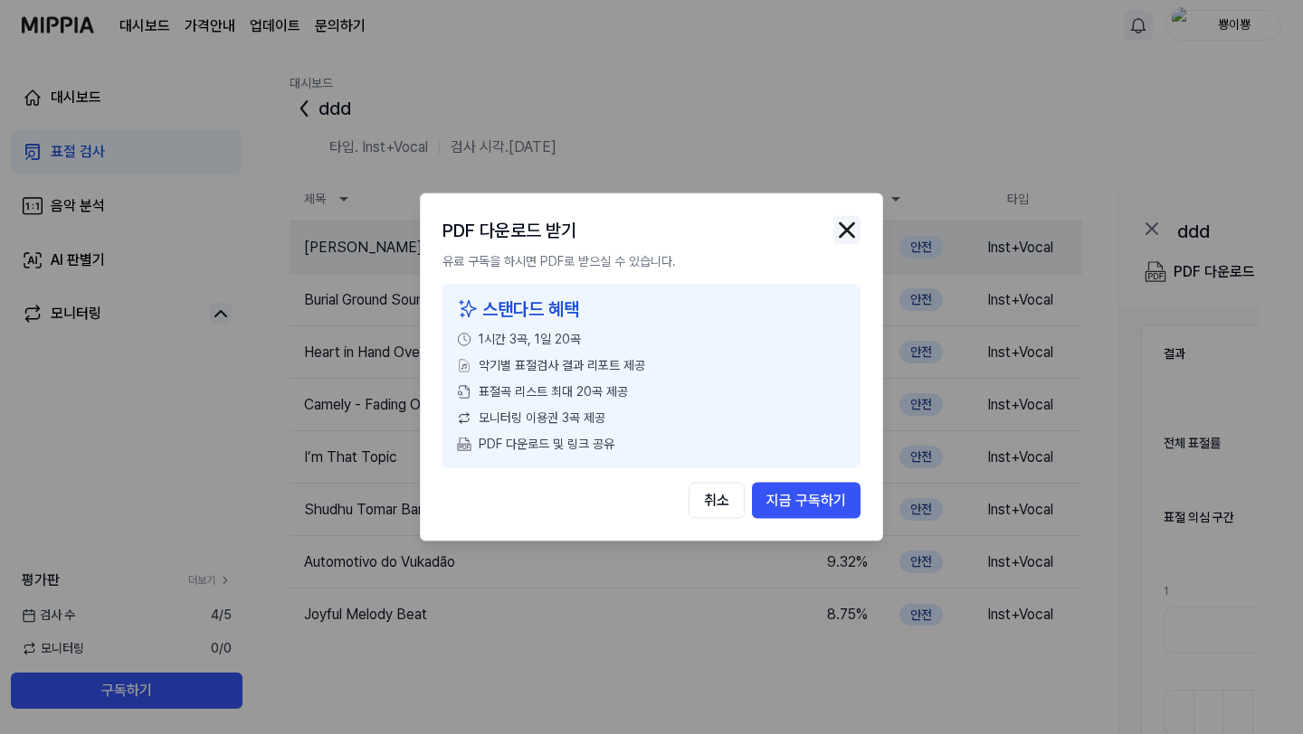
click at [845, 223] on img "button" at bounding box center [846, 230] width 27 height 27
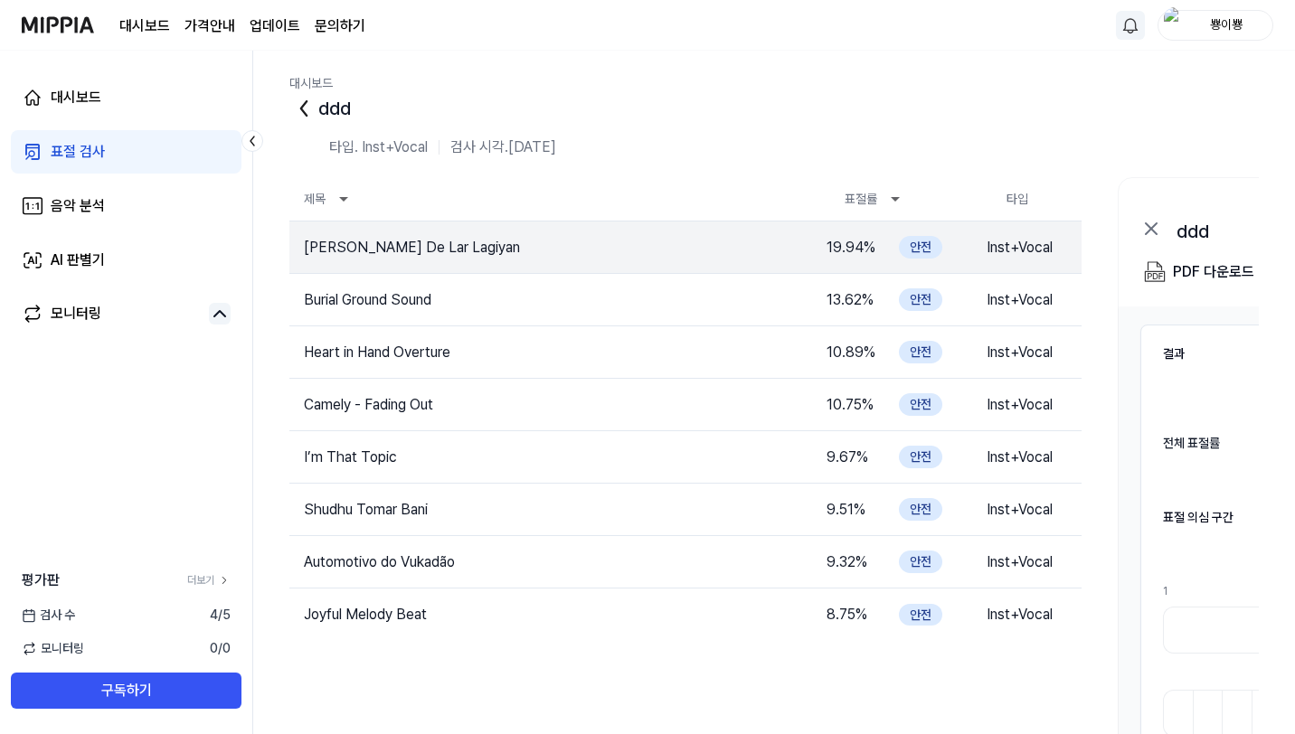
click at [332, 95] on div "ddd" at bounding box center [774, 108] width 970 height 29
click at [330, 112] on div "ddd" at bounding box center [774, 108] width 970 height 29
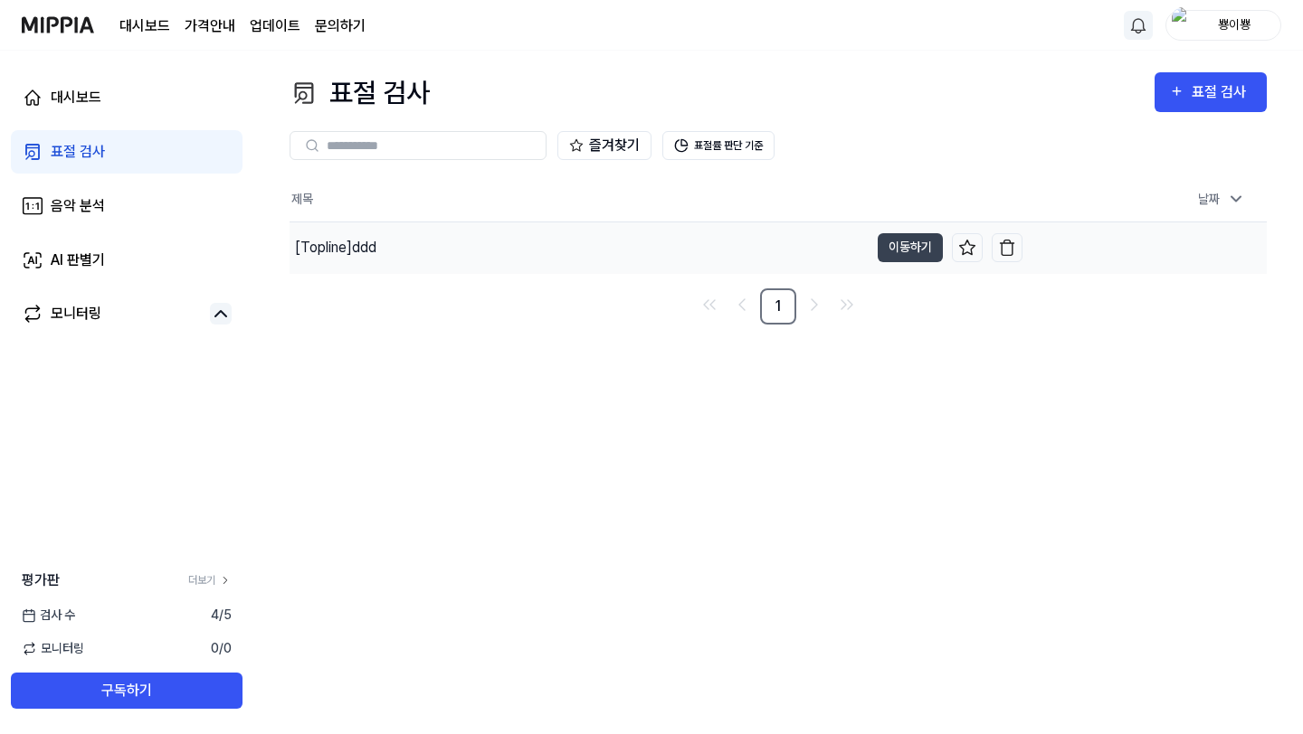
click at [335, 242] on div "[Topline] ddd" at bounding box center [335, 248] width 81 height 22
click at [883, 250] on button "이동하기" at bounding box center [909, 247] width 65 height 29
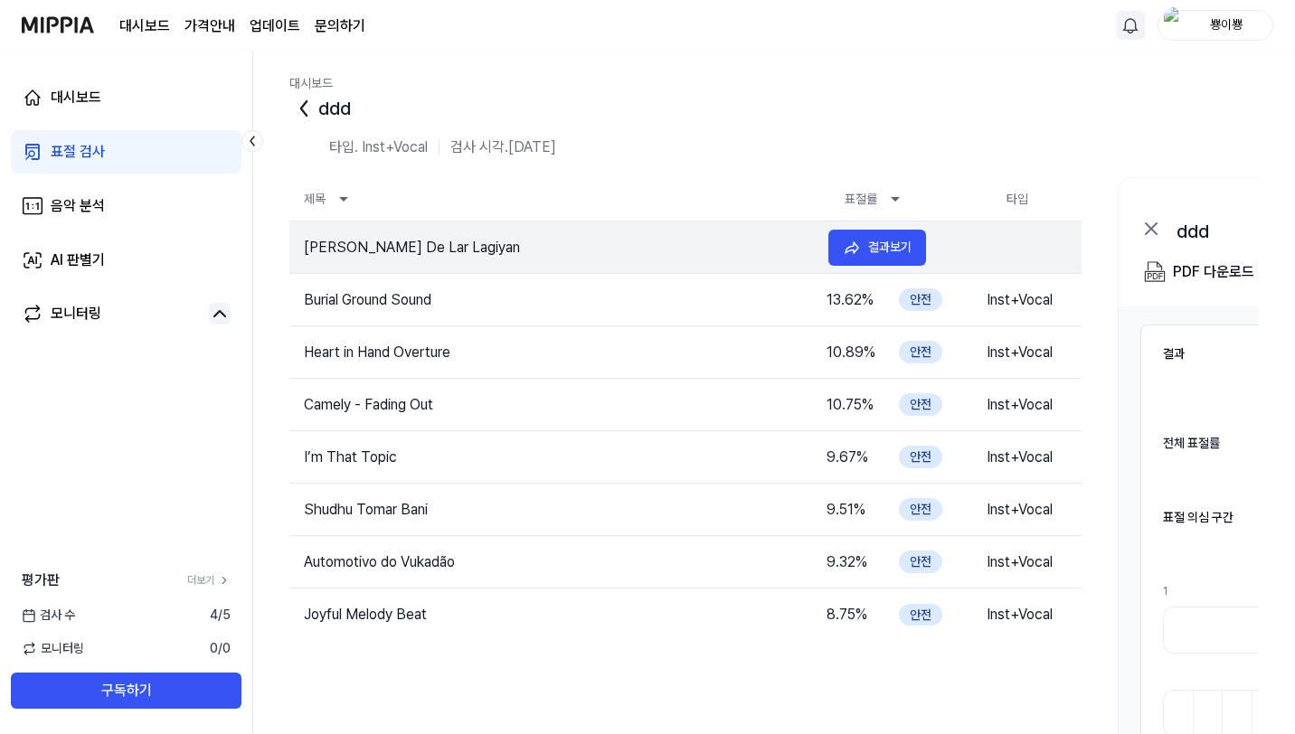
click at [429, 246] on td "[PERSON_NAME] De Lar Lagiyan" at bounding box center [551, 248] width 525 height 22
click at [875, 259] on button "결과보기" at bounding box center [878, 248] width 98 height 36
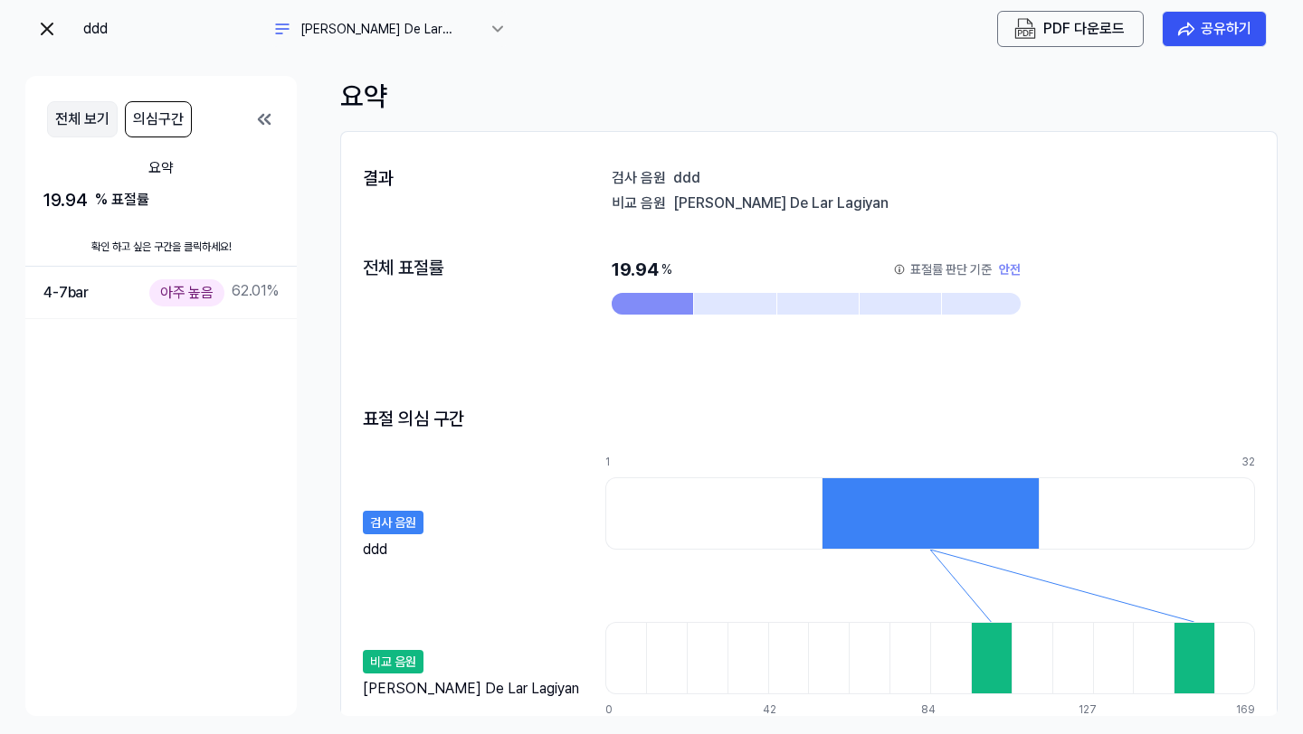
click at [72, 114] on button "전체 보기" at bounding box center [82, 119] width 71 height 36
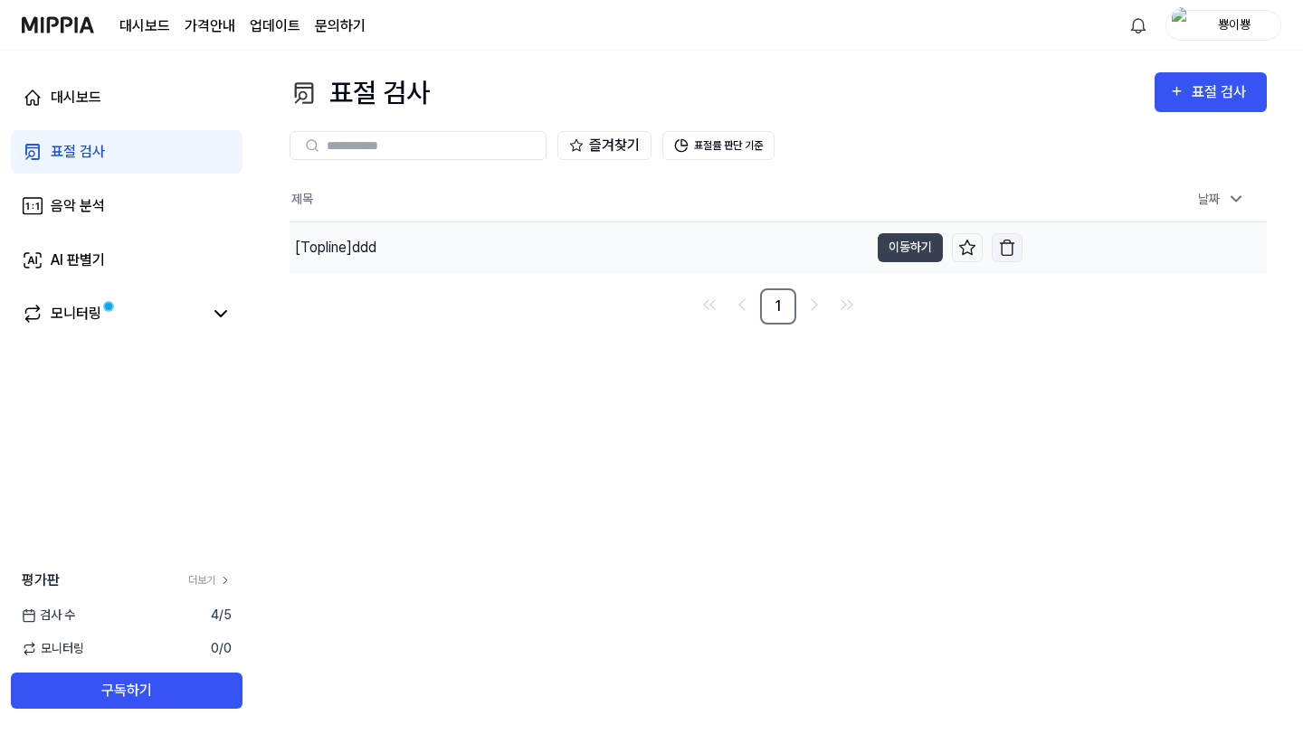
click at [1014, 251] on img "button" at bounding box center [1007, 248] width 18 height 18
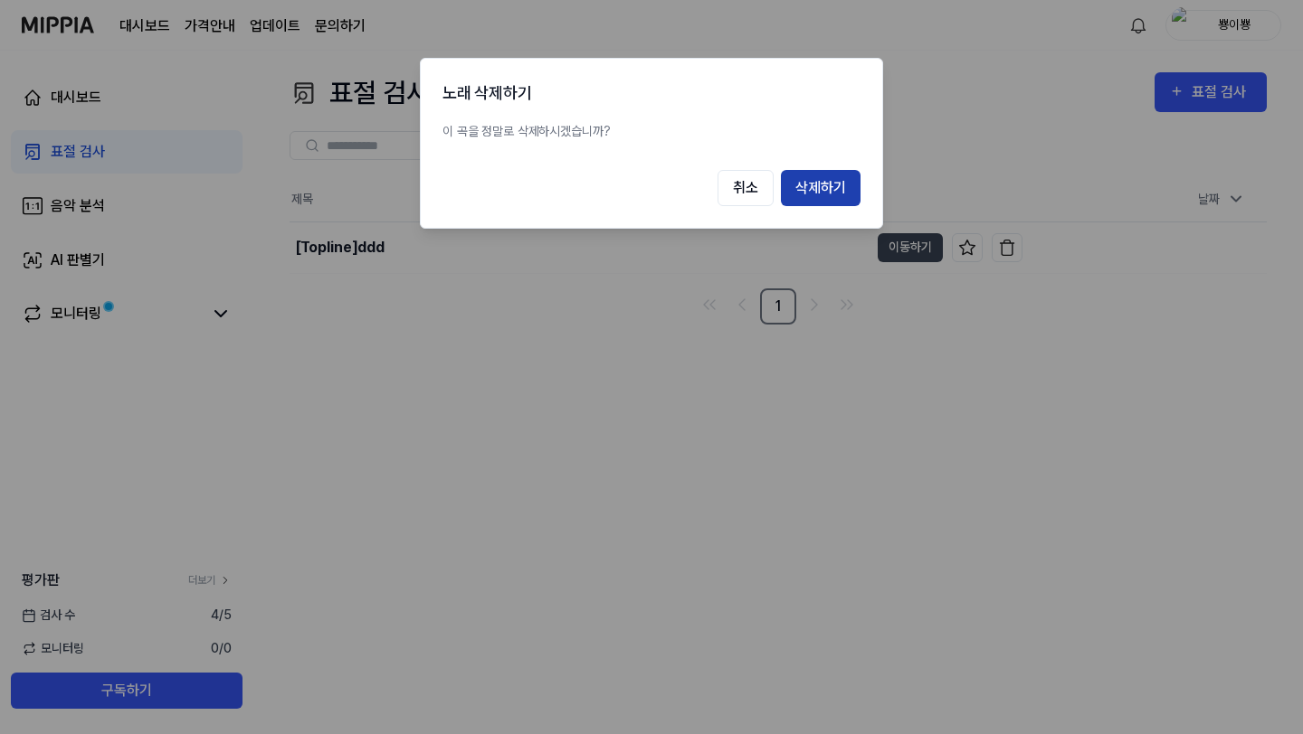
click at [805, 190] on button "삭제하기" at bounding box center [821, 188] width 80 height 36
